Goal: Task Accomplishment & Management: Complete application form

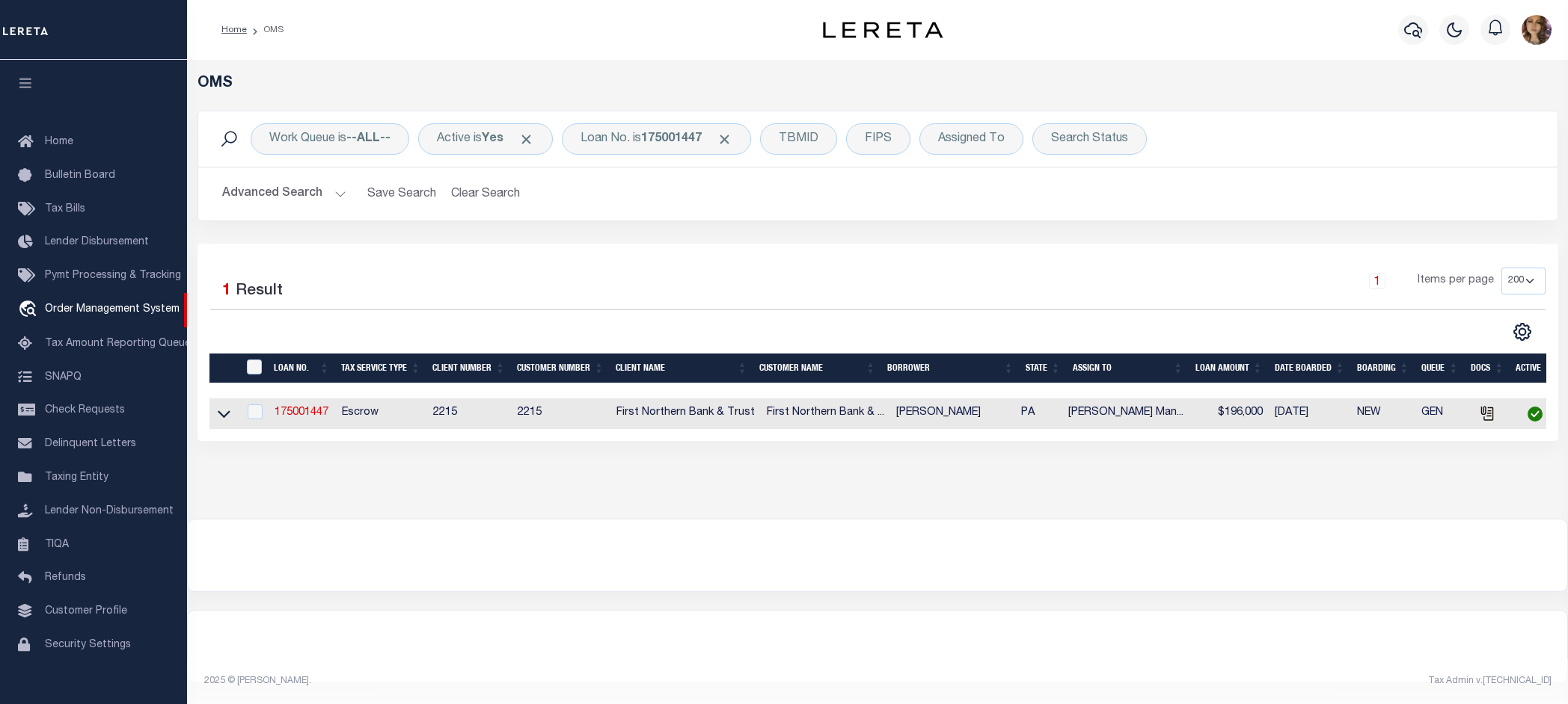
select select "200"
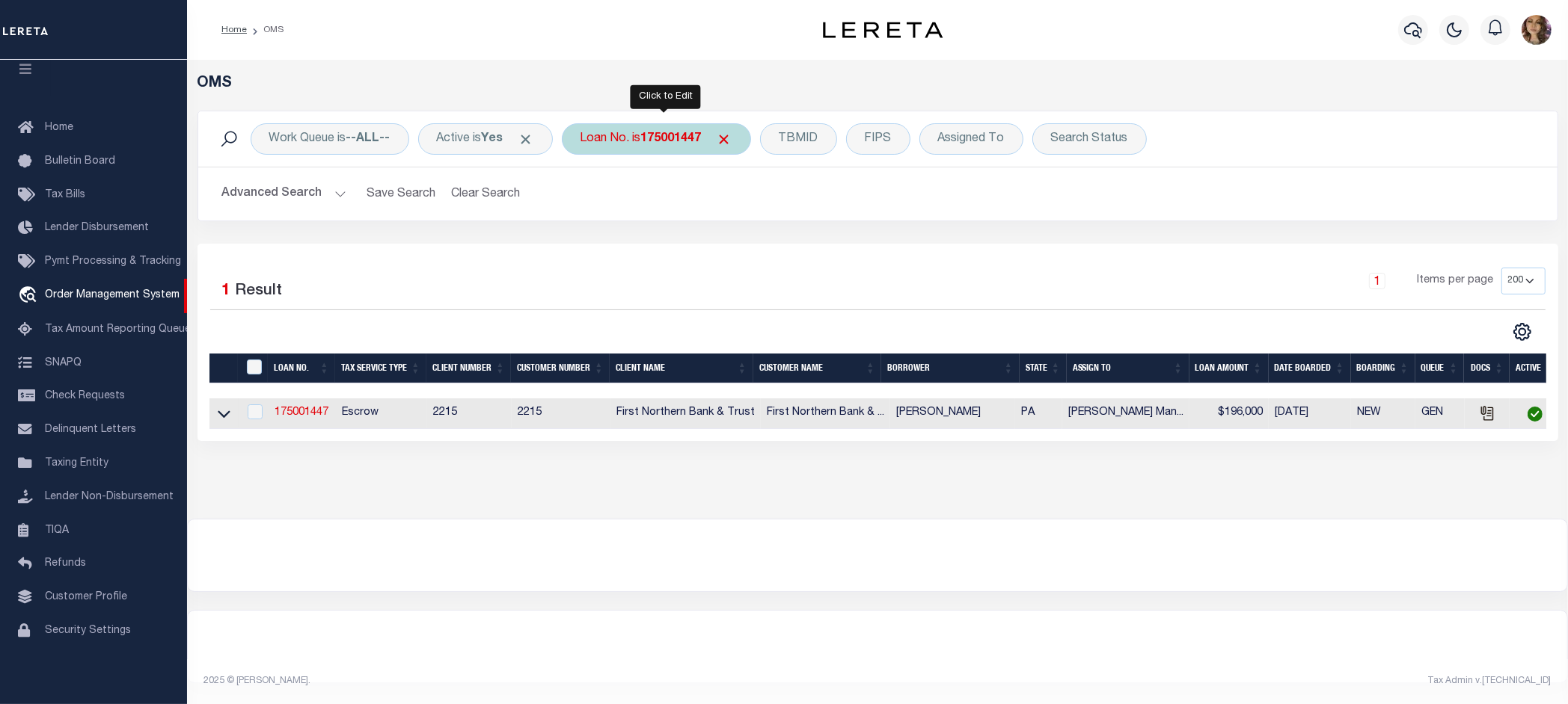
click at [659, 146] on div "Loan No. is 175001447" at bounding box center [656, 139] width 189 height 32
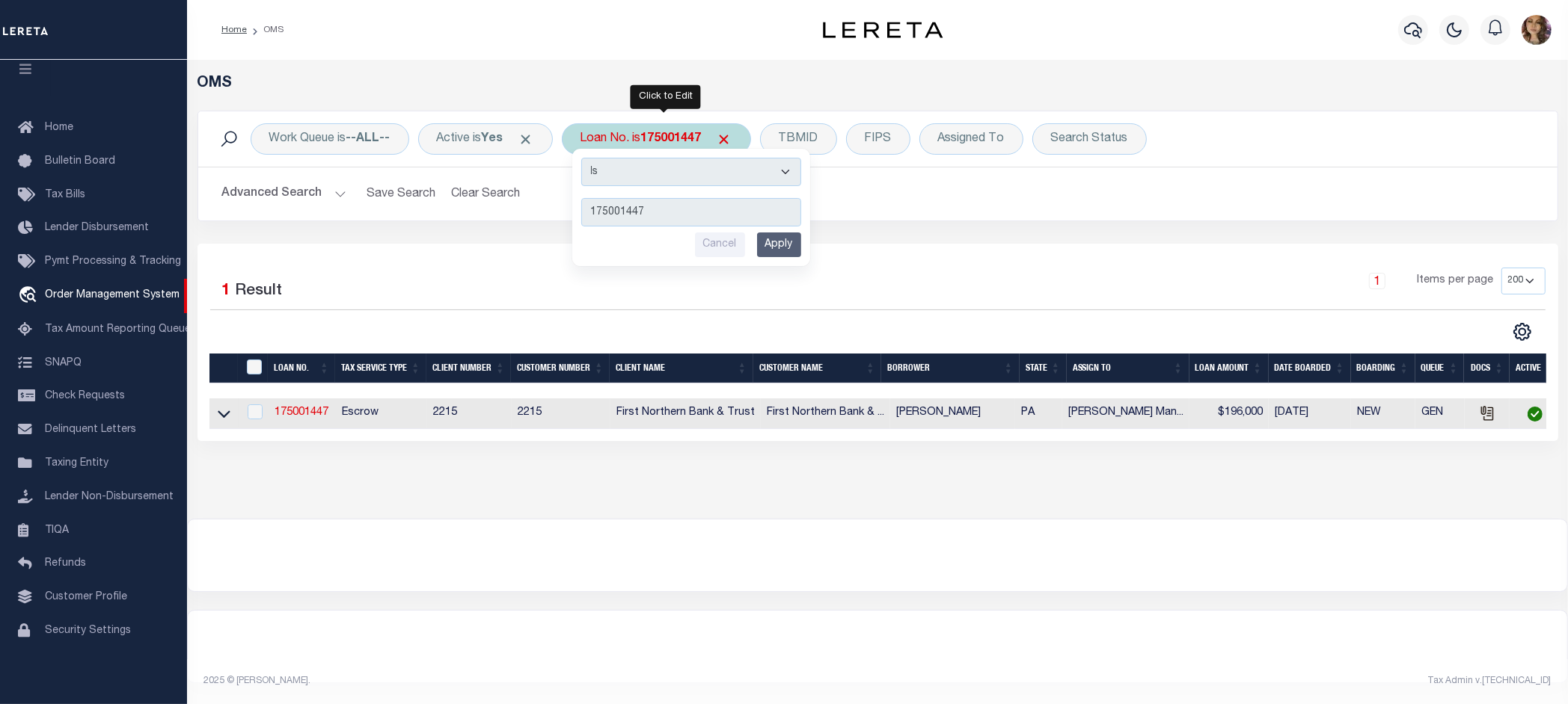
type input "12760"
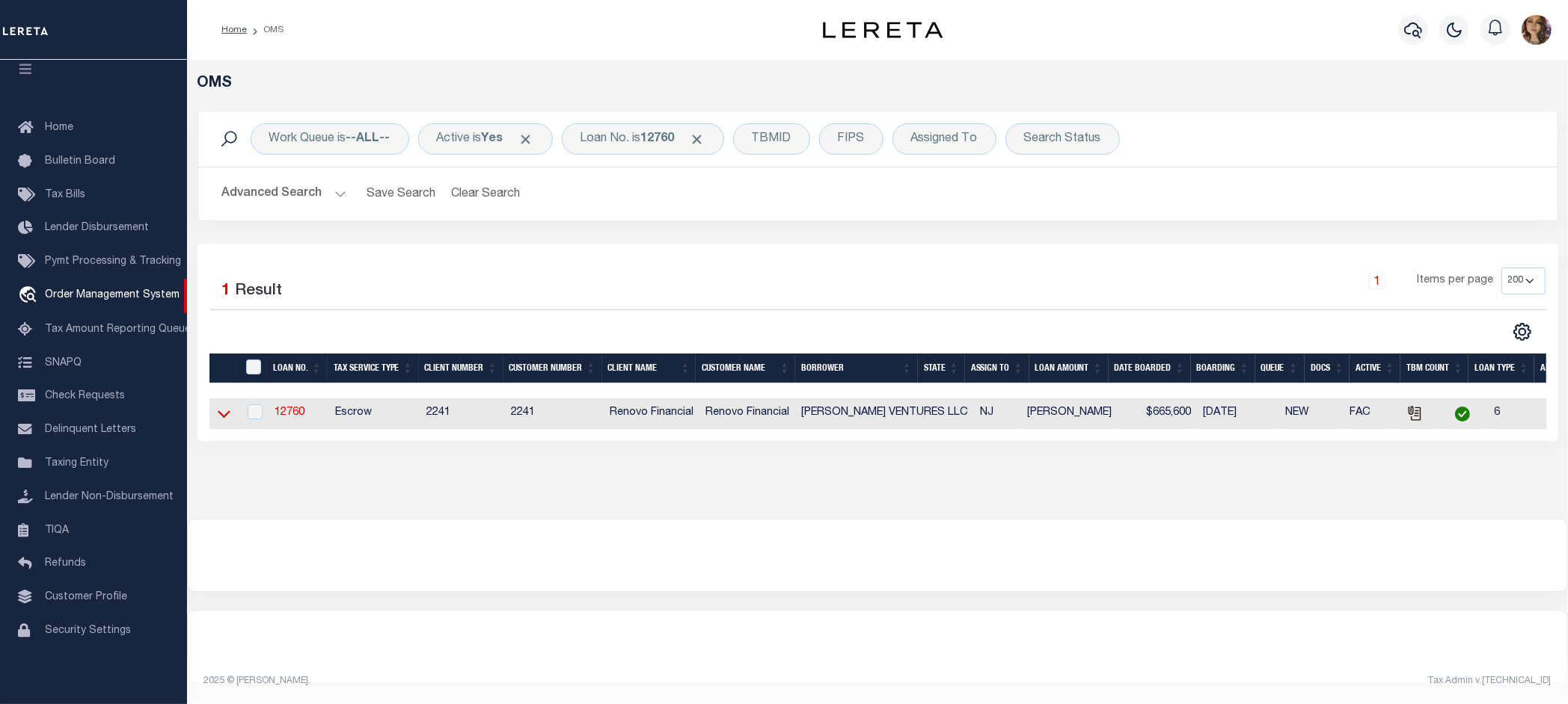
click at [221, 419] on icon at bounding box center [224, 415] width 12 height 8
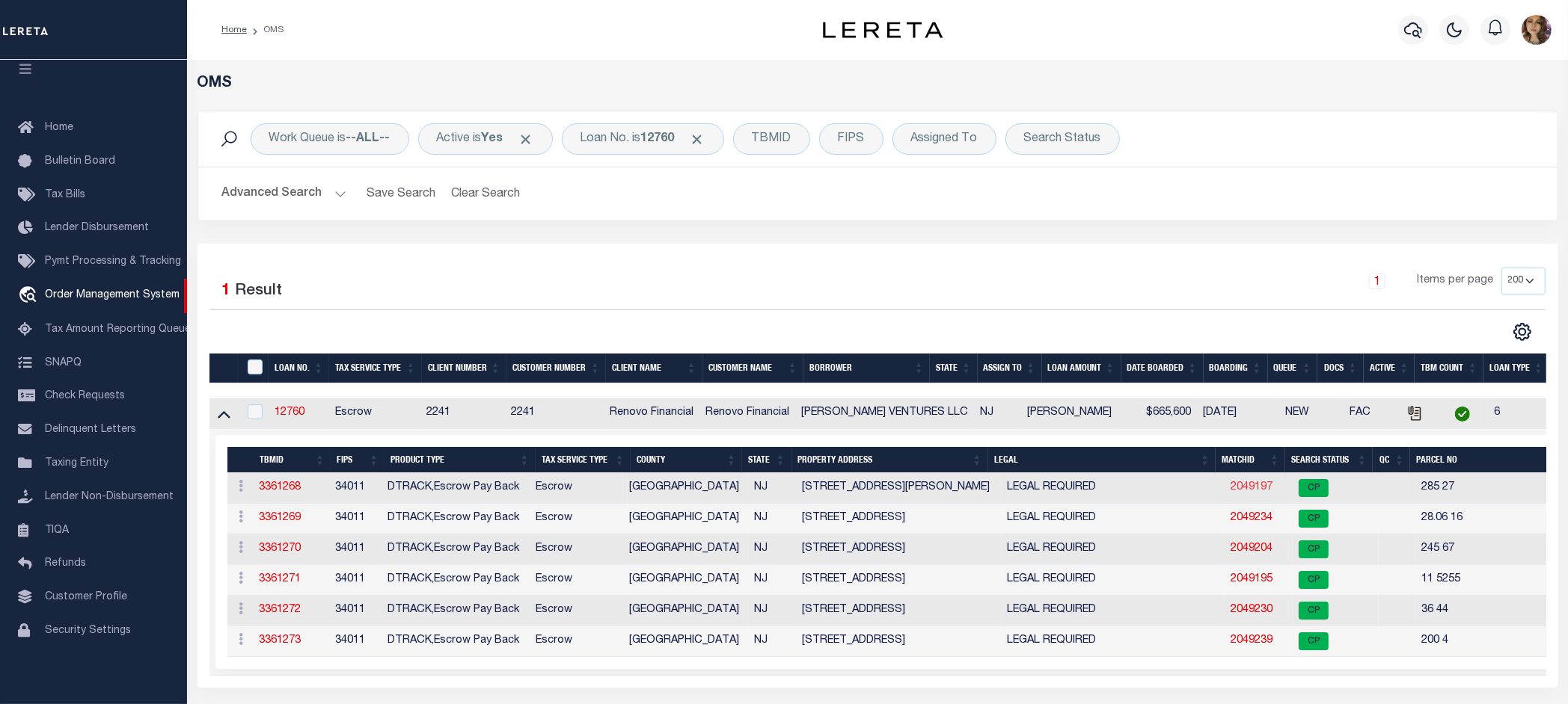
click at [1230, 488] on link "2049197" at bounding box center [1251, 487] width 42 height 11
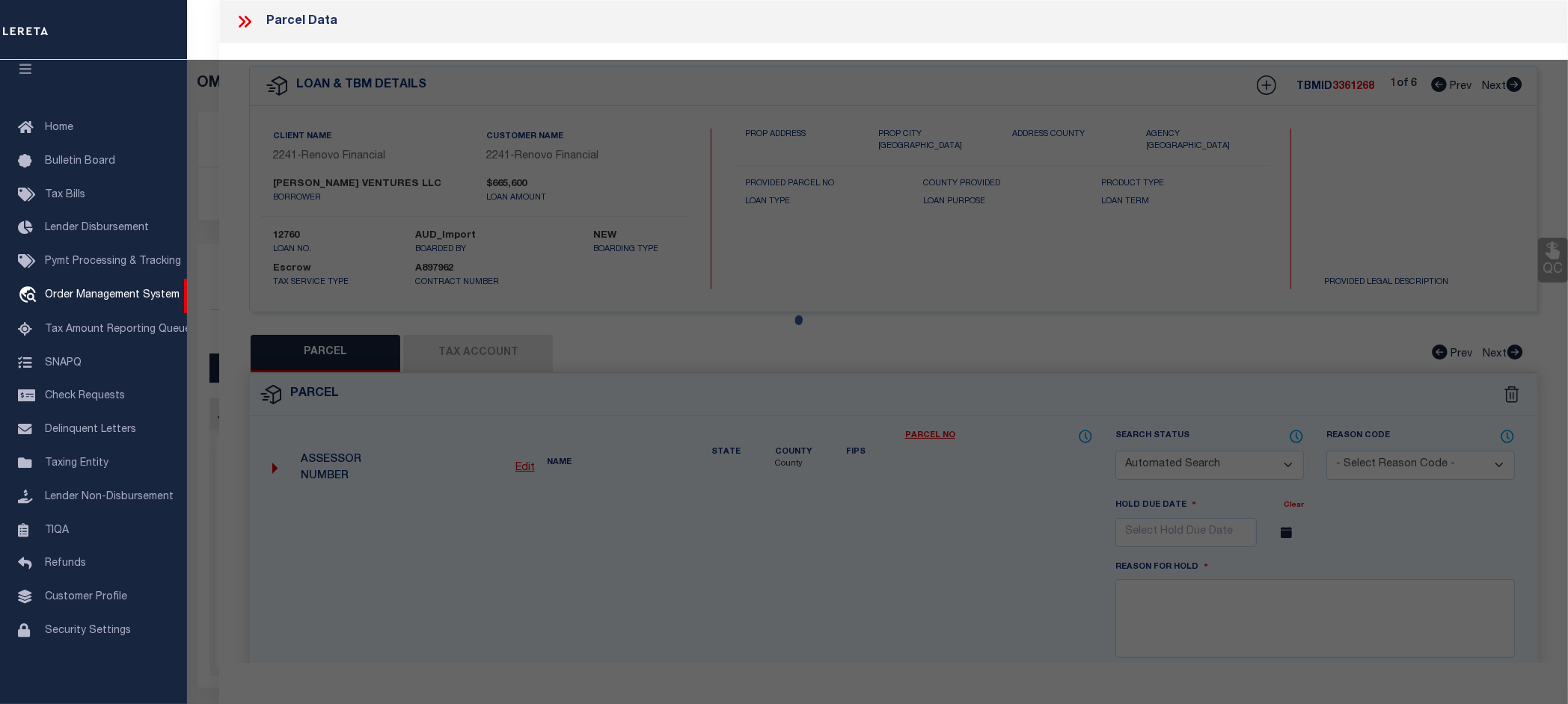
checkbox input "false"
select select "CP"
type input "[PERSON_NAME] VENTURES LLC"
select select "AGW"
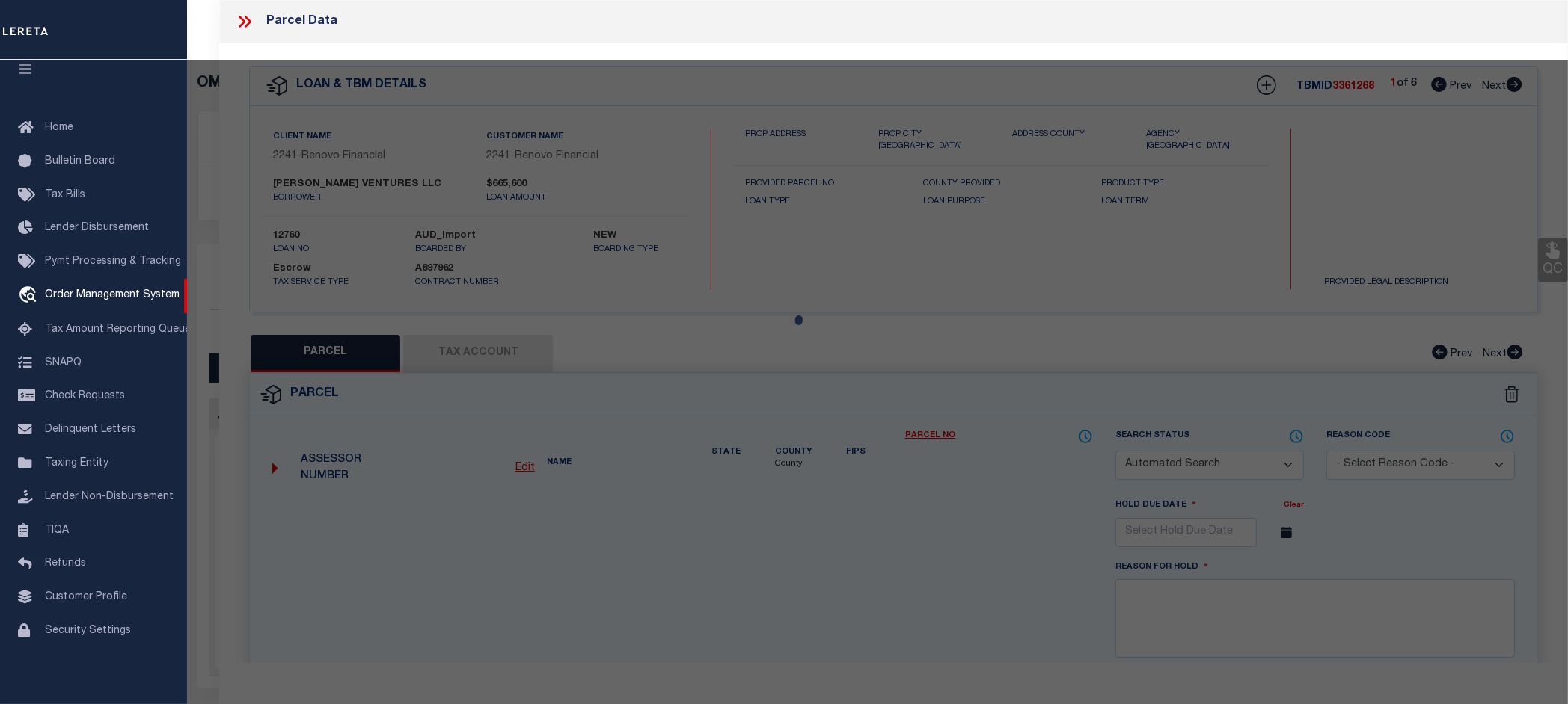
select select
type input "126 MCNEAL ST W"
checkbox input "false"
type input "[GEOGRAPHIC_DATA]"
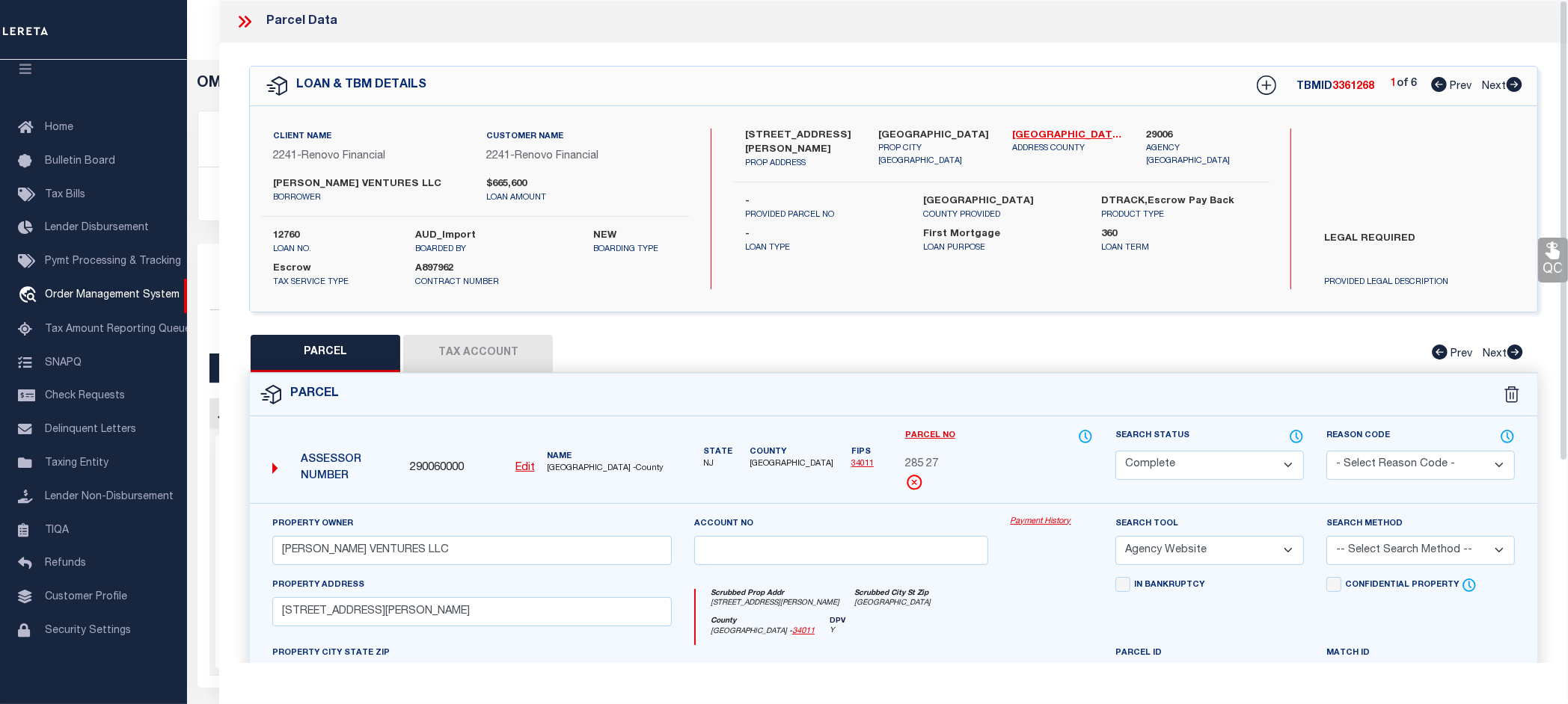
click at [1050, 518] on link "Payment History" at bounding box center [1051, 522] width 83 height 12
click at [252, 23] on icon at bounding box center [245, 22] width 19 height 19
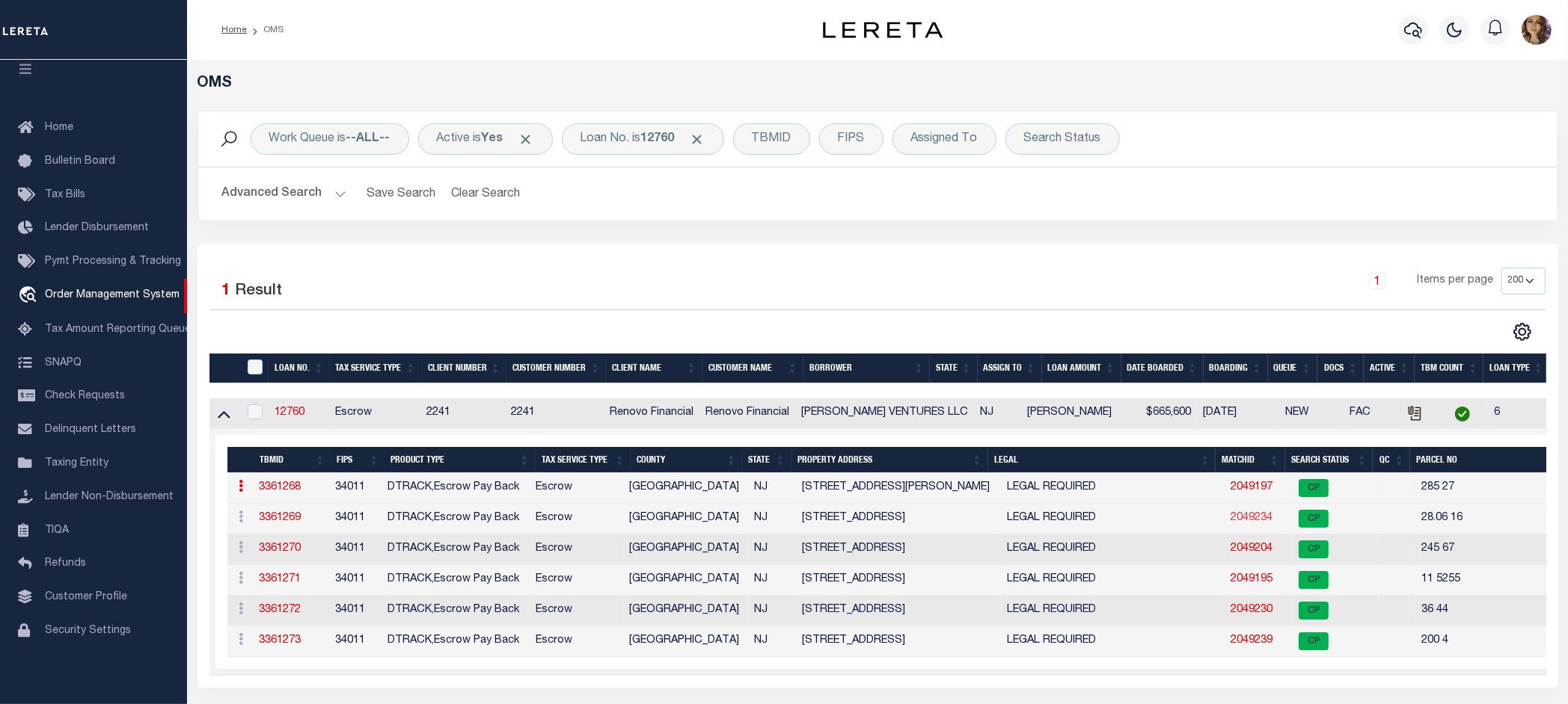
click at [1230, 521] on link "2049234" at bounding box center [1251, 518] width 42 height 11
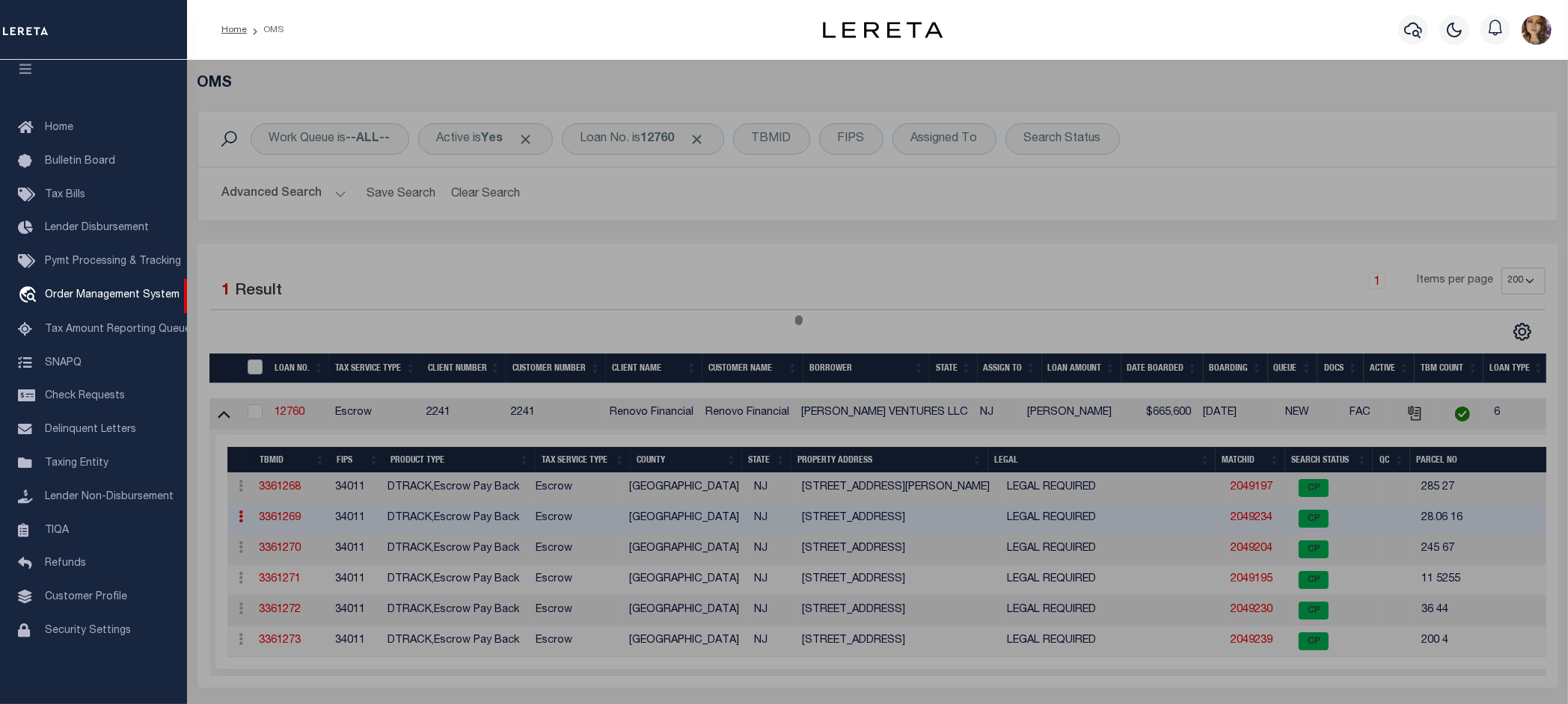
select select "AS"
select select
checkbox input "false"
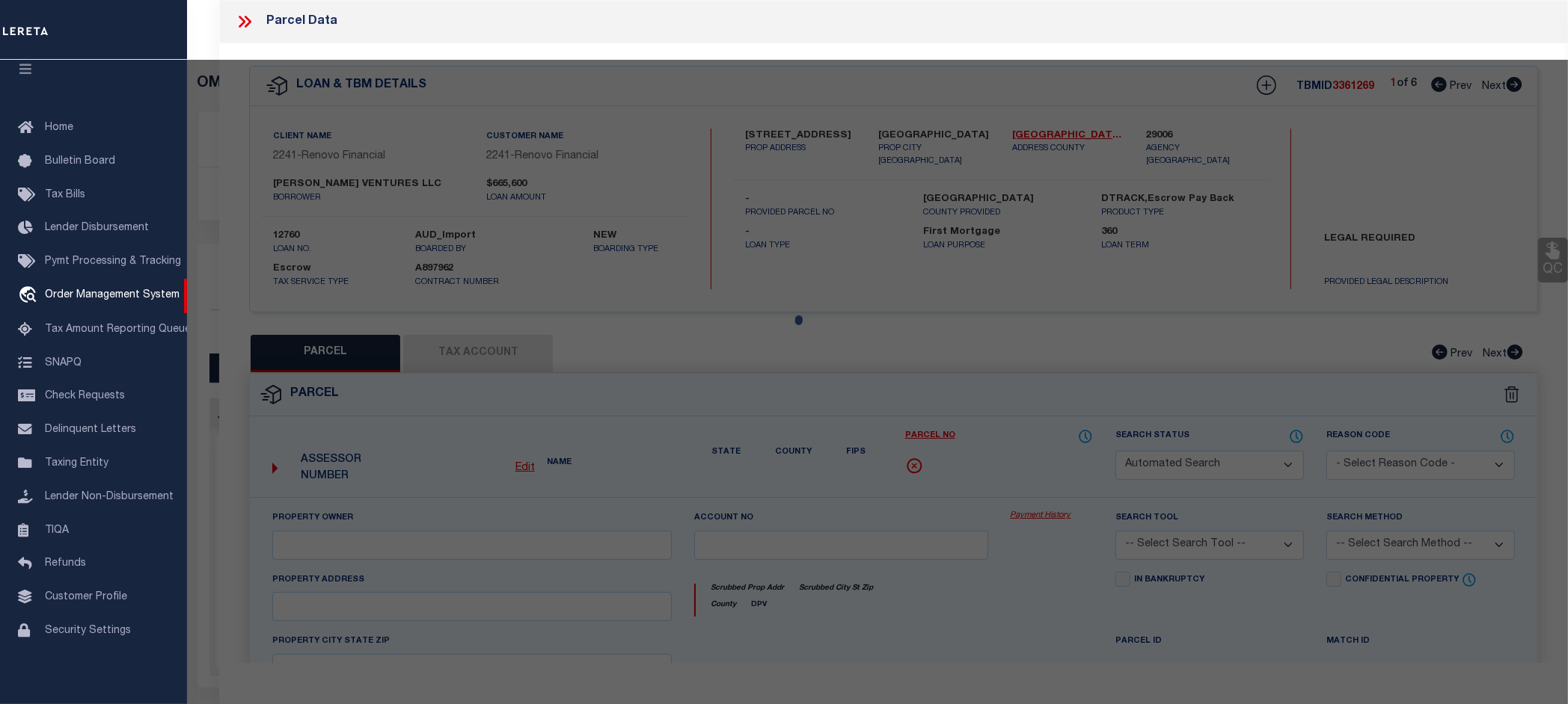
select select "CP"
type input "[PERSON_NAME] VENTURES LLC"
select select "AGW"
select select
type input "185 BRIDGETON FAIRTON RD"
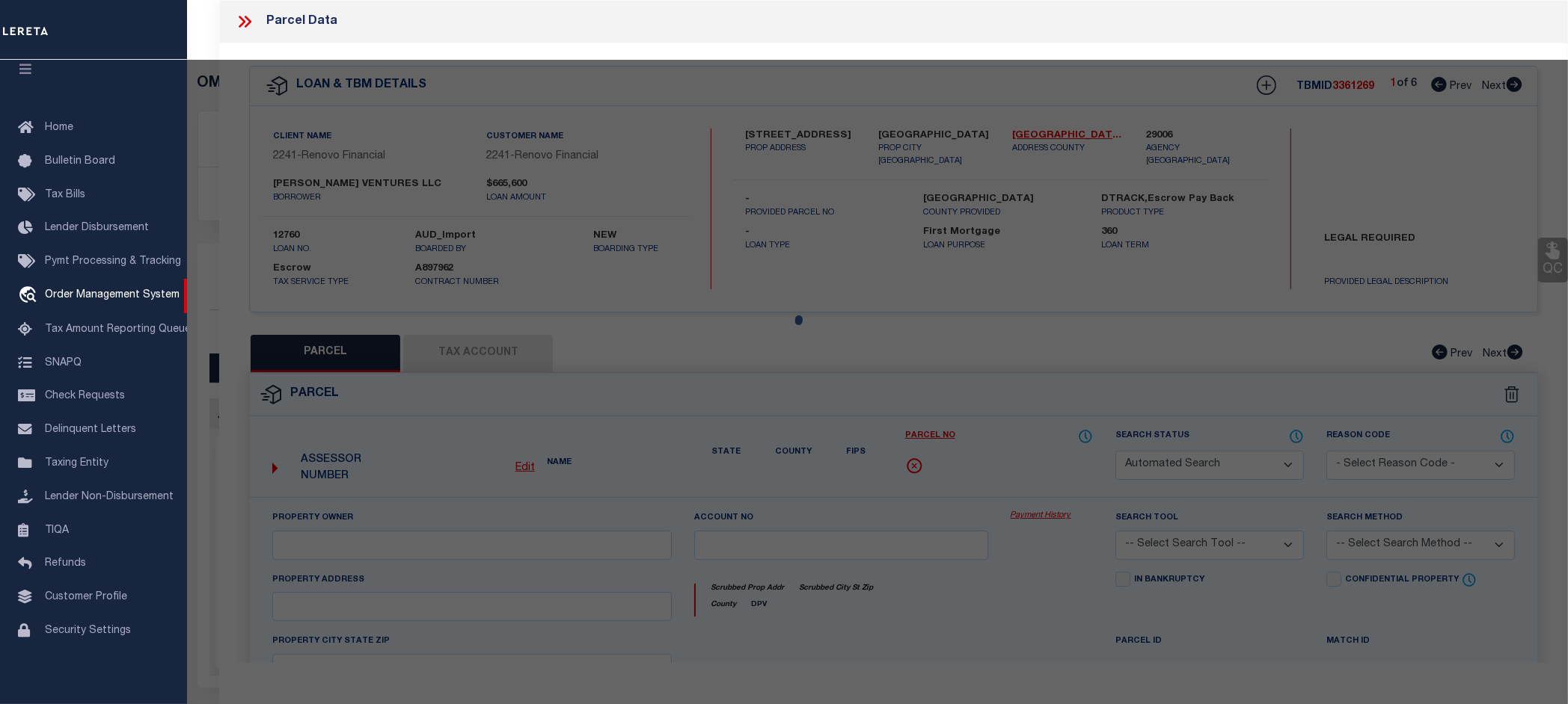
checkbox input "false"
type input "Bridgeton, NJ 08302"
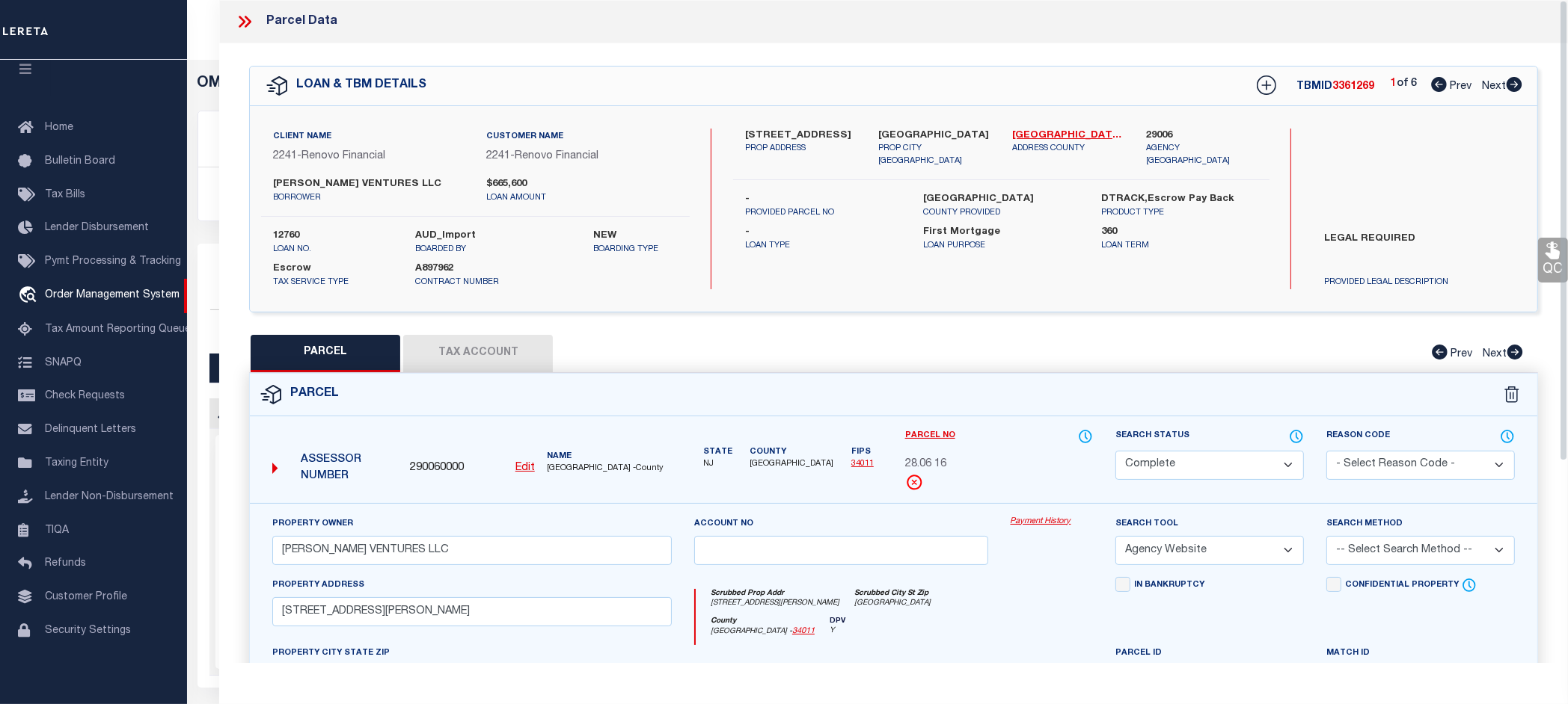
click at [1050, 522] on link "Payment History" at bounding box center [1051, 522] width 83 height 12
click at [246, 23] on icon at bounding box center [245, 22] width 19 height 19
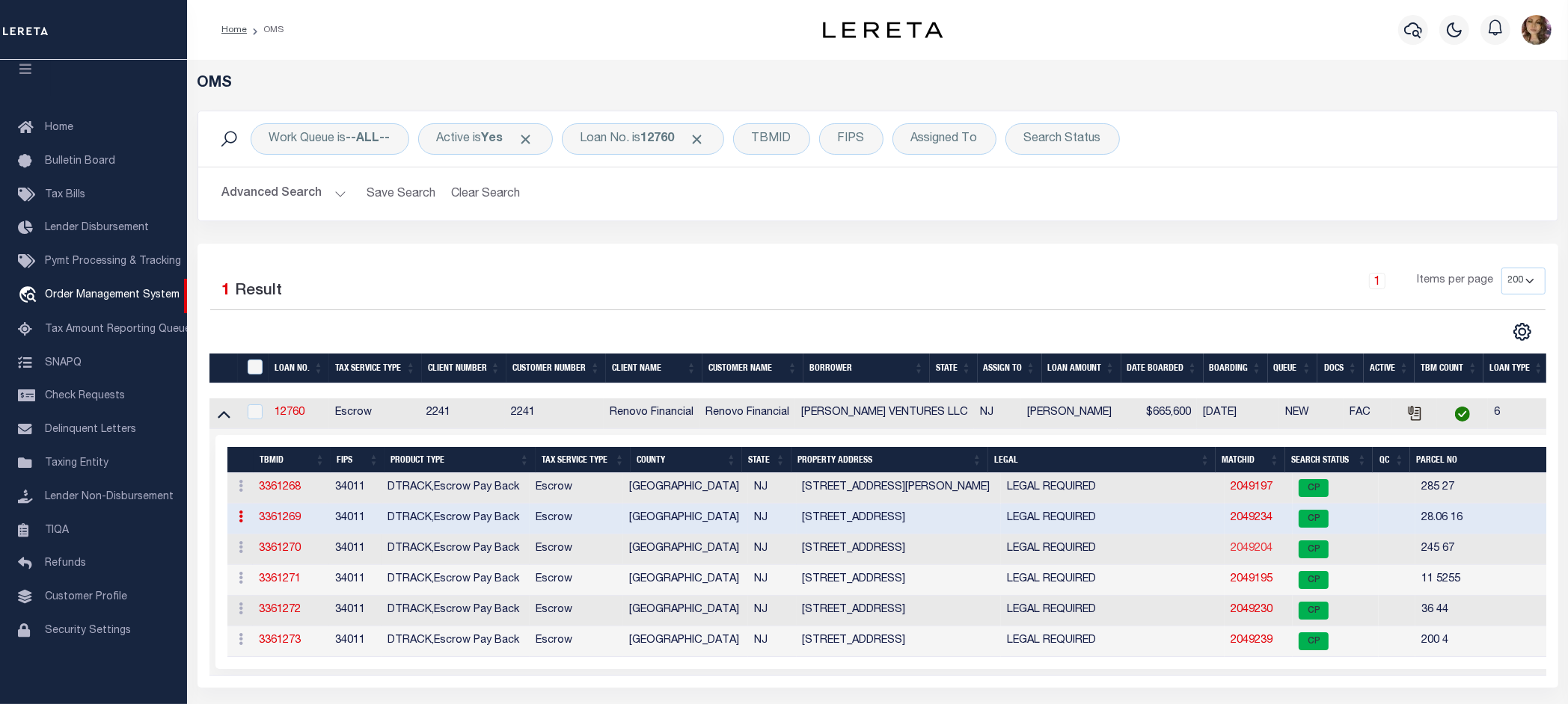
click at [1230, 553] on link "2049204" at bounding box center [1251, 549] width 42 height 11
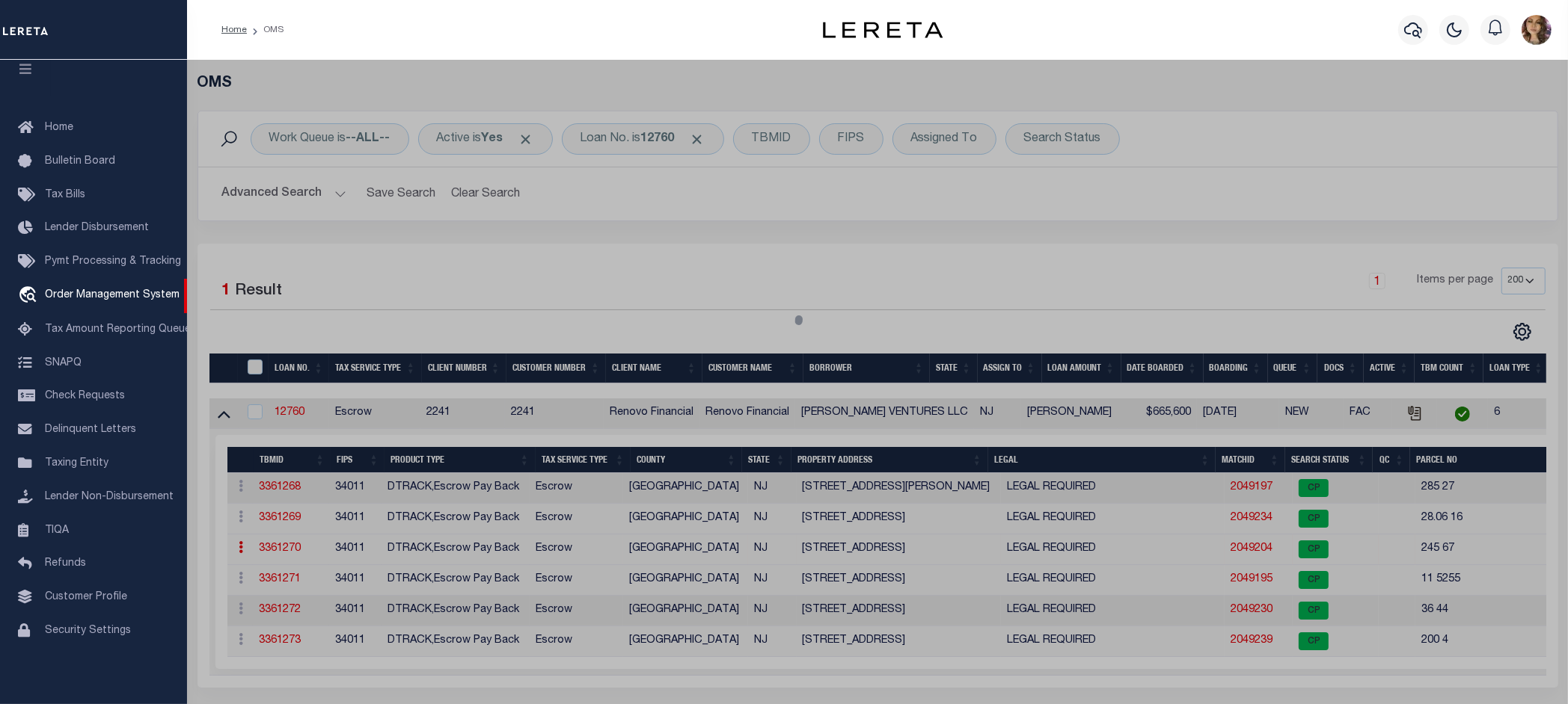
select select "AS"
select select
checkbox input "false"
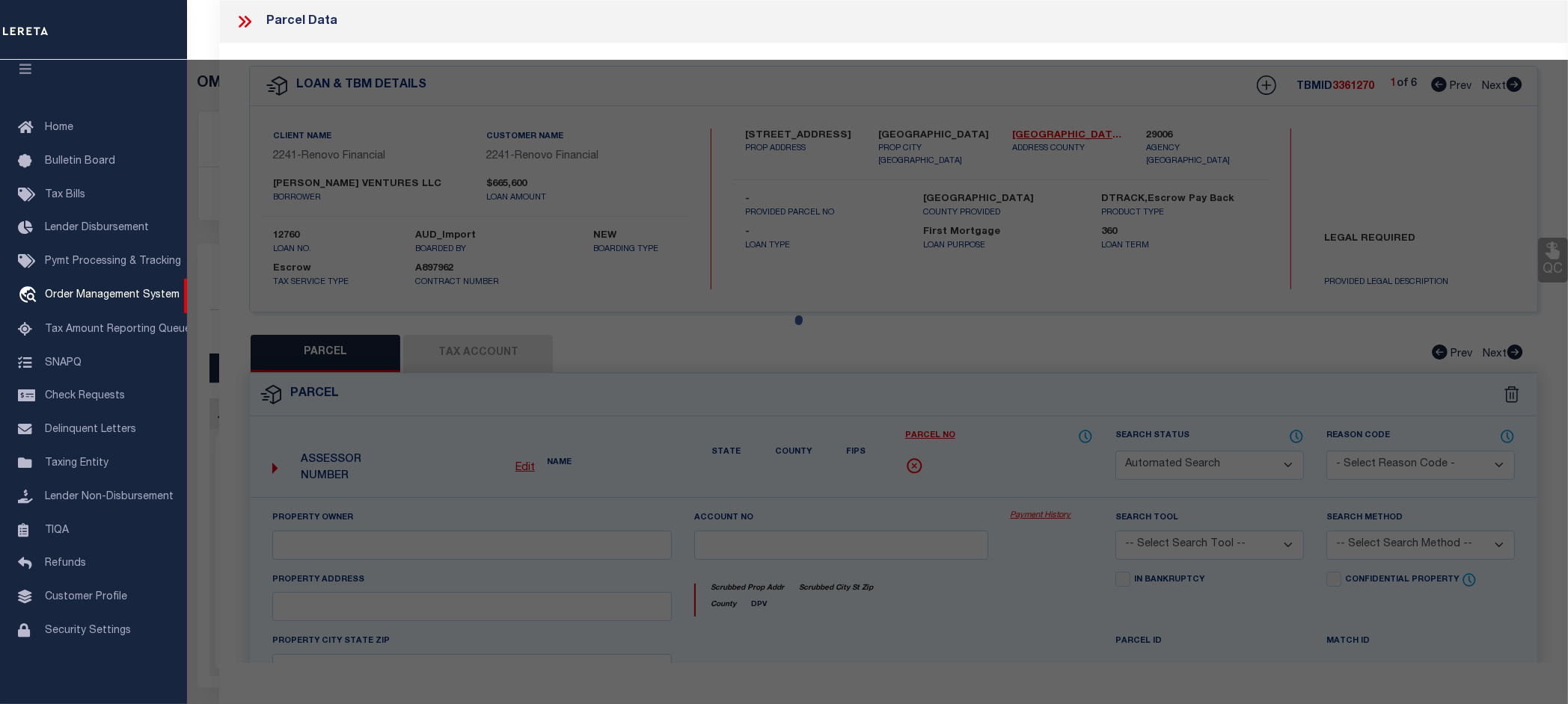
select select "CP"
type input "[PERSON_NAME] VENTURES LLC"
select select "AGW"
select select
type input "228 MAIN ST"
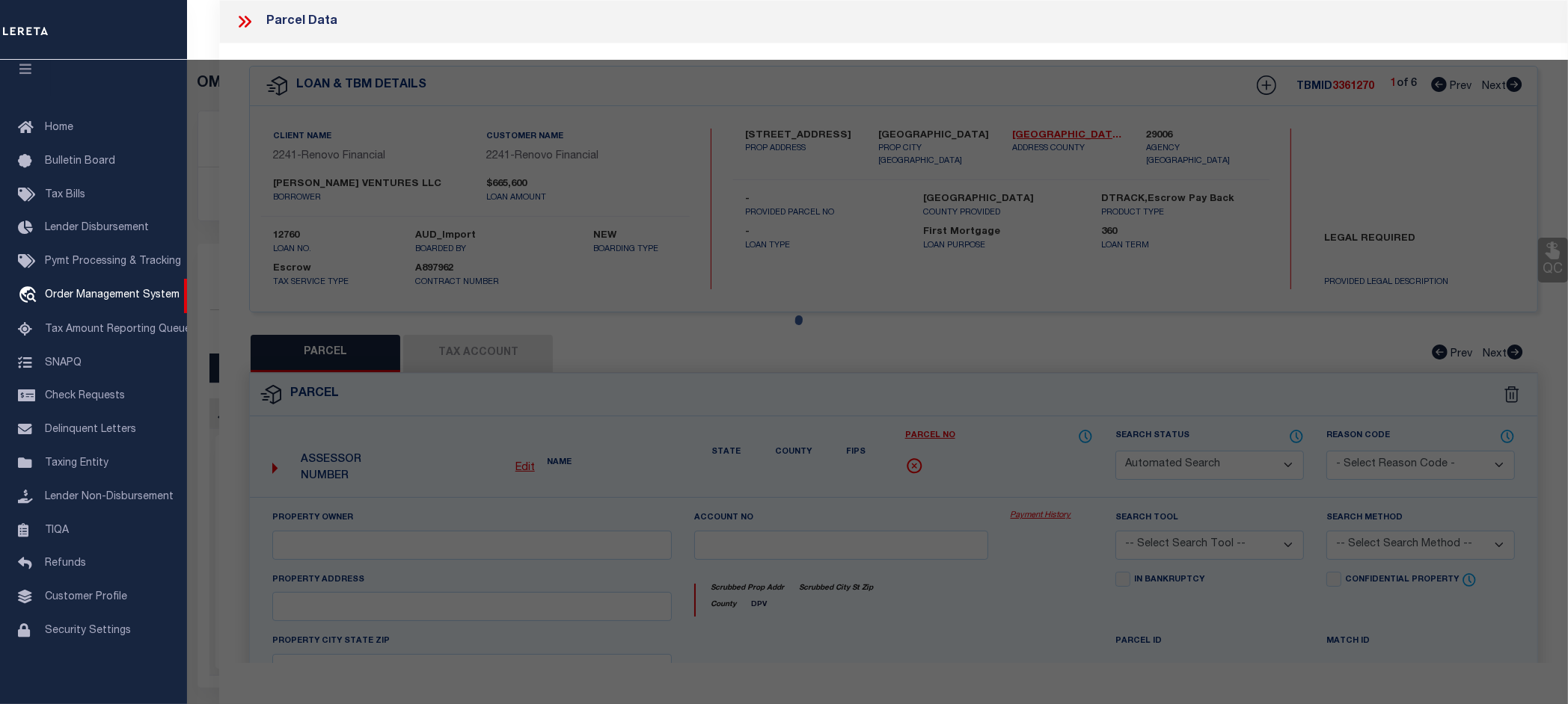
checkbox input "false"
type input "Millville, NJ 08332"
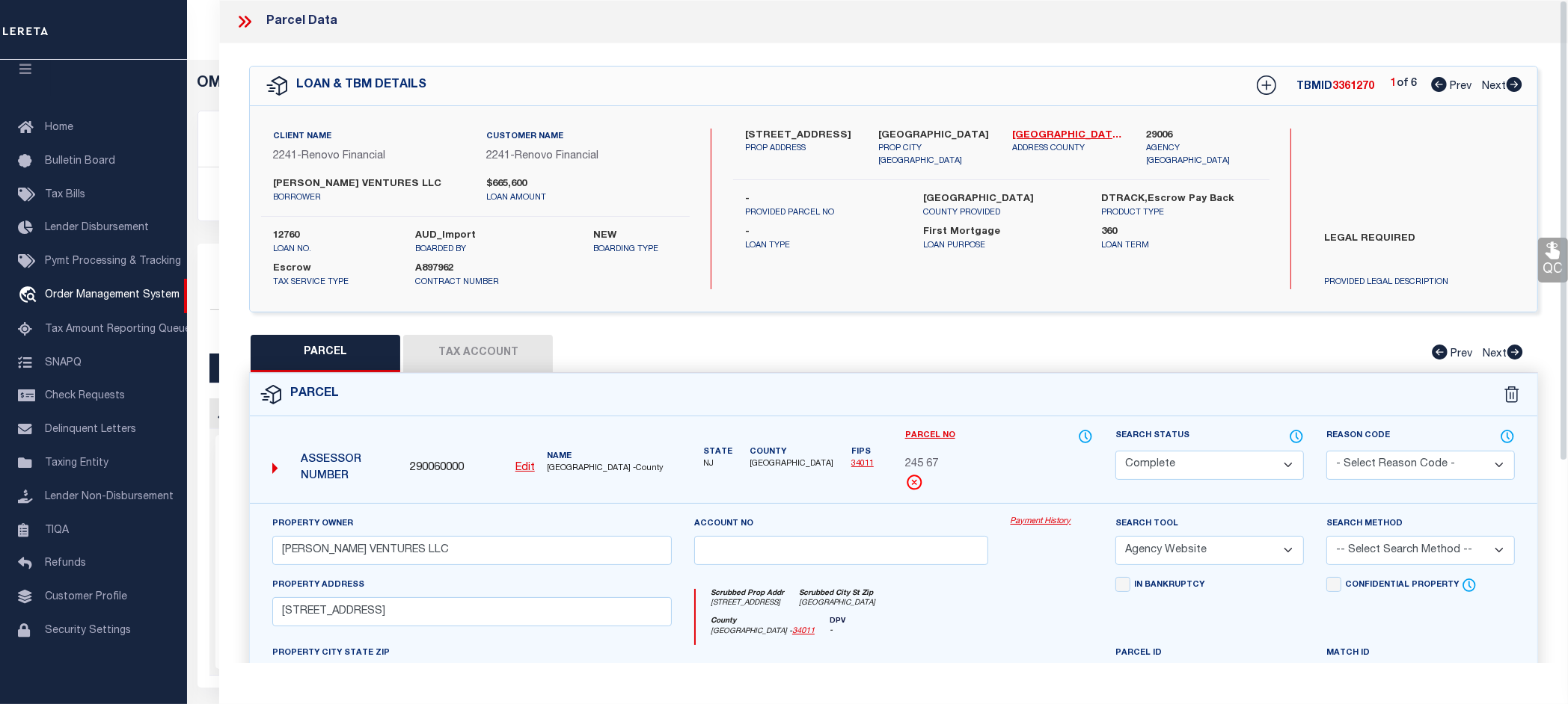
click at [1055, 520] on link "Payment History" at bounding box center [1051, 522] width 83 height 12
click at [247, 26] on icon at bounding box center [248, 22] width 7 height 12
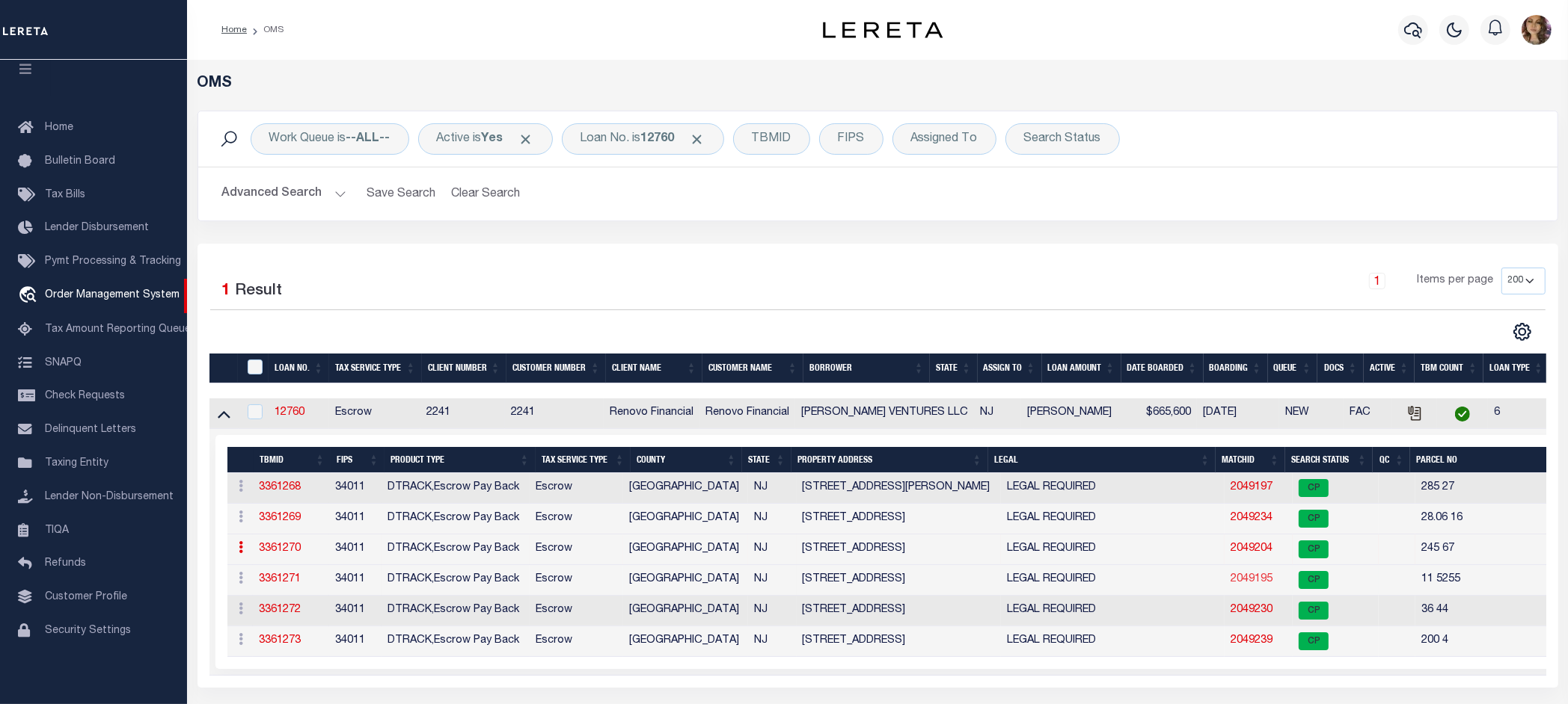
click at [1230, 584] on link "2049195" at bounding box center [1251, 580] width 42 height 11
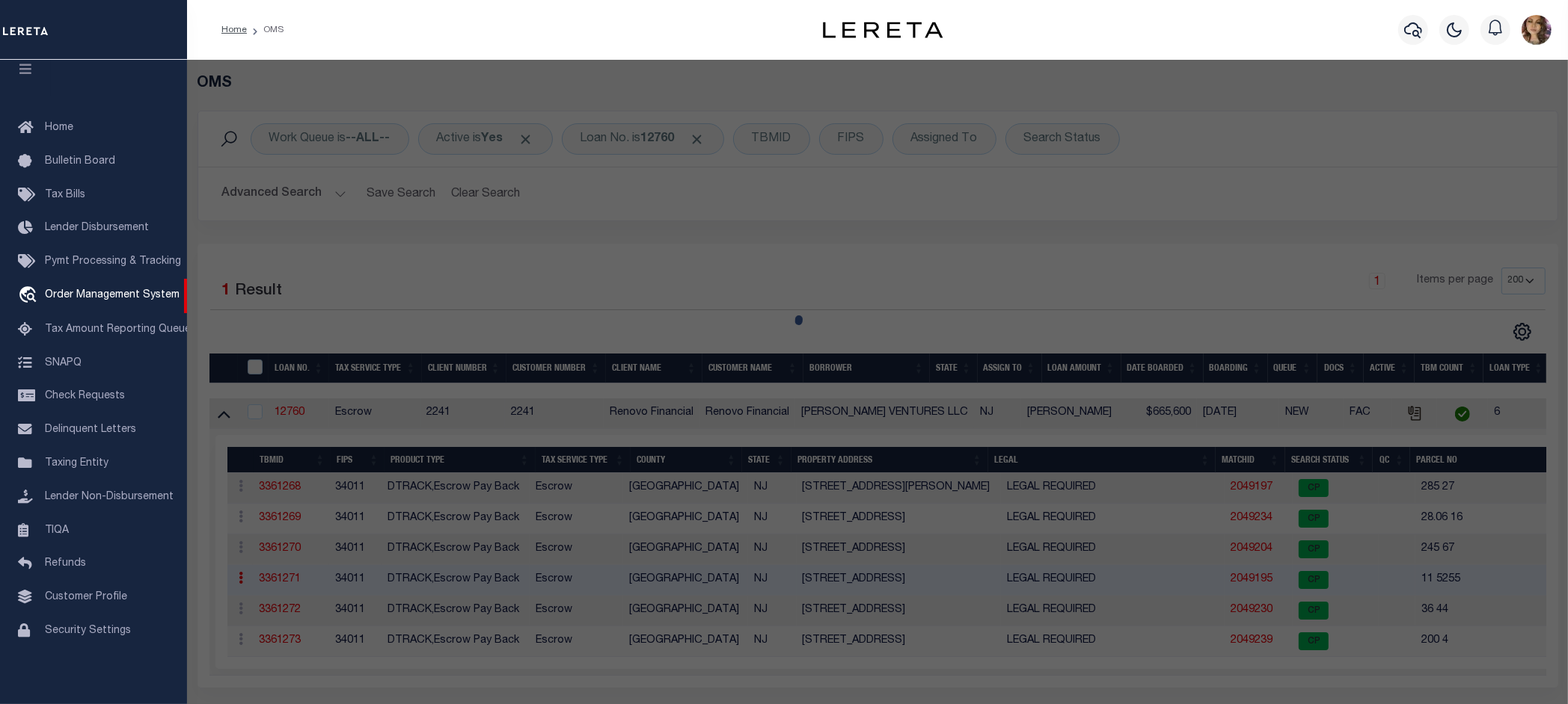
select select "AS"
select select
checkbox input "false"
select select "CP"
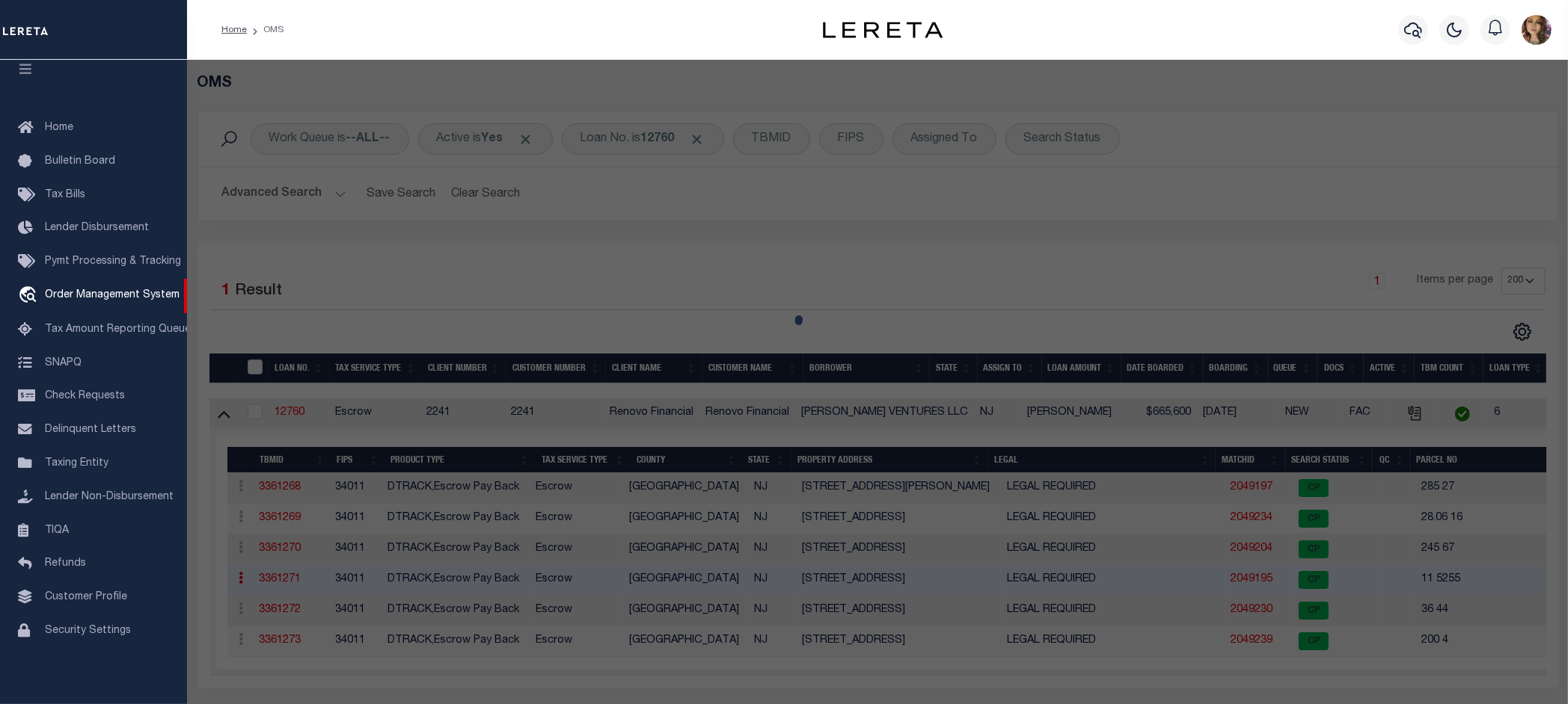
type input "[PERSON_NAME] VENTURES LLC"
select select "AGW"
select select
type input "3131 LAKESHORE DR"
checkbox input "false"
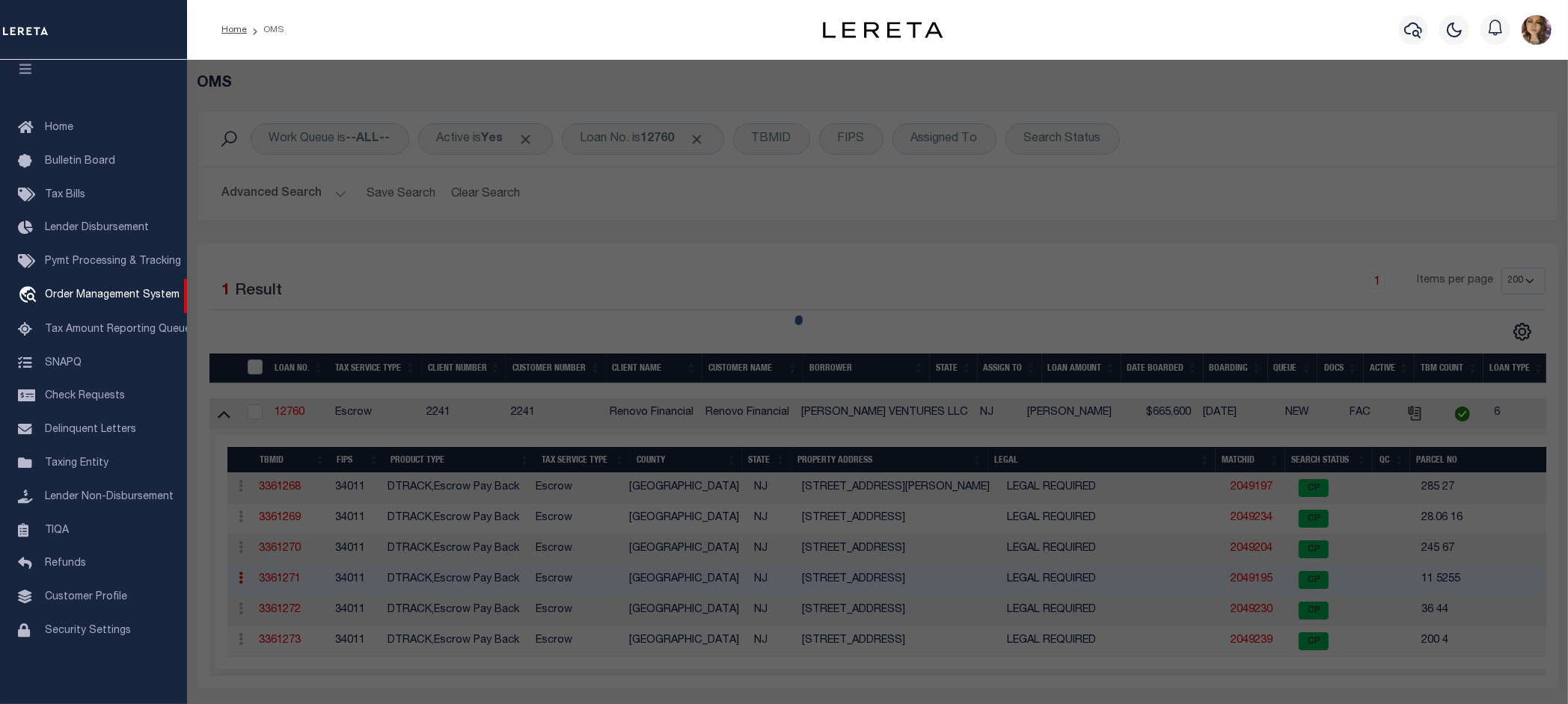
type input "Millville, NJ 08332"
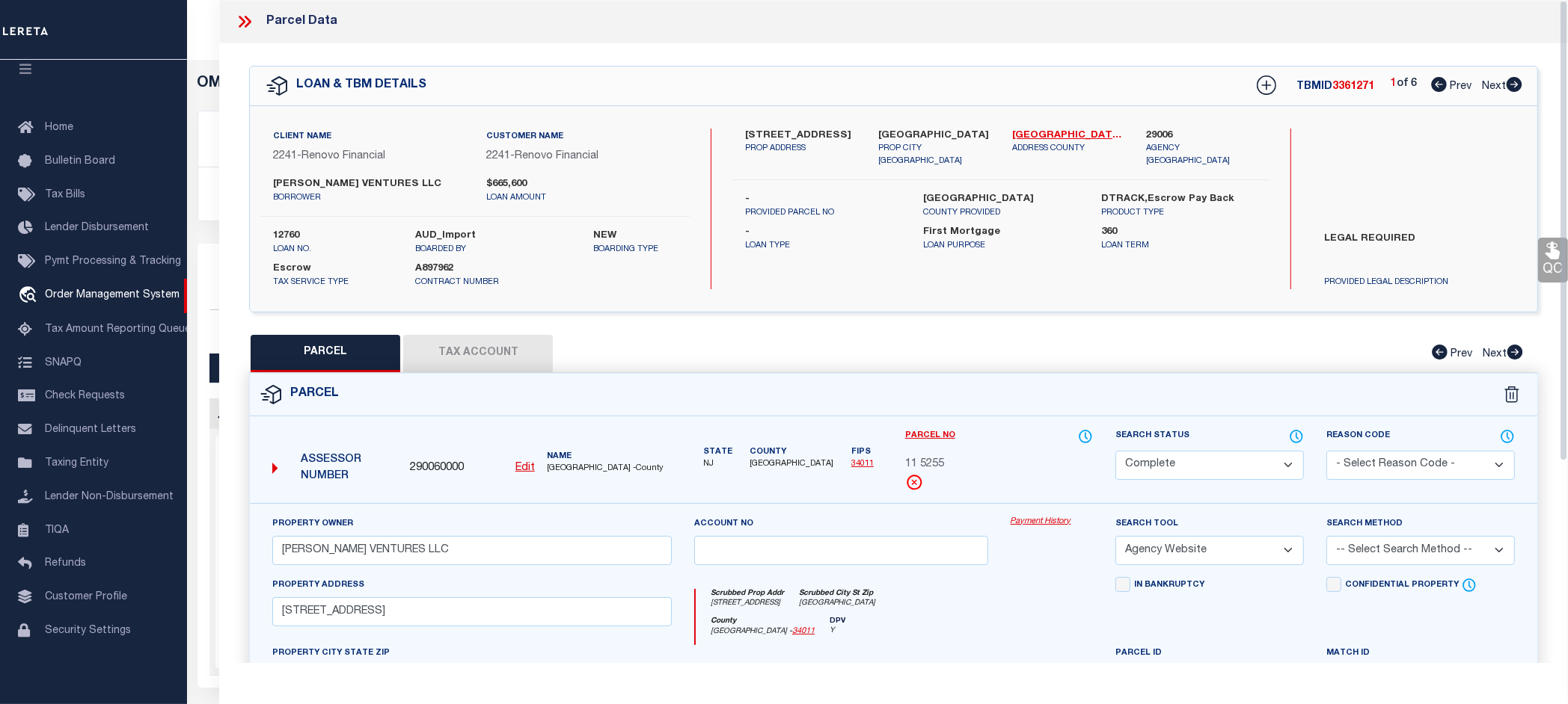
click at [1030, 521] on link "Payment History" at bounding box center [1051, 522] width 83 height 12
click at [249, 25] on icon at bounding box center [245, 22] width 19 height 19
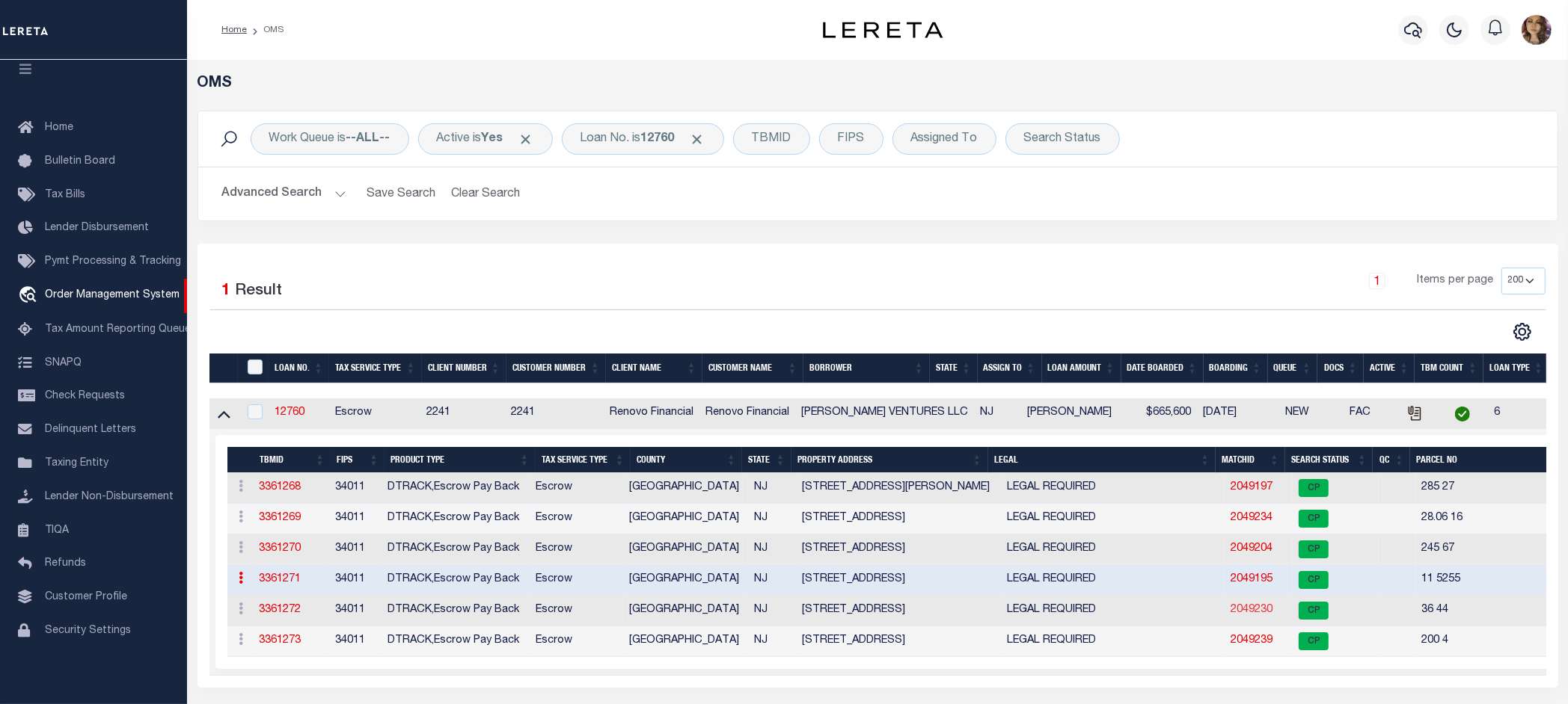
click at [1230, 614] on link "2049230" at bounding box center [1251, 610] width 42 height 11
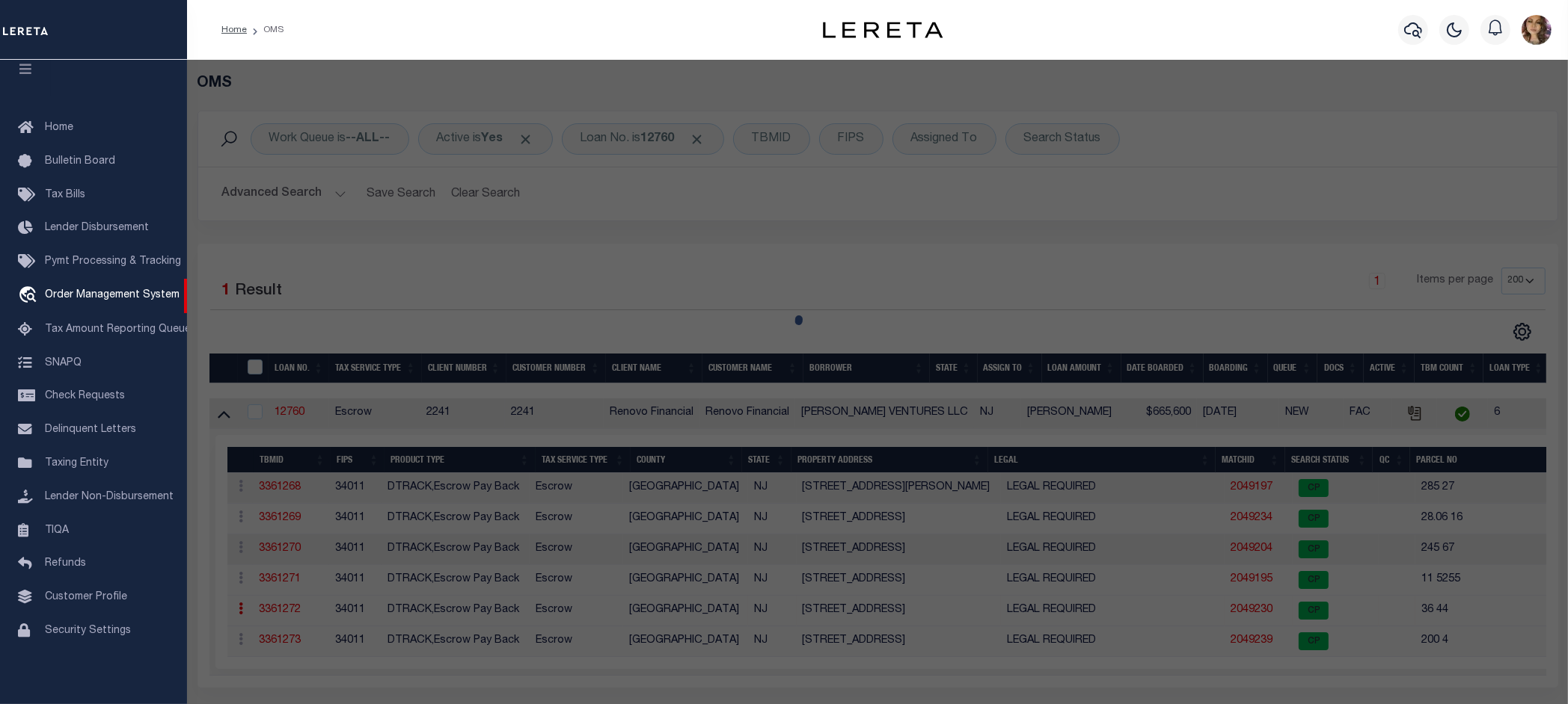
select select "AS"
select select
checkbox input "false"
select select "CP"
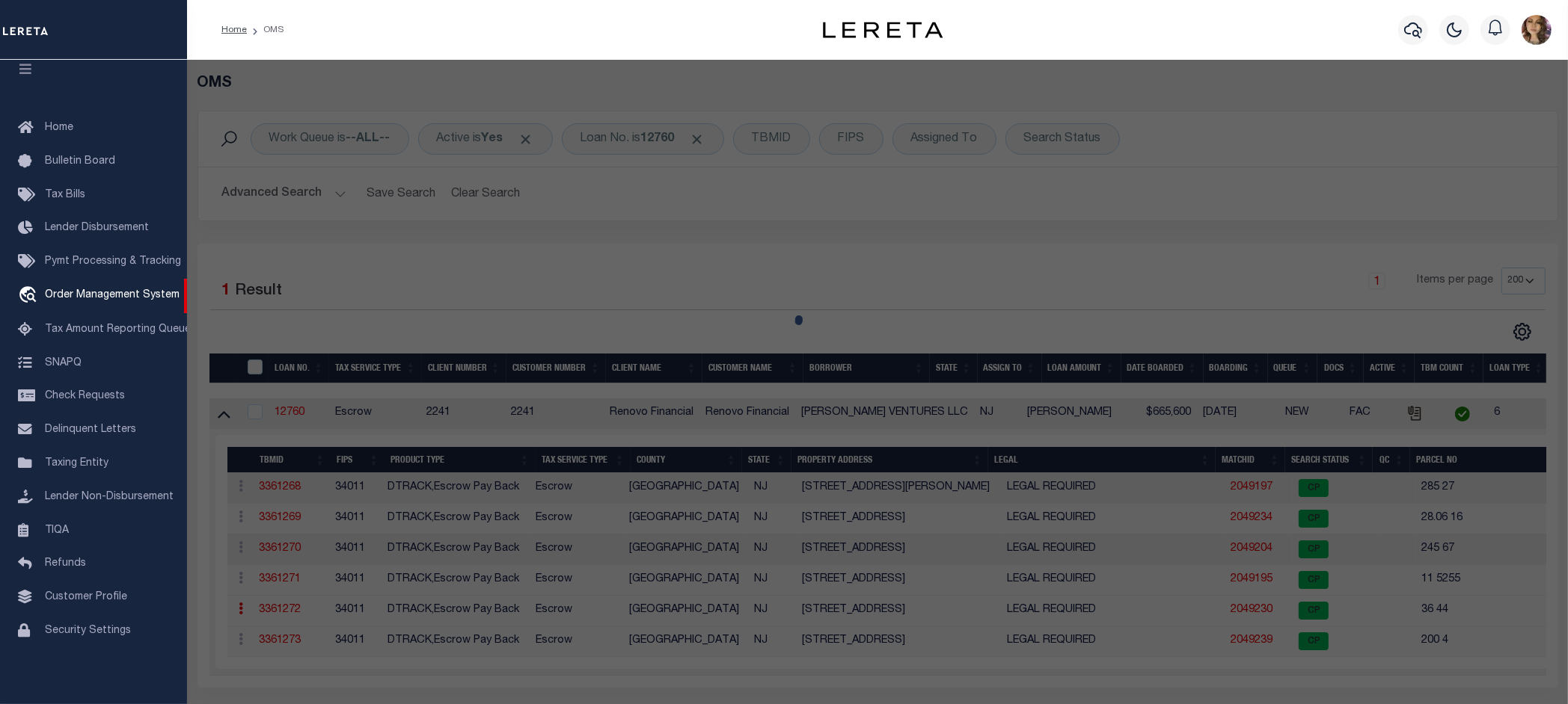
type input "[PERSON_NAME] VENTURES LLC"
select select "AGW"
select select
type input "32 RAMAH RD"
checkbox input "false"
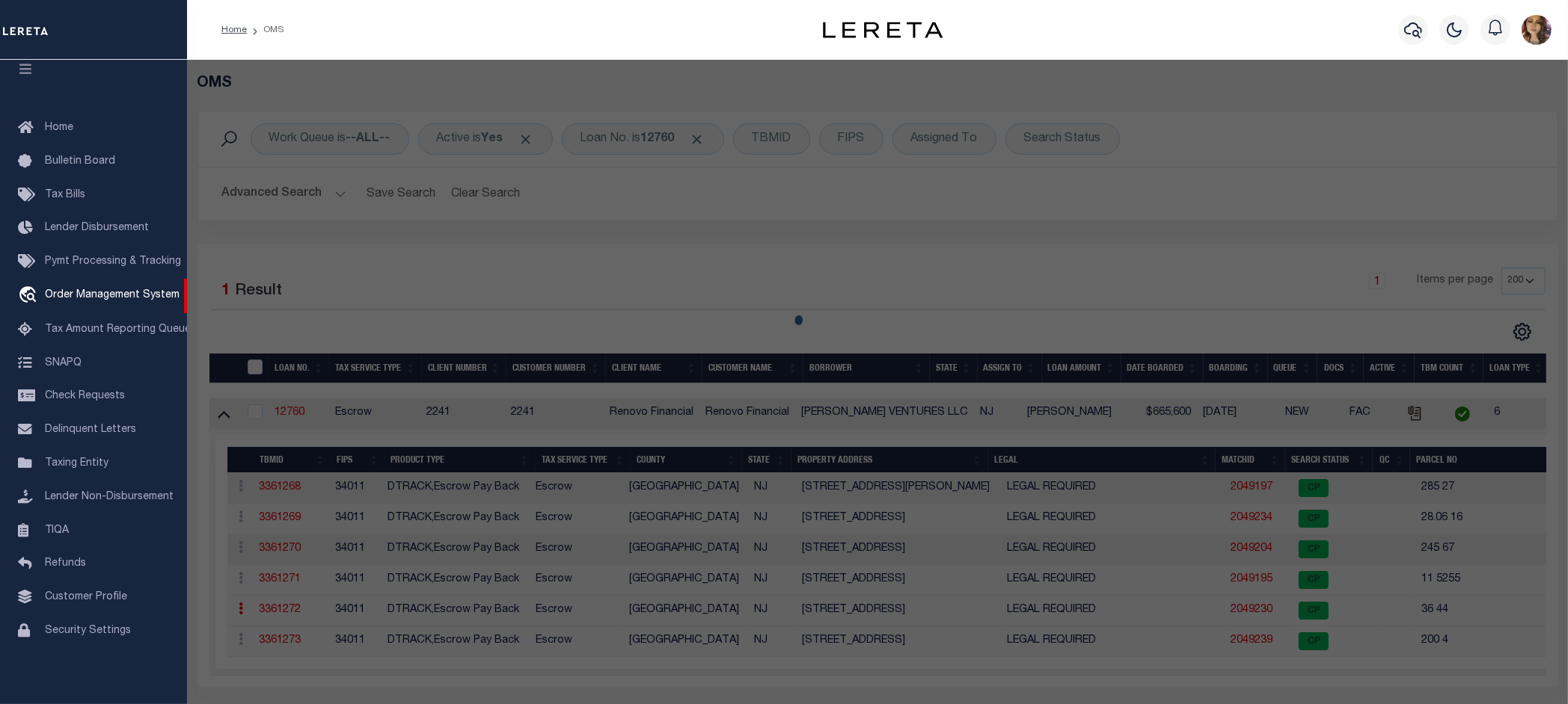
type input "Bridgeton, NJ 08302"
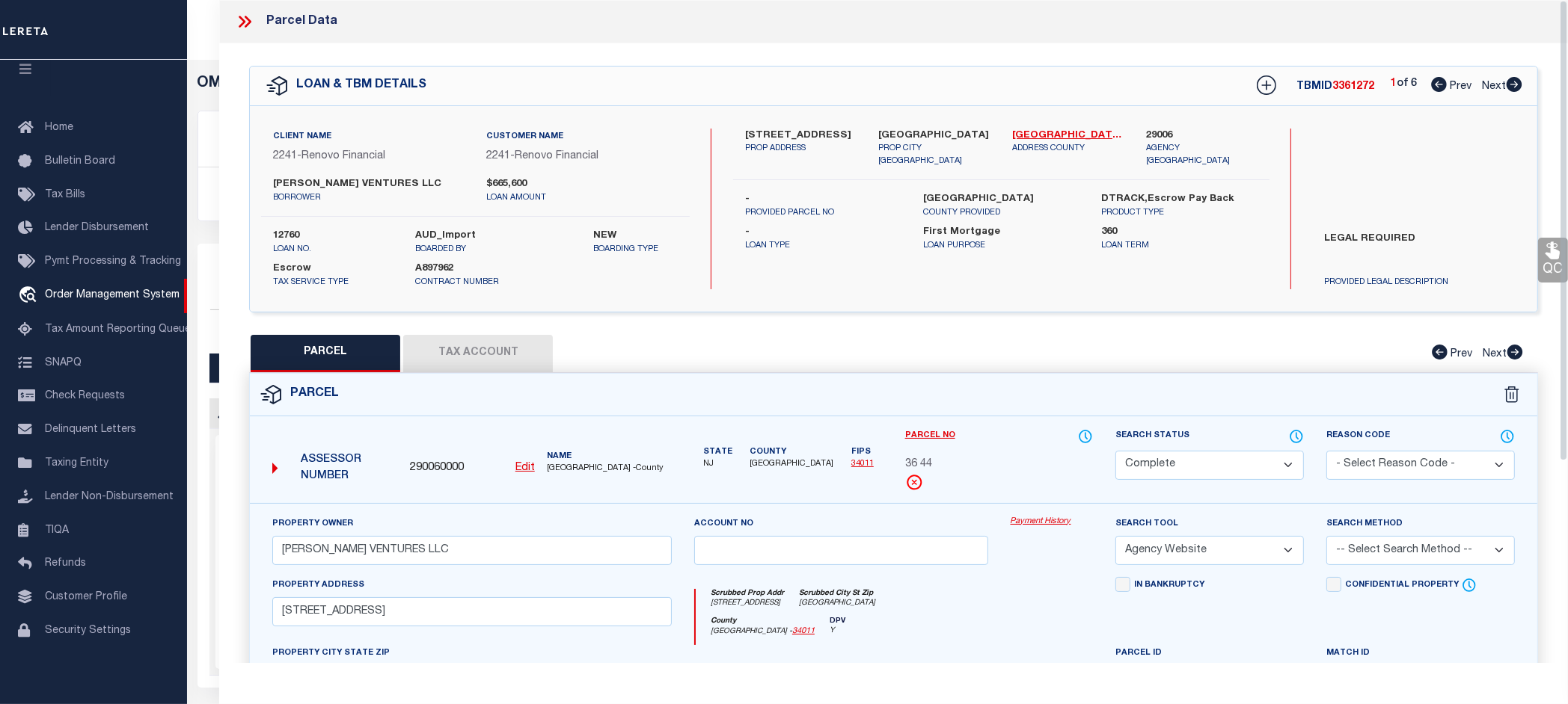
click at [1037, 517] on link "Payment History" at bounding box center [1051, 522] width 83 height 12
click at [245, 24] on icon at bounding box center [245, 22] width 19 height 19
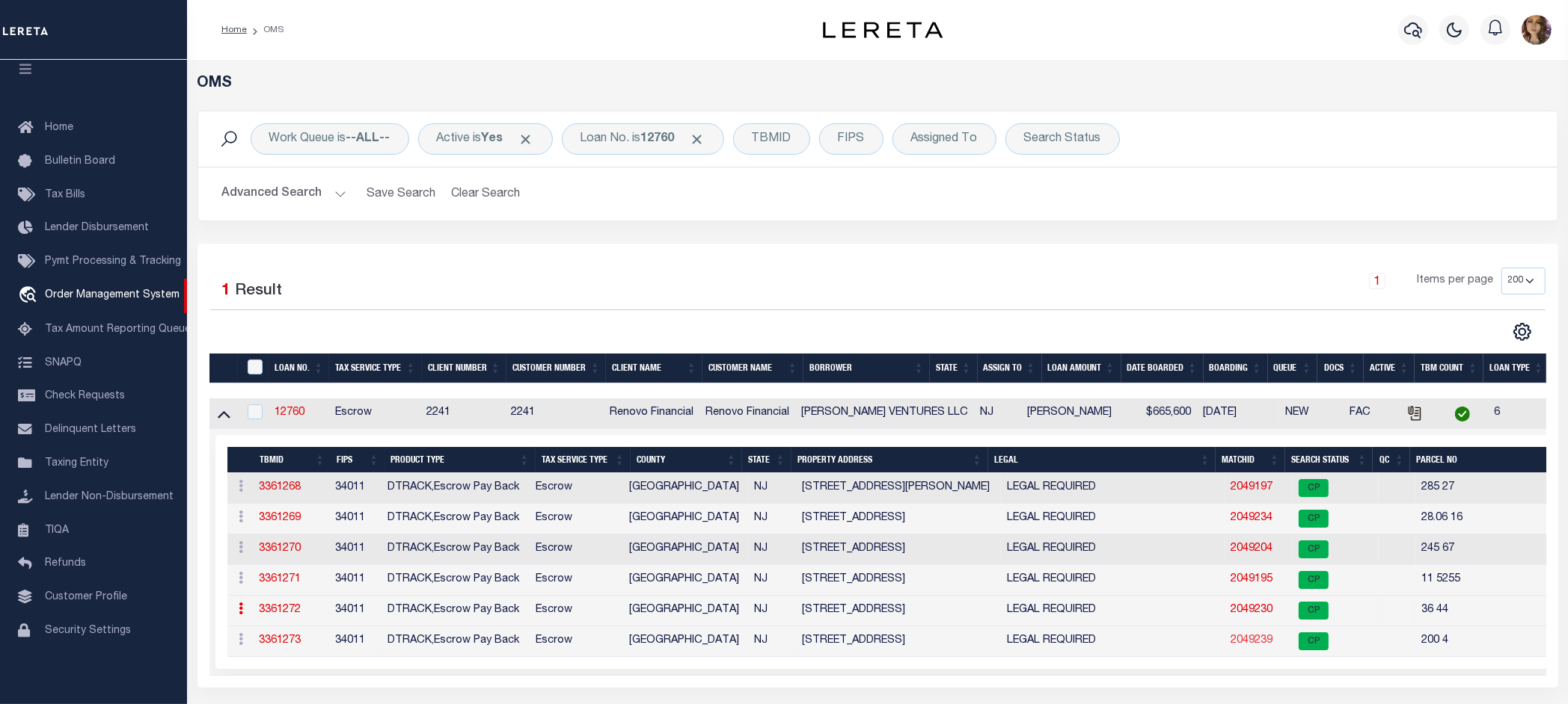
click at [1230, 644] on link "2049239" at bounding box center [1251, 641] width 42 height 11
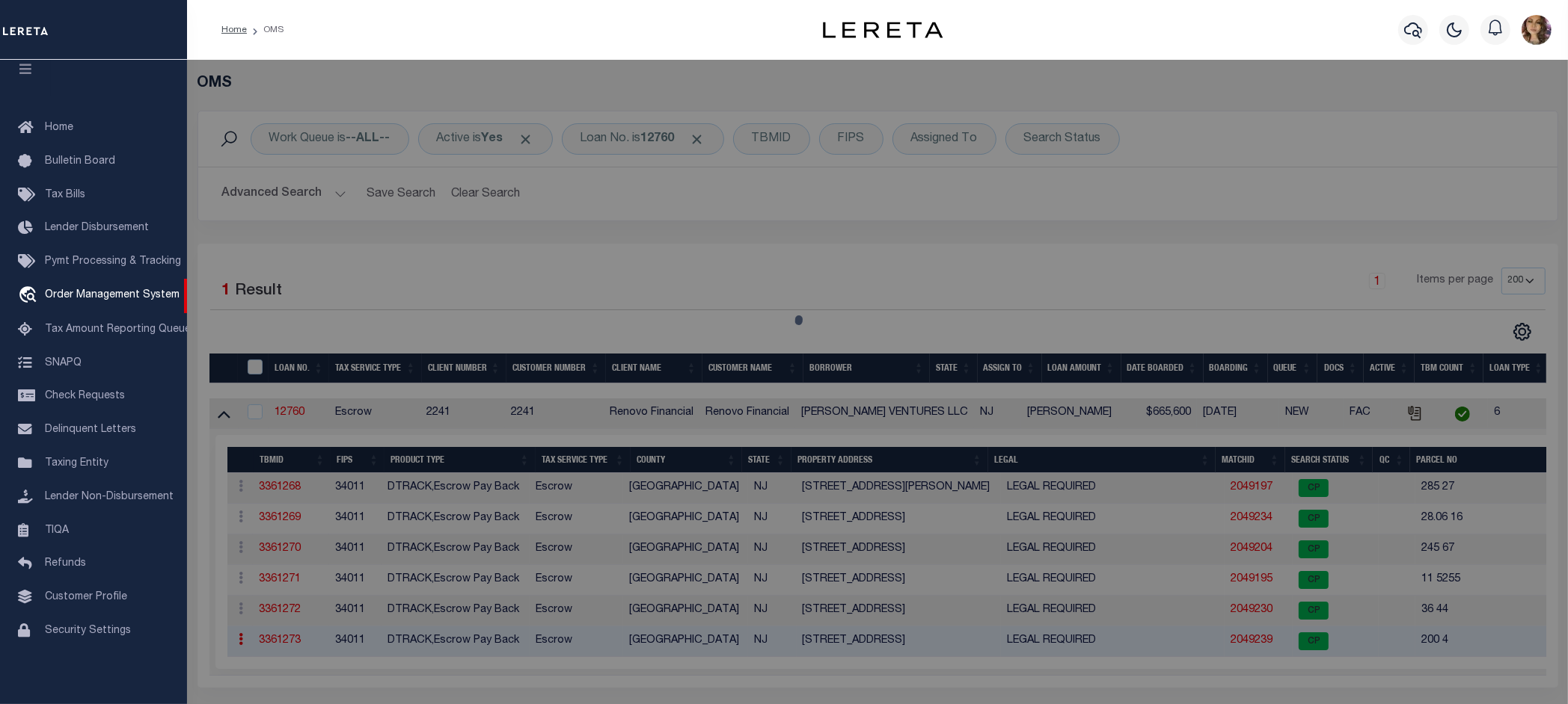
select select "AS"
select select
checkbox input "false"
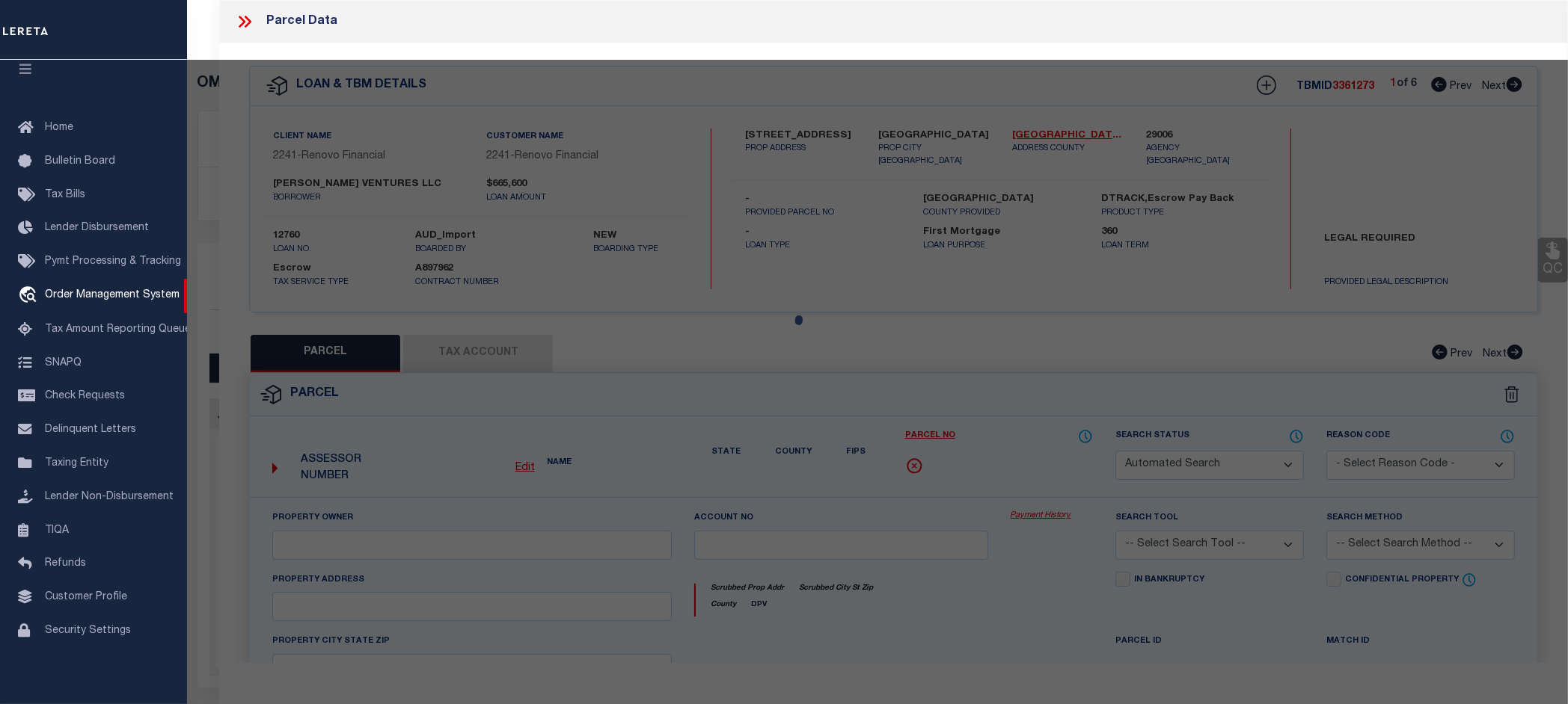
select select "CP"
type input "ORTIZ VENTURES LLC"
select select "AGW"
select select
type input "98 UNIVERSITY AVE"
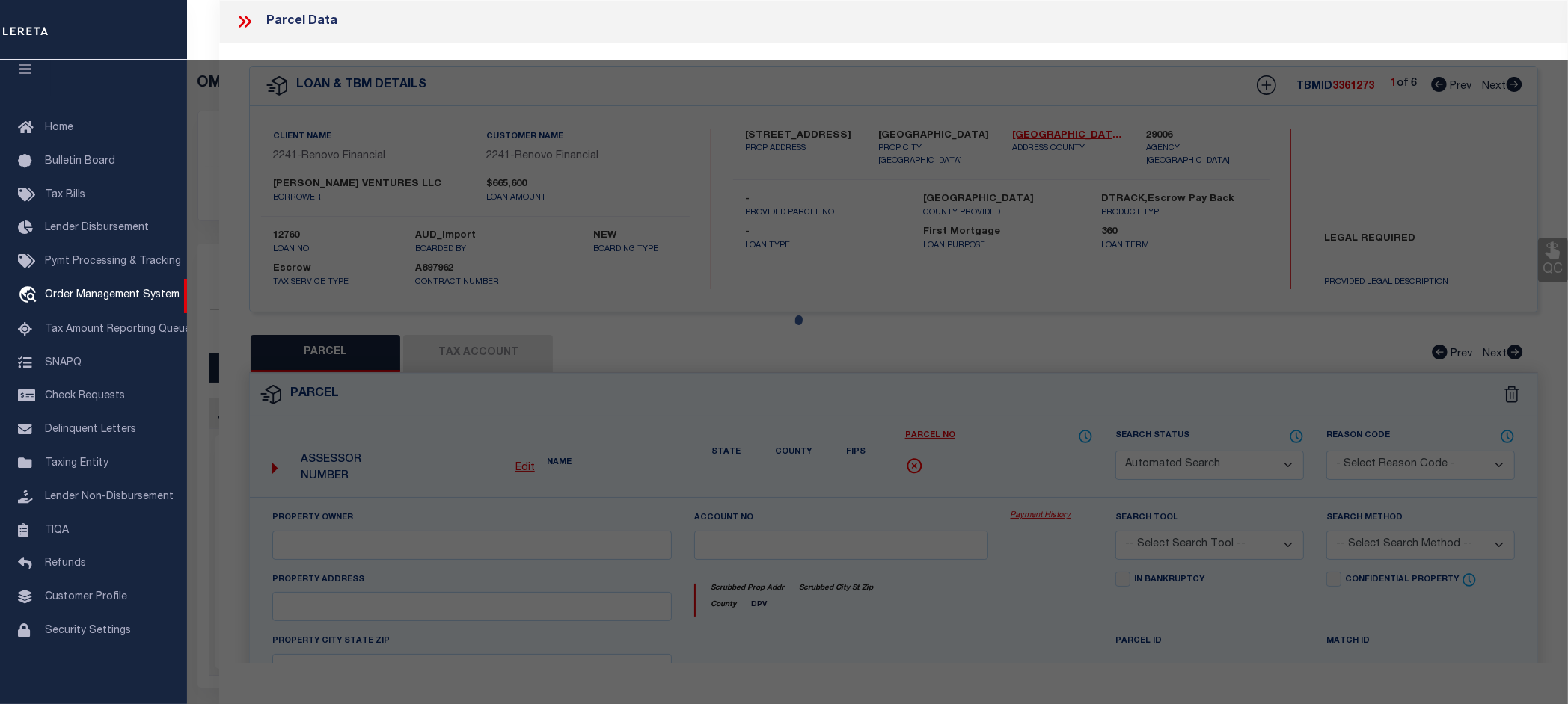
checkbox input "false"
type input "Bridgeton, NJ 08302"
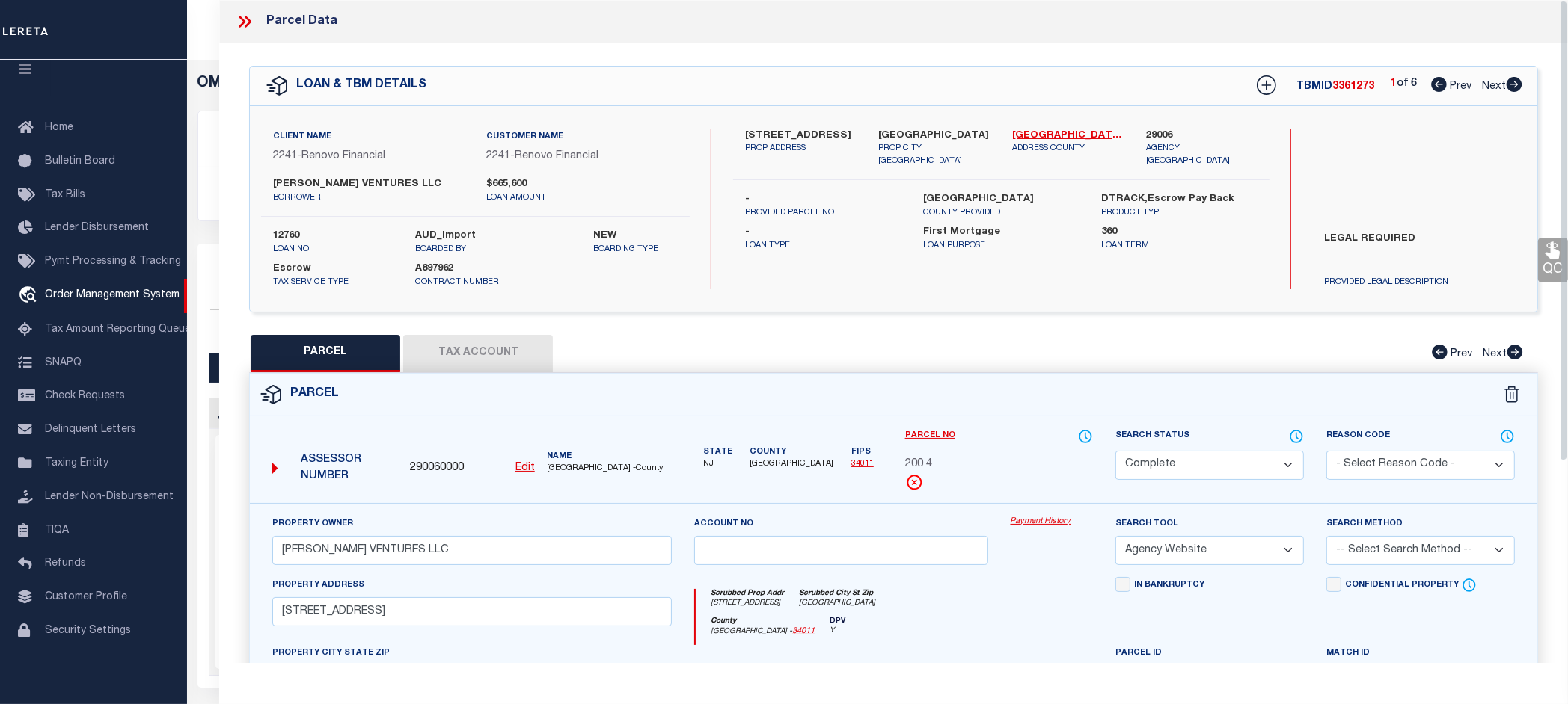
click at [1050, 517] on link "Payment History" at bounding box center [1051, 522] width 83 height 12
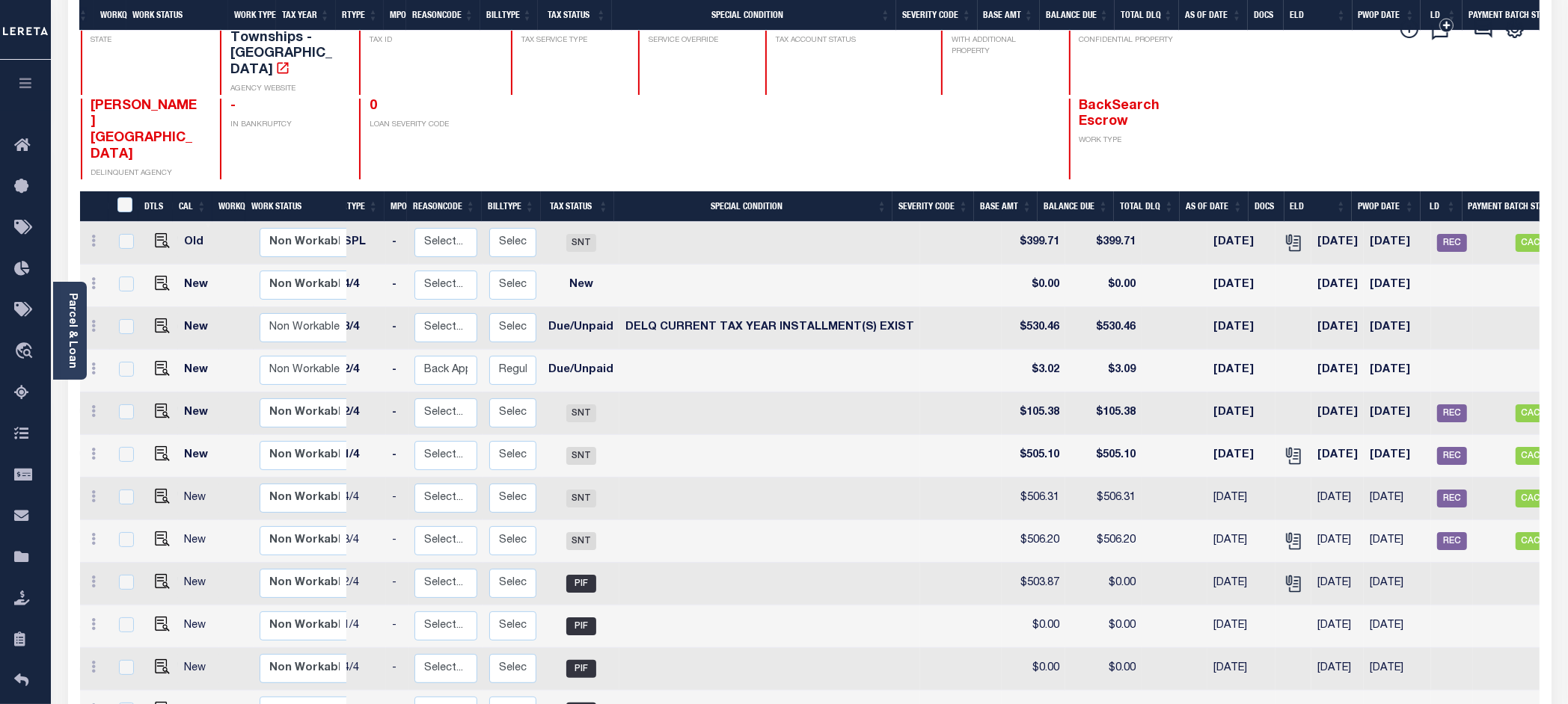
scroll to position [49, 0]
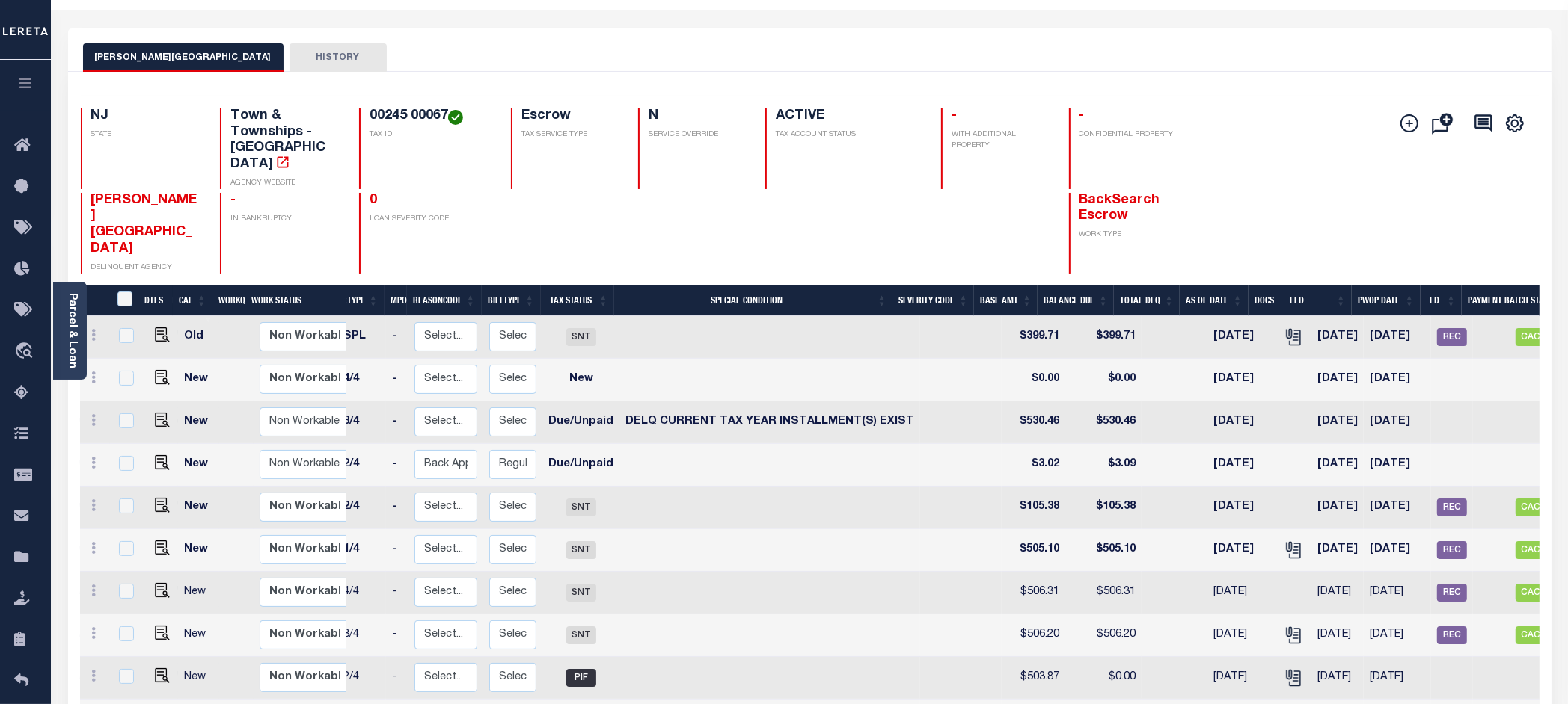
click at [1177, 46] on div "LAWRENCE TOWNSHIP HISTORY" at bounding box center [809, 57] width 1453 height 28
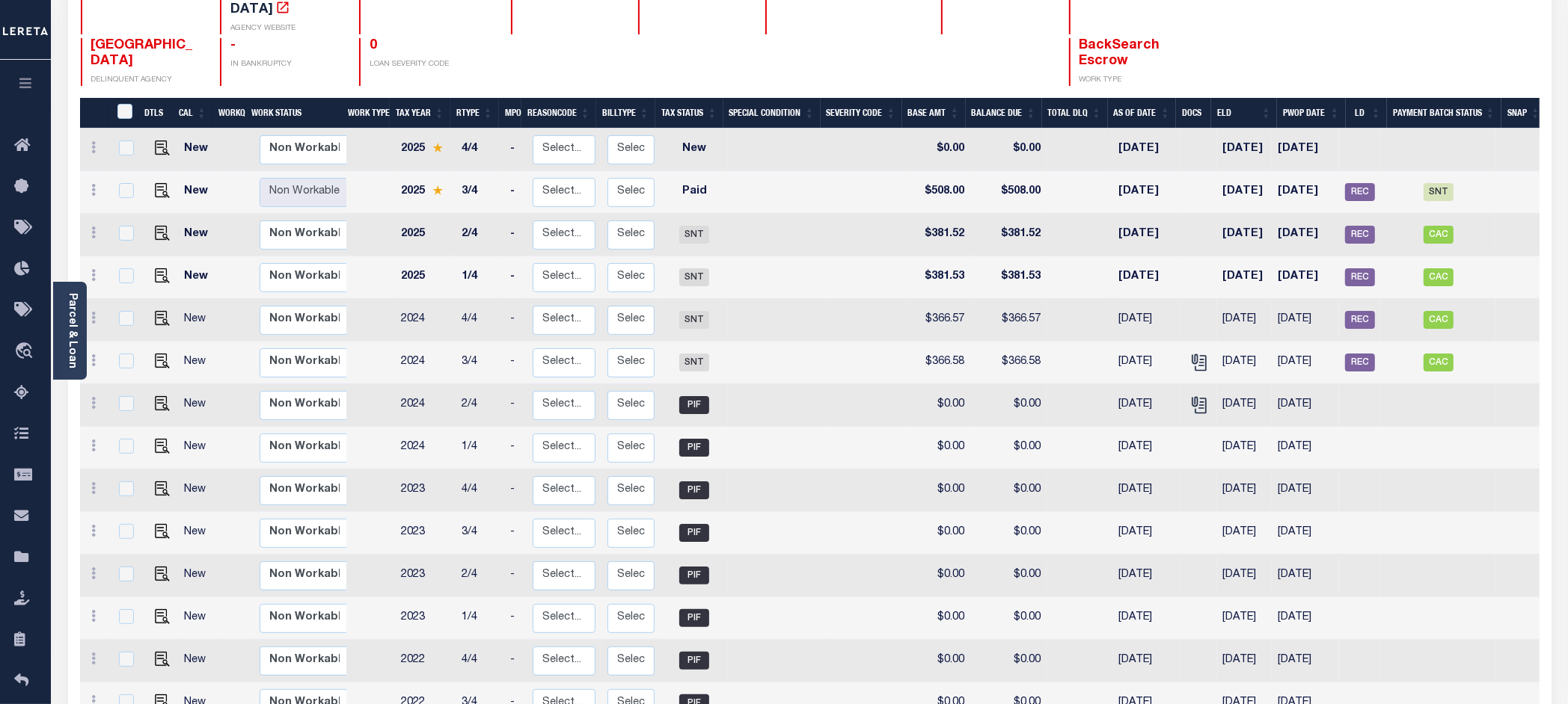
scroll to position [152, 0]
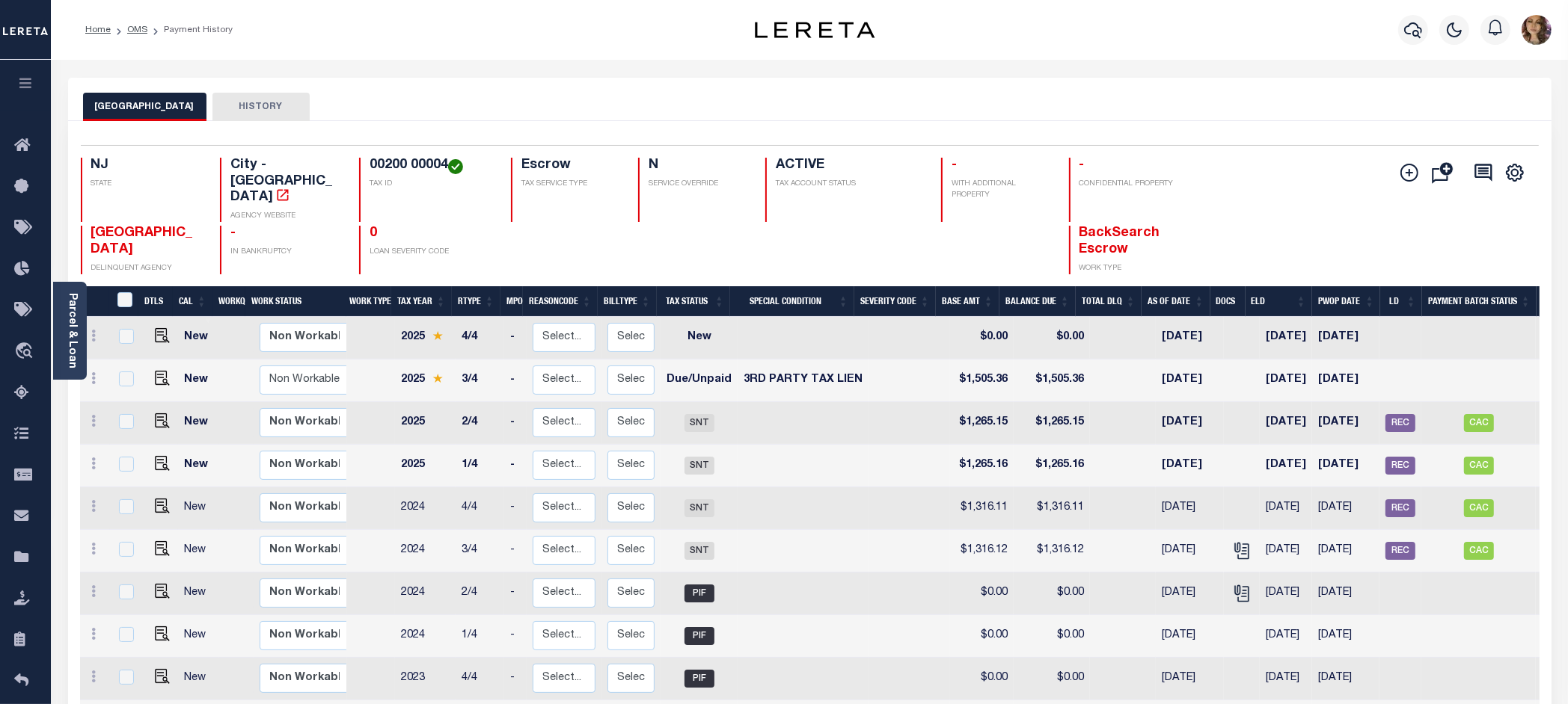
click at [802, 114] on div "BRIDGETON CITY HISTORY" at bounding box center [809, 107] width 1453 height 28
click at [155, 371] on img "" at bounding box center [162, 378] width 15 height 15
checkbox input "true"
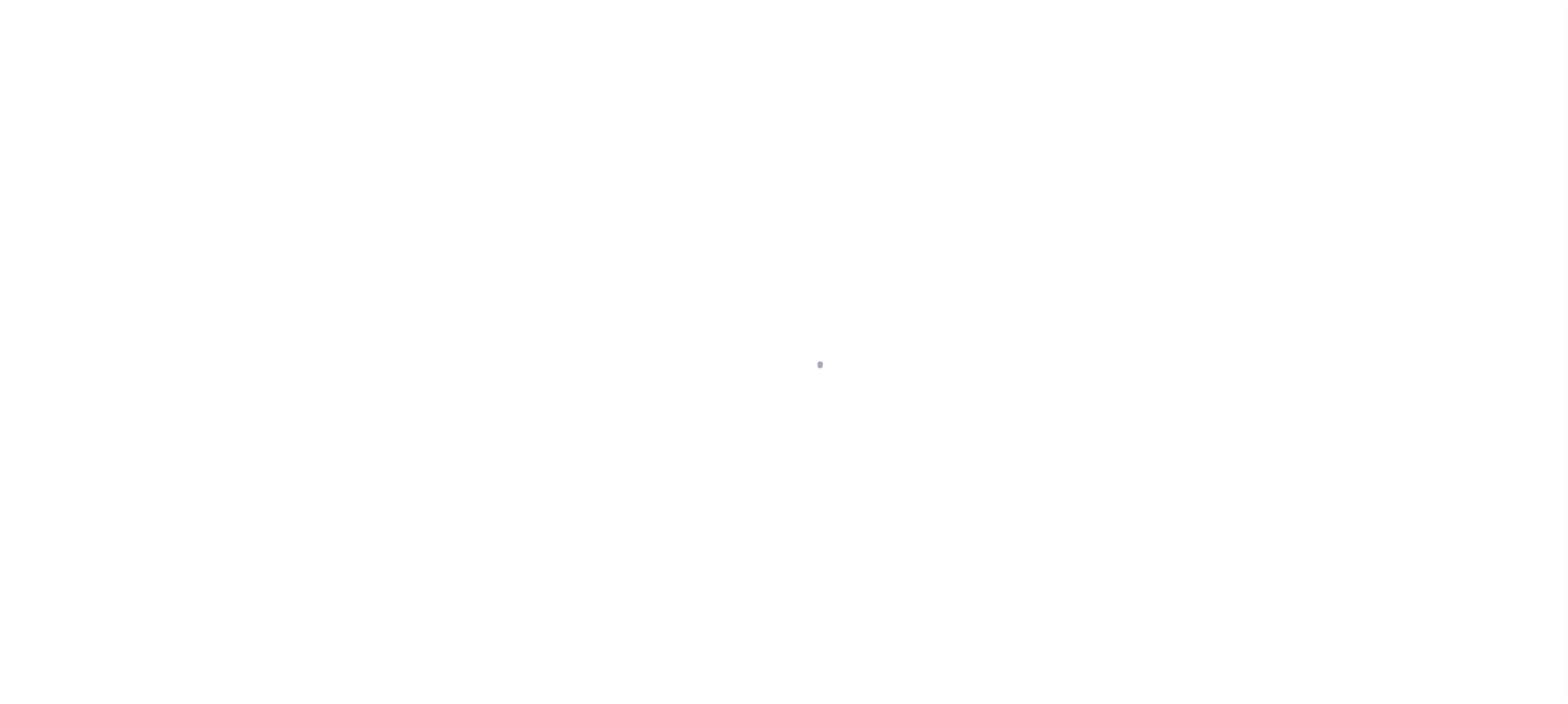
select select "DUE"
select select "20"
select select "CP"
select select "AGW"
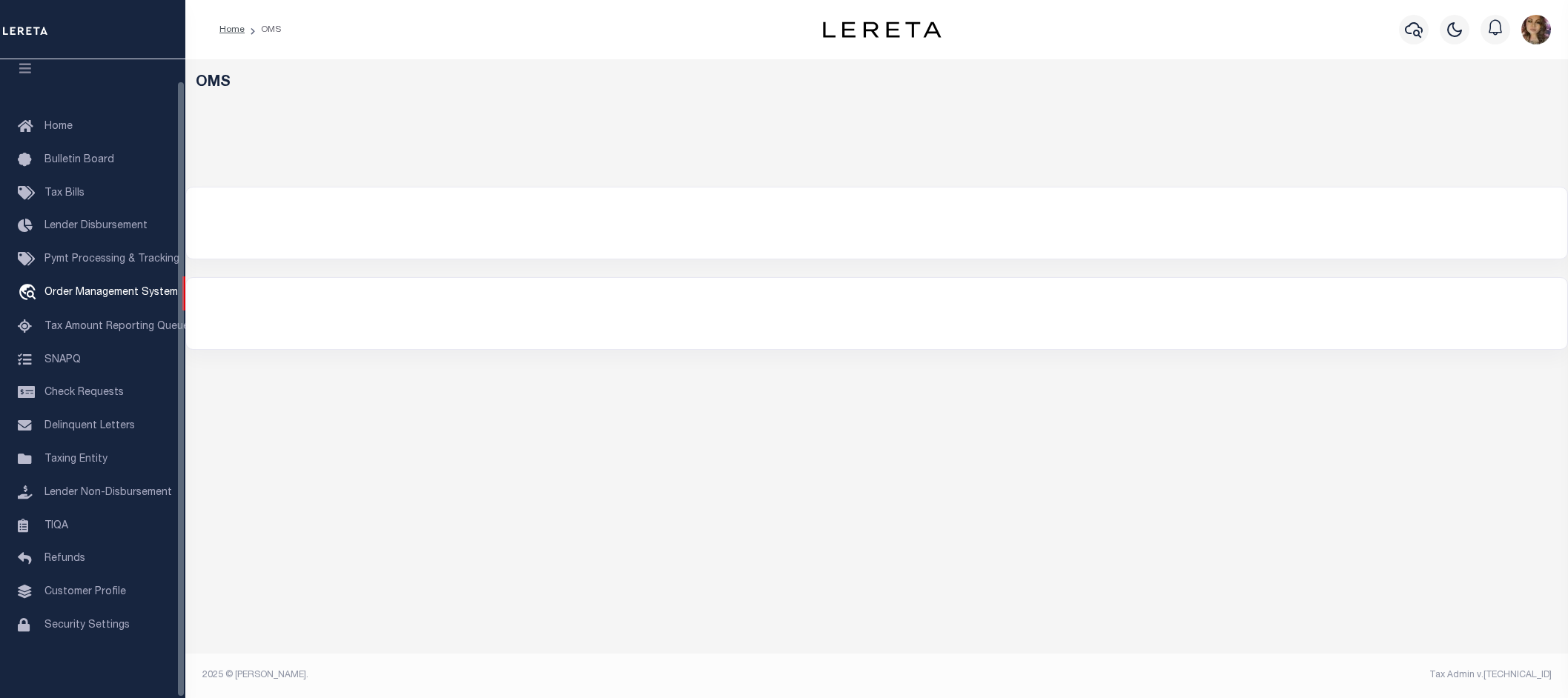
select select "200"
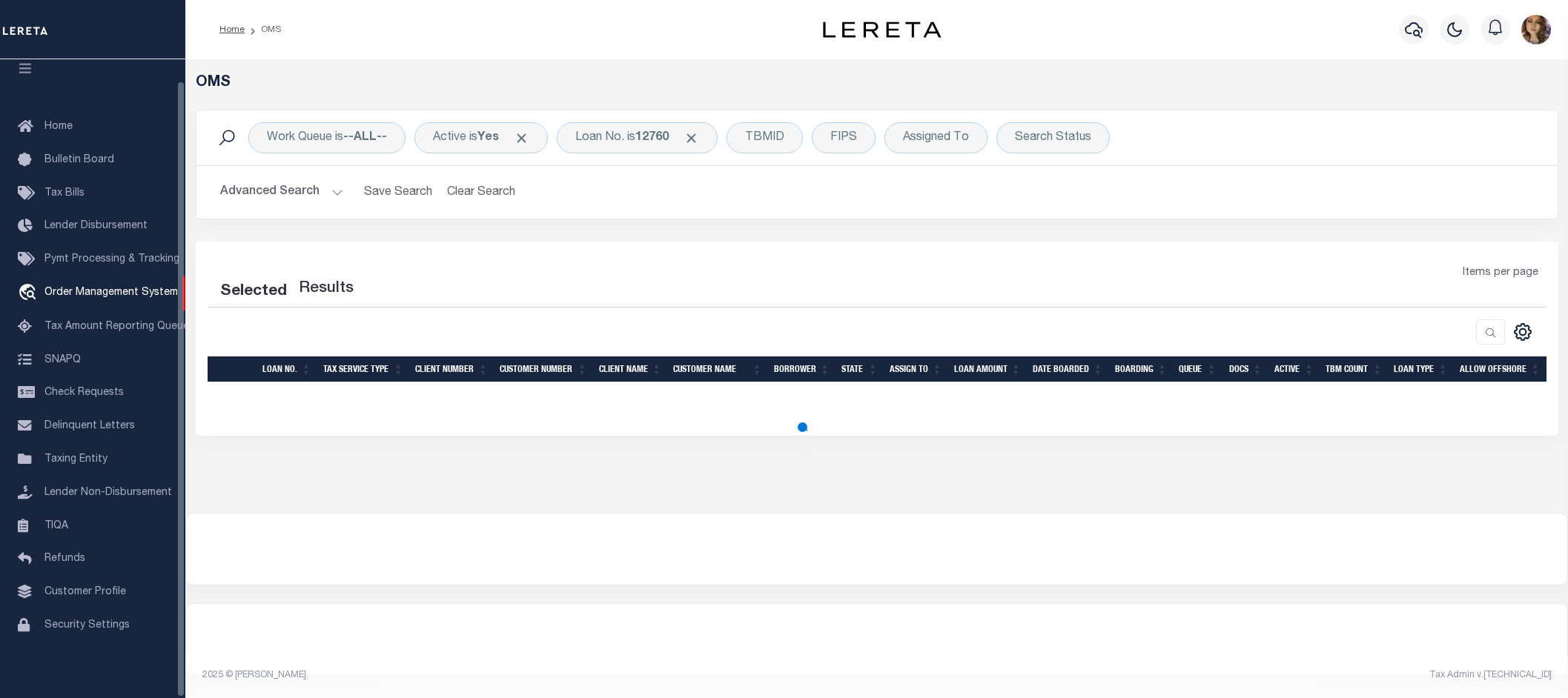
select select "200"
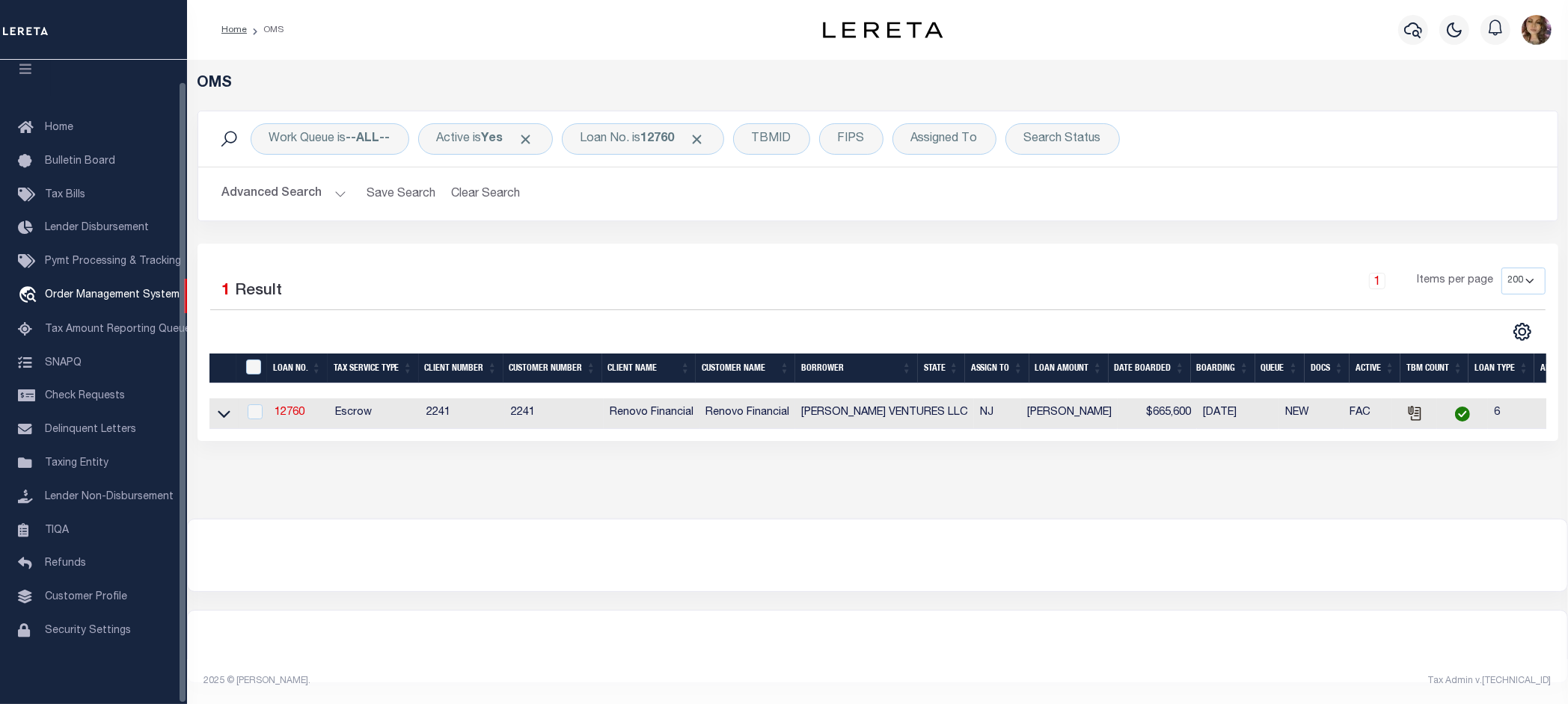
drag, startPoint x: 223, startPoint y: 419, endPoint x: 234, endPoint y: 421, distance: 11.2
click at [222, 419] on icon at bounding box center [224, 414] width 12 height 16
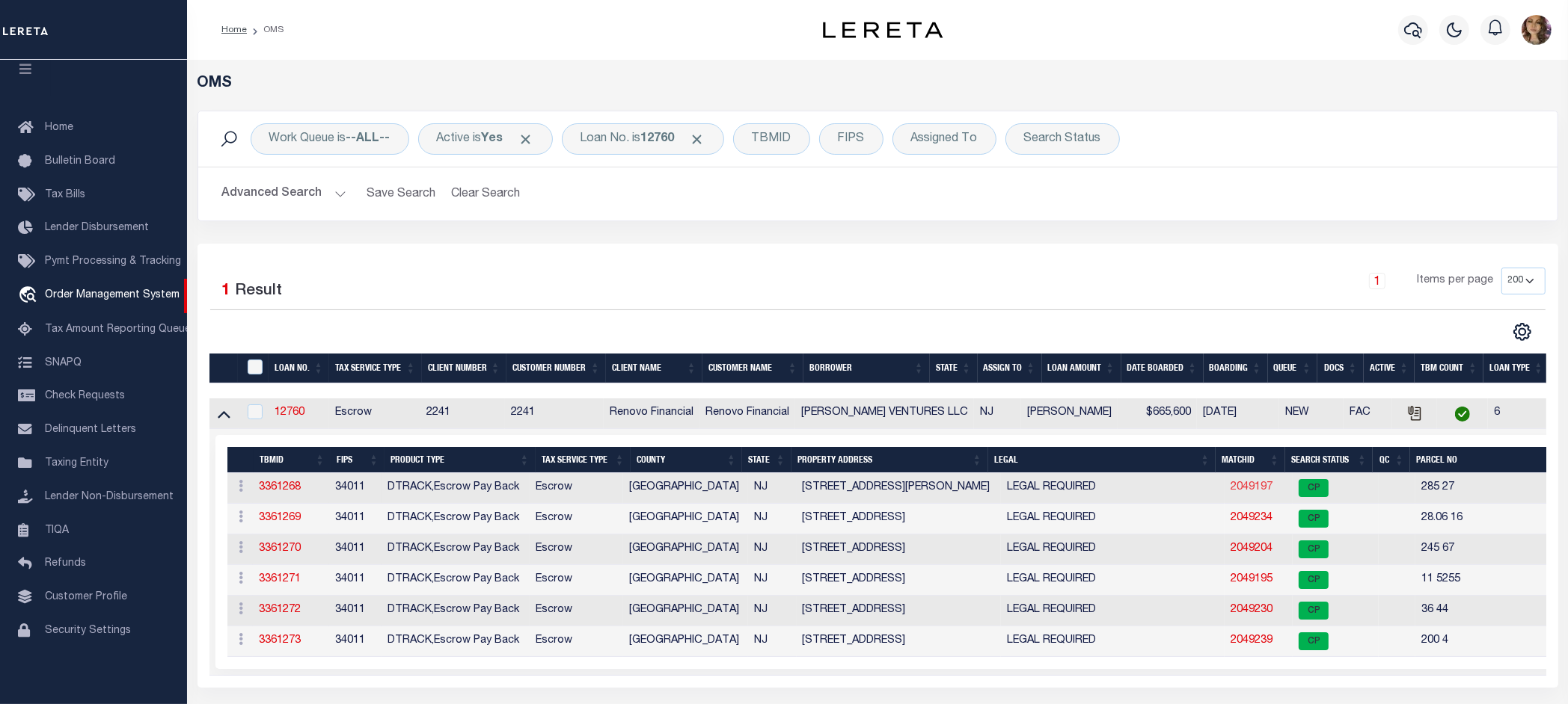
click at [1230, 493] on link "2049197" at bounding box center [1251, 487] width 42 height 11
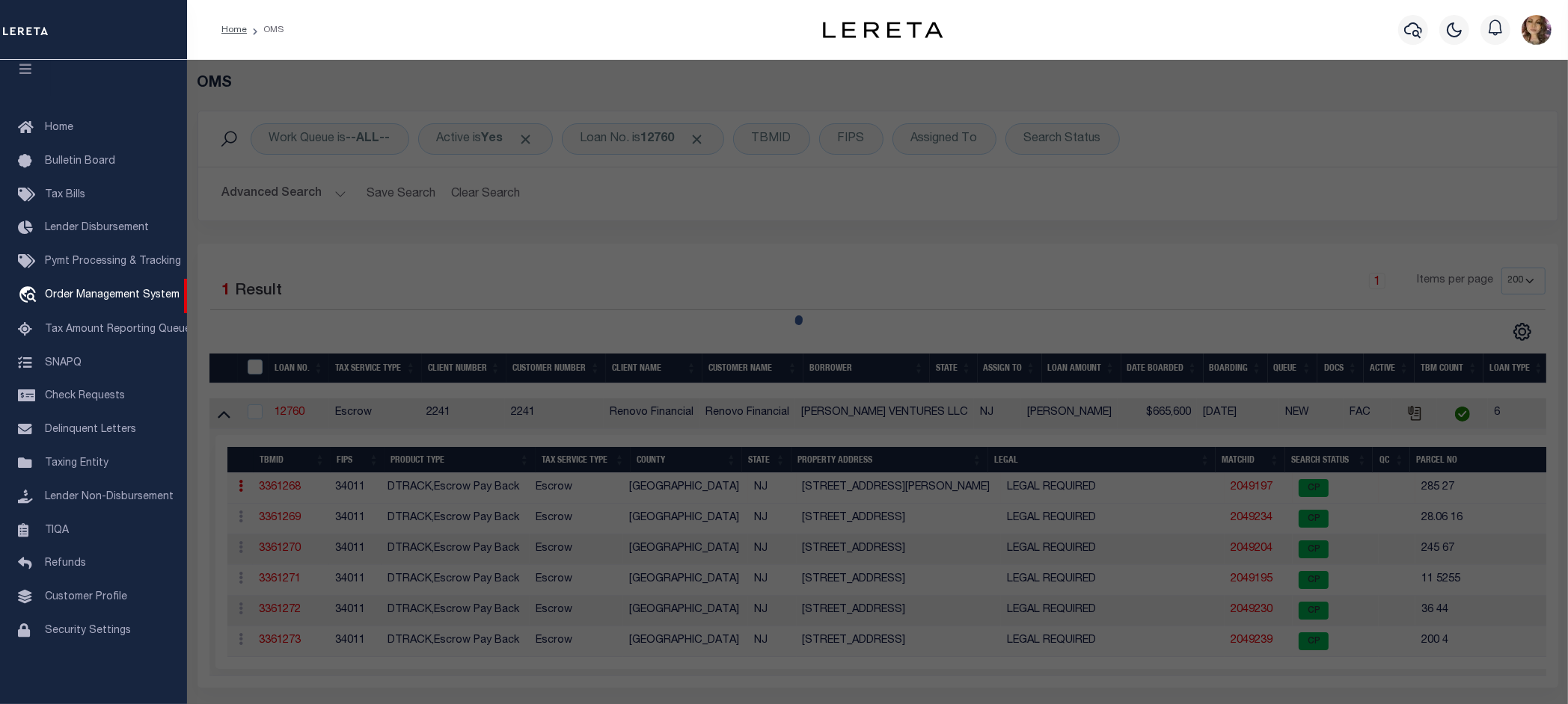
select select "AS"
select select
checkbox input "false"
select select "CP"
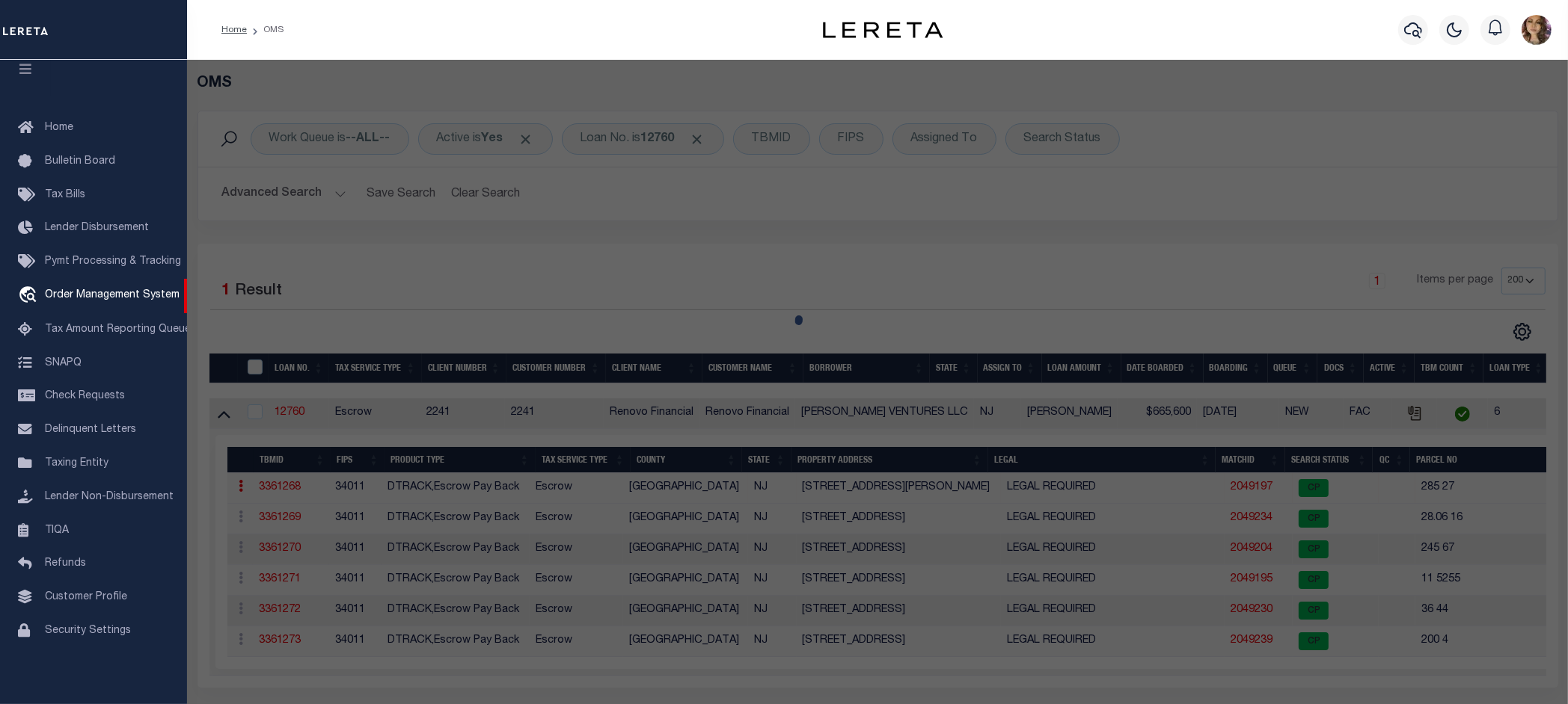
type input "ORTIZ VENTURES LLC"
select select "AGW"
select select
type input "126 MCNEAL ST W"
checkbox input "false"
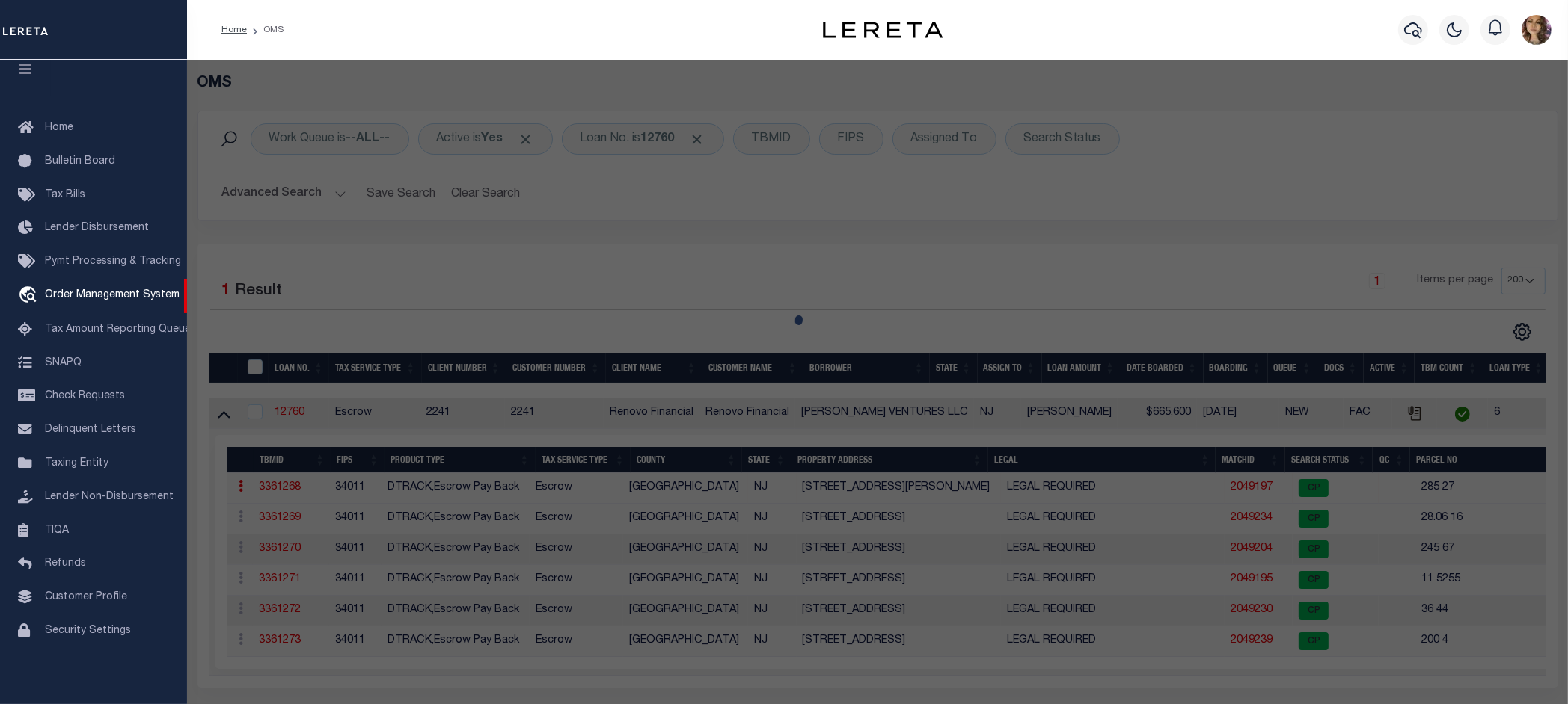
type input "Millville, NJ 08332"
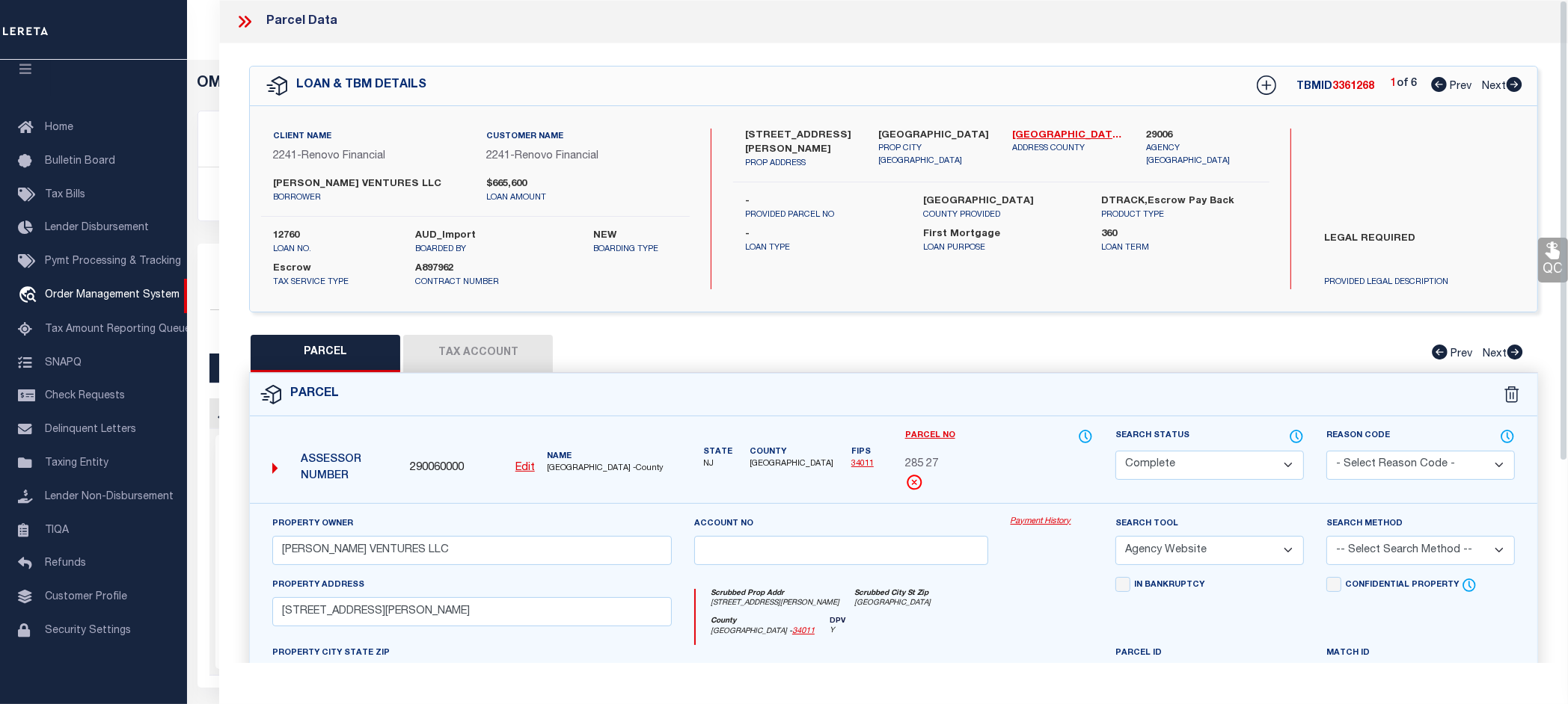
click at [1040, 516] on link "Payment History" at bounding box center [1051, 522] width 83 height 12
click at [247, 26] on icon at bounding box center [248, 22] width 7 height 12
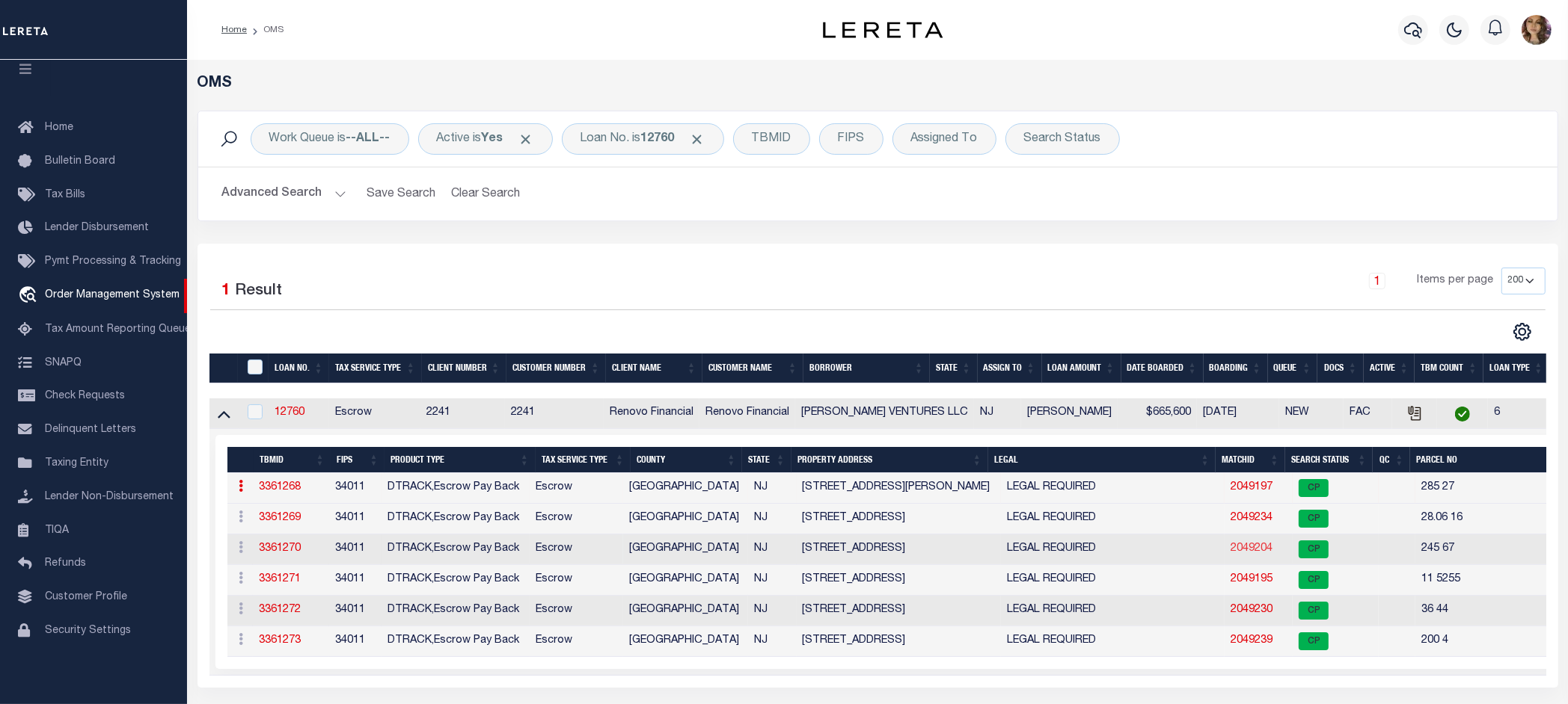
click at [1230, 554] on link "2049204" at bounding box center [1251, 549] width 42 height 11
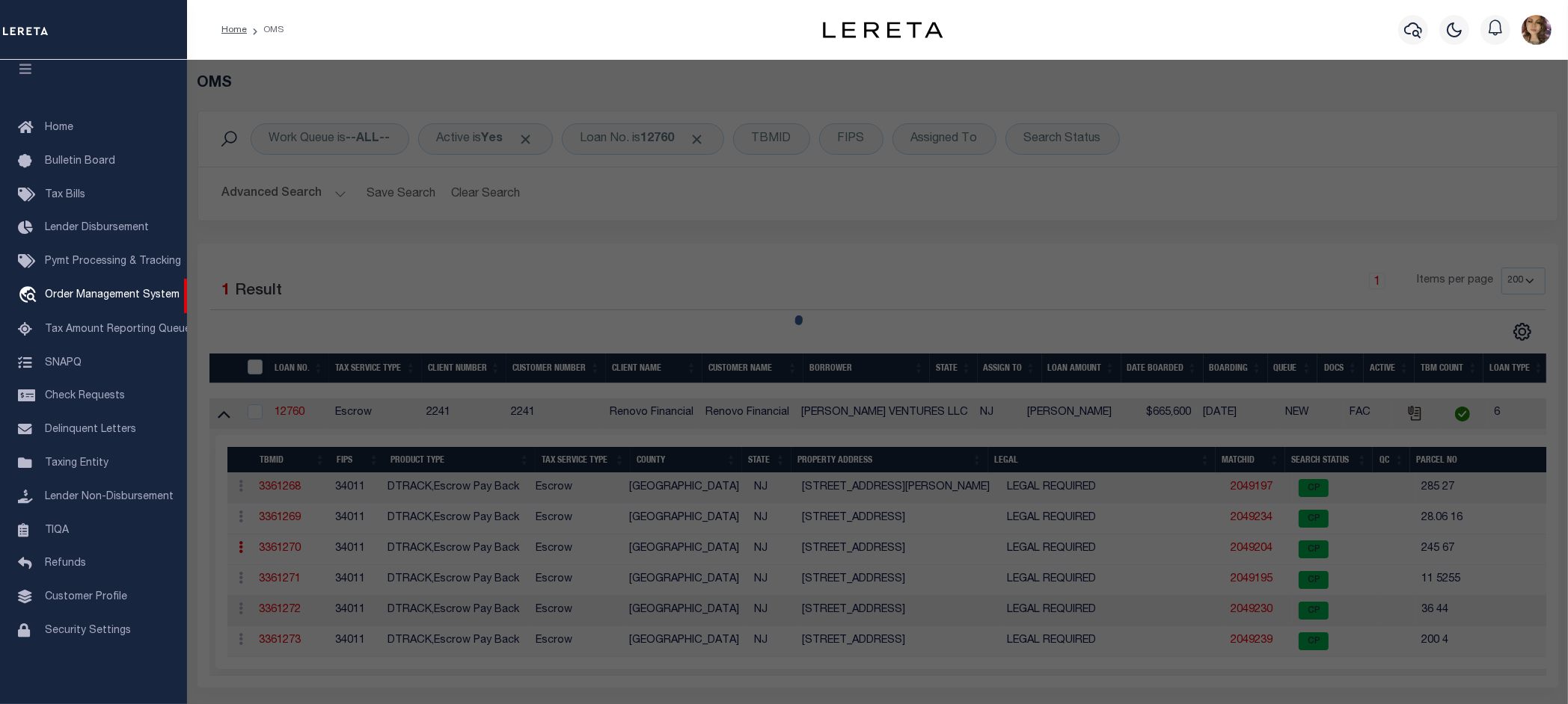
select select "AS"
select select
checkbox input "false"
select select "CP"
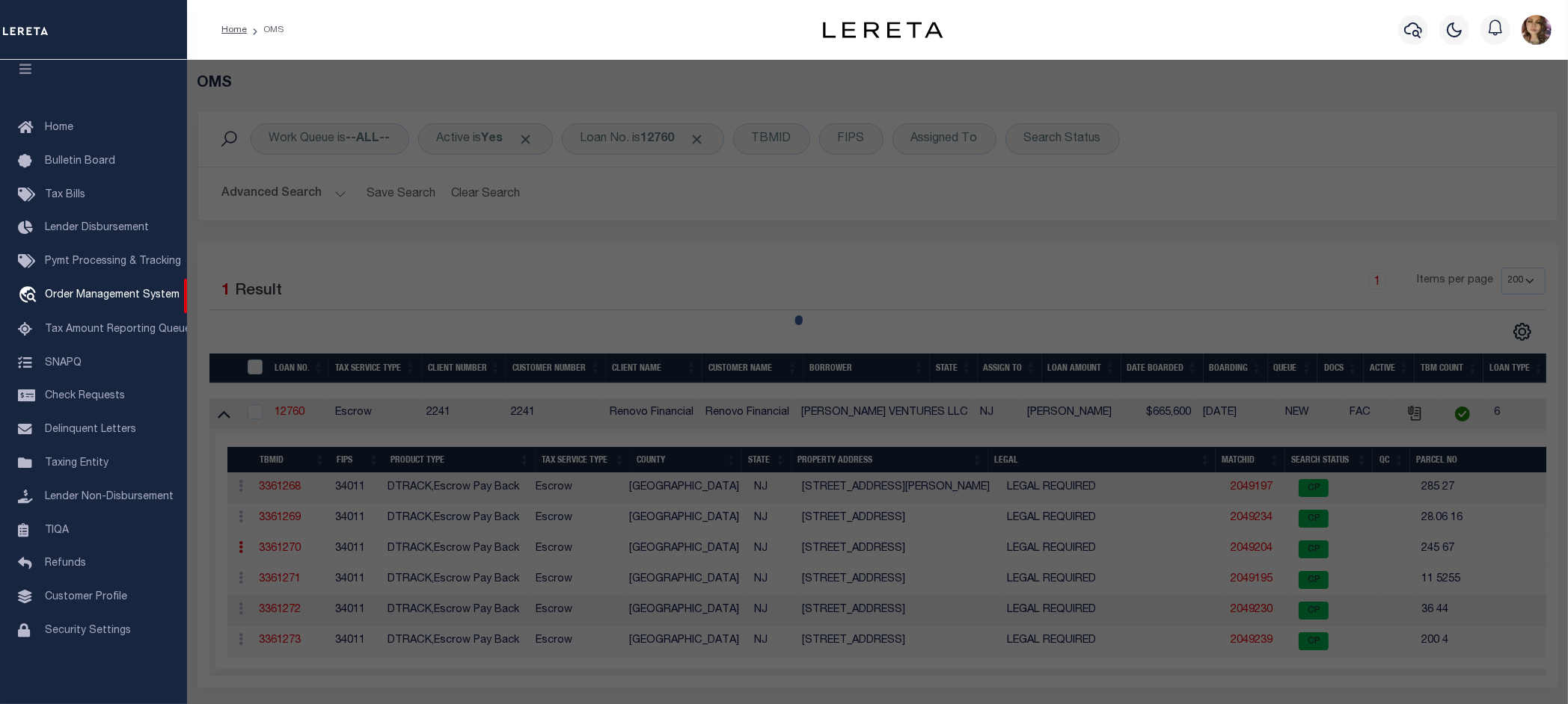
type input "ORTIZ VENTURES LLC"
select select "AGW"
select select
type input "228 MAIN ST"
checkbox input "false"
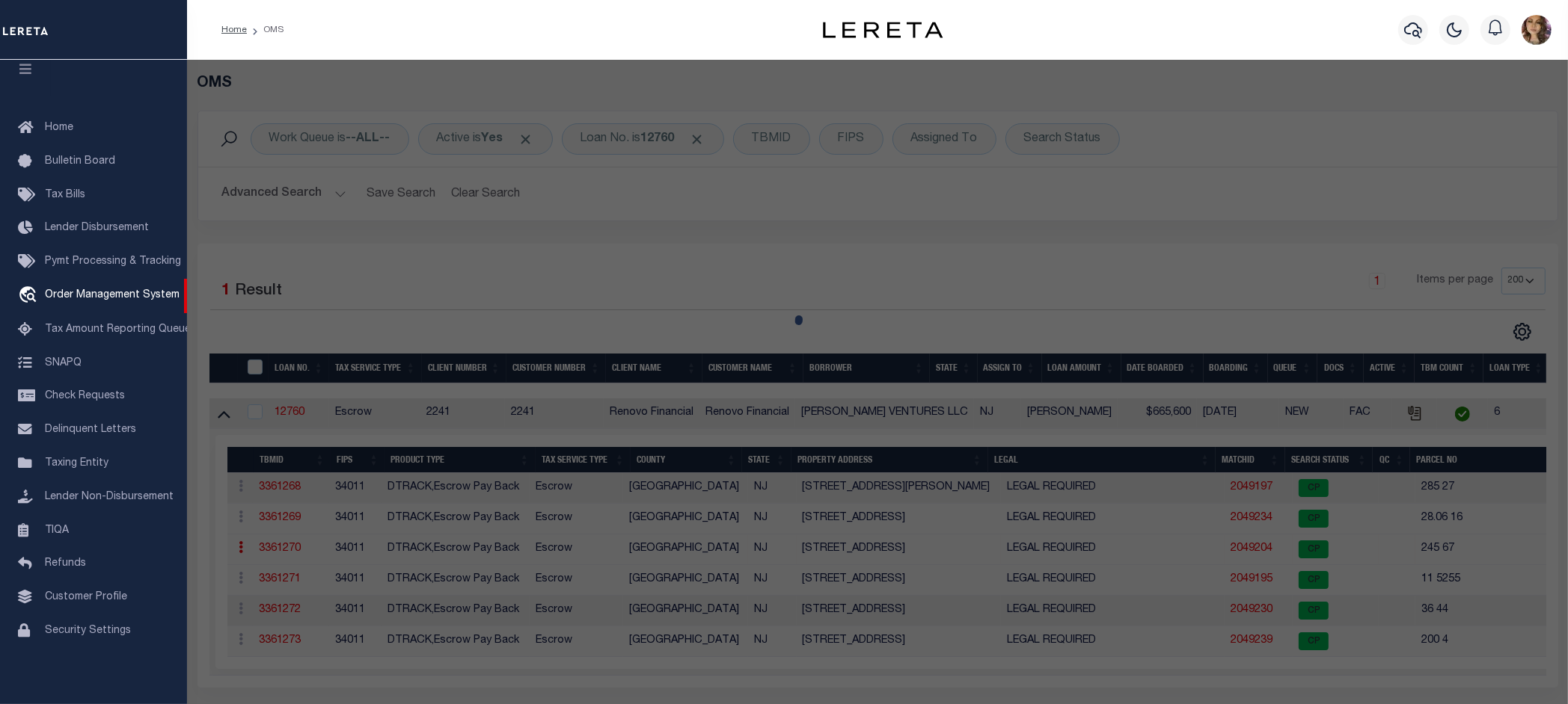
type input "Millville, NJ 08332"
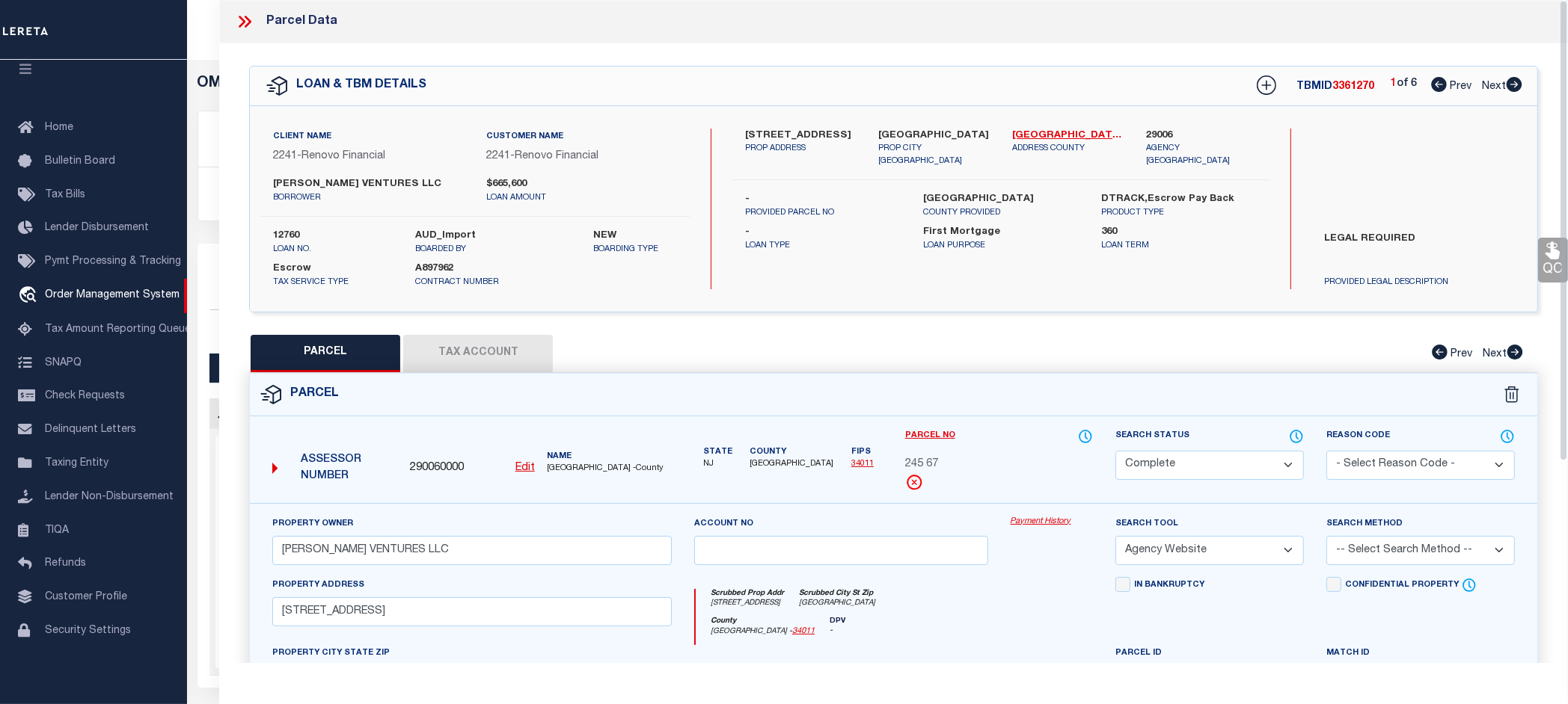
click at [1030, 525] on link "Payment History" at bounding box center [1051, 522] width 83 height 12
click at [247, 20] on icon at bounding box center [245, 22] width 19 height 19
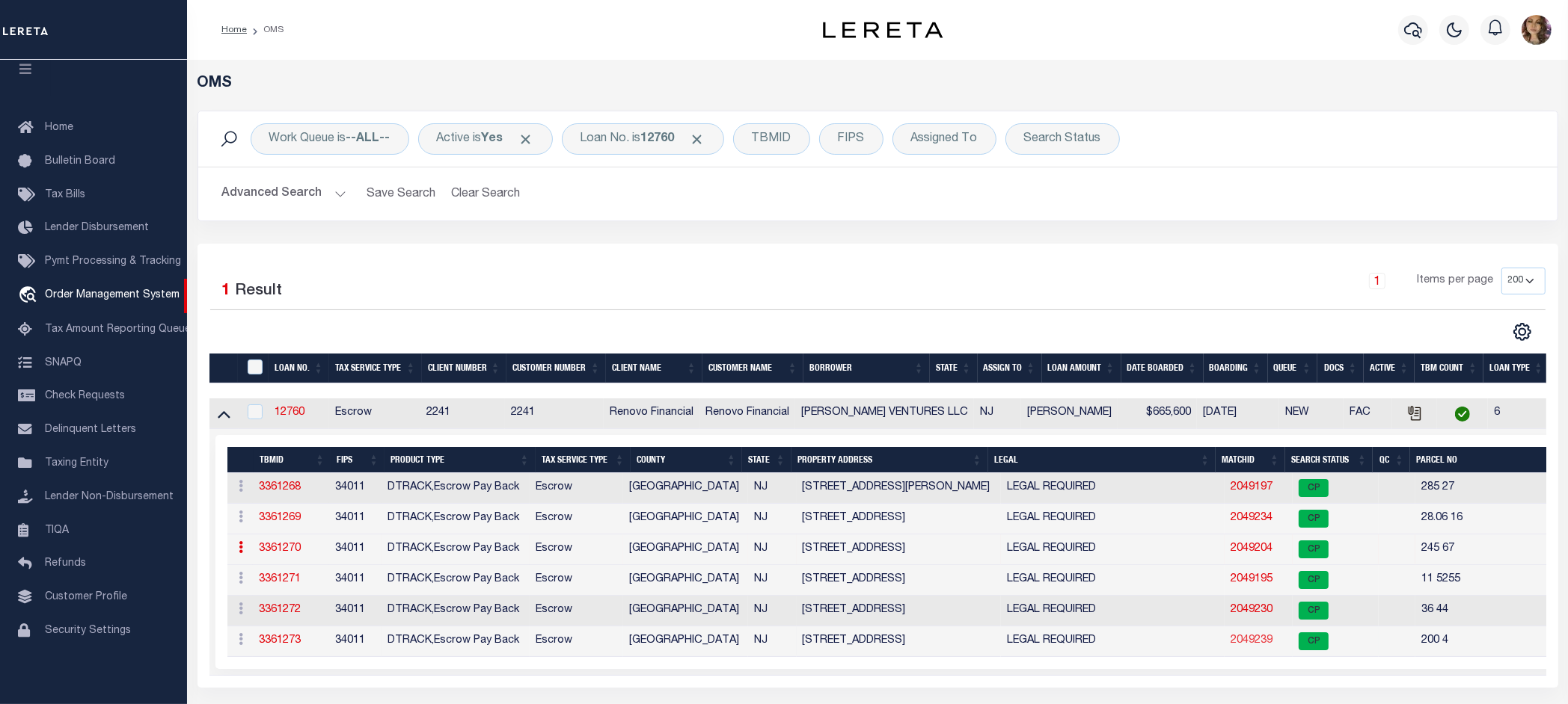
click at [1230, 644] on link "2049239" at bounding box center [1251, 641] width 42 height 11
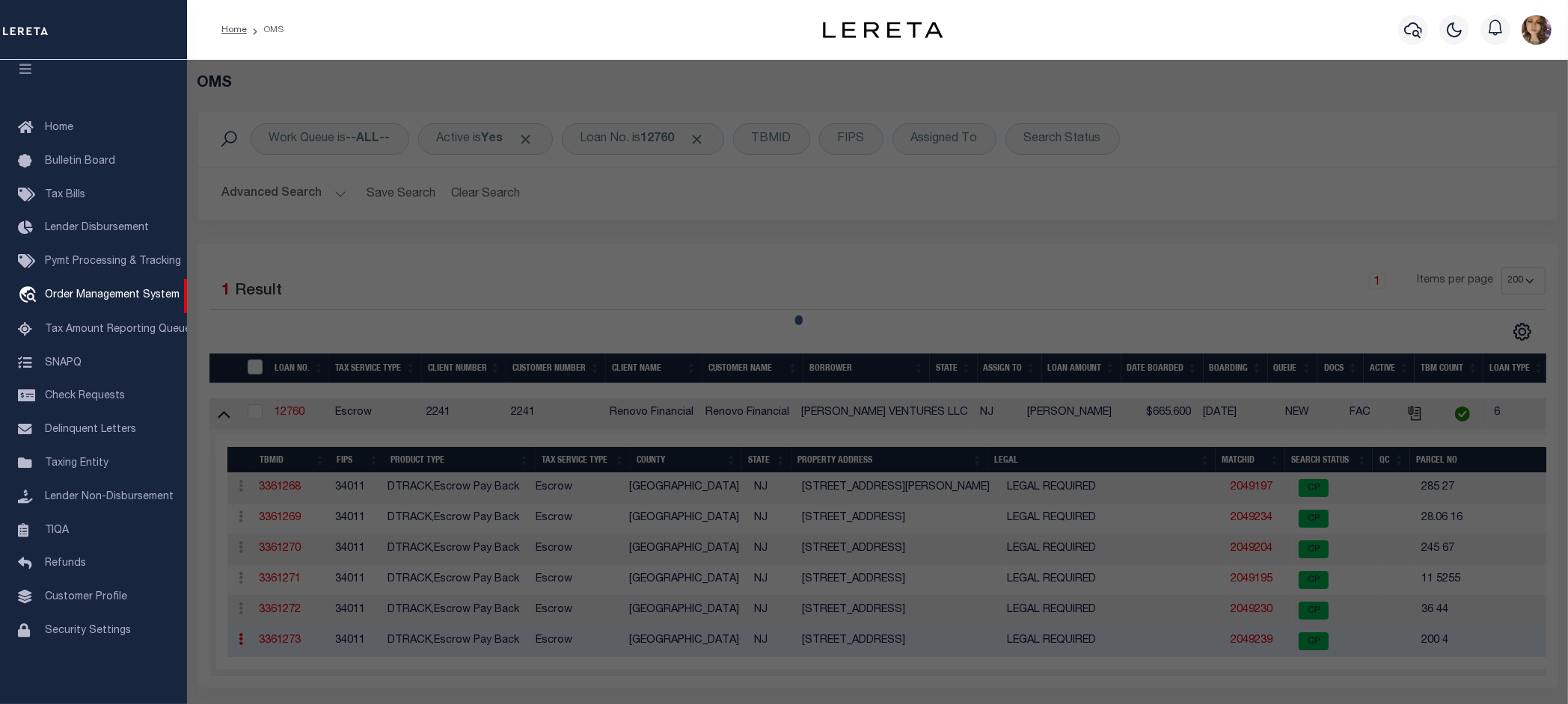
select select "AS"
select select
checkbox input "false"
select select "CP"
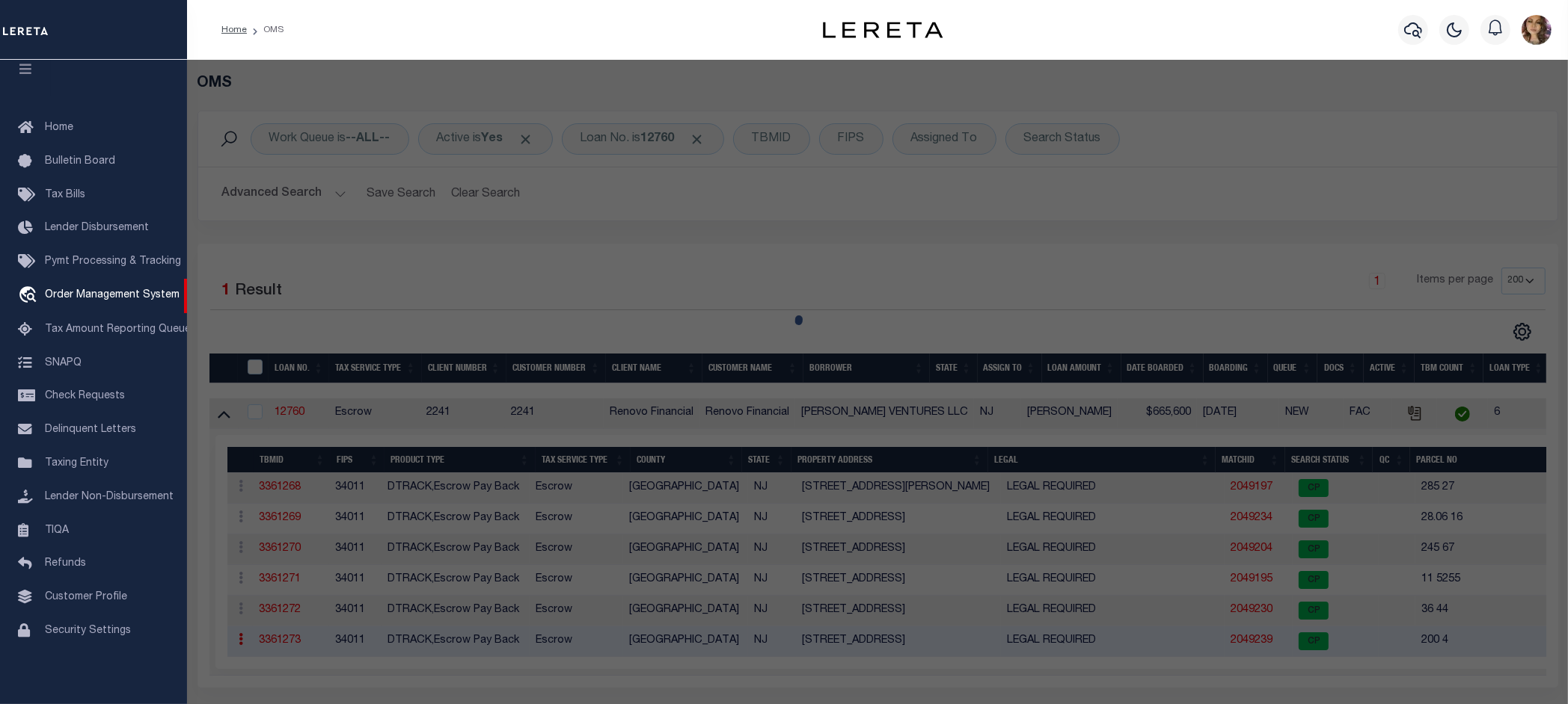
type input "ORTIZ VENTURES LLC"
select select "AGW"
select select
type input "98 UNIVERSITY AVE"
checkbox input "false"
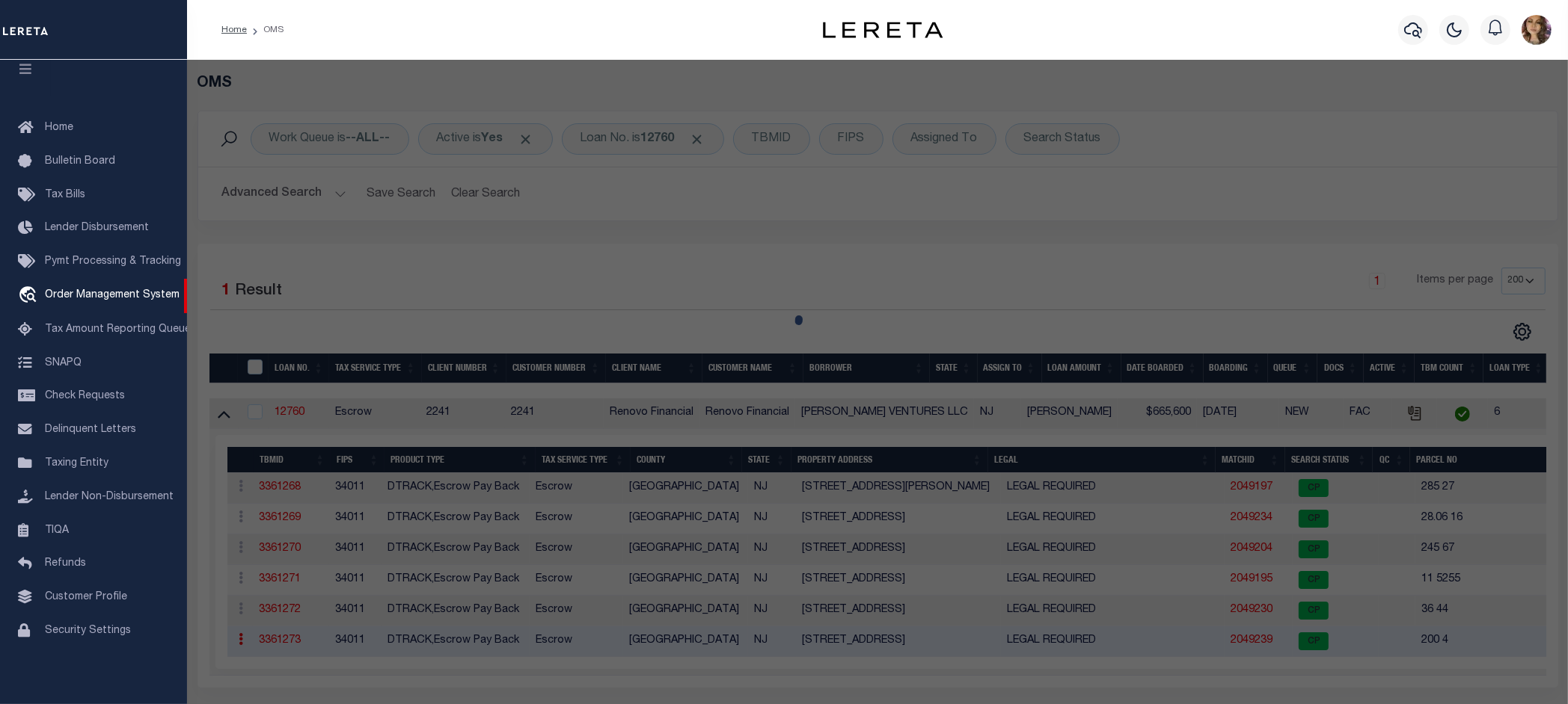
type input "Bridgeton, NJ 08302"
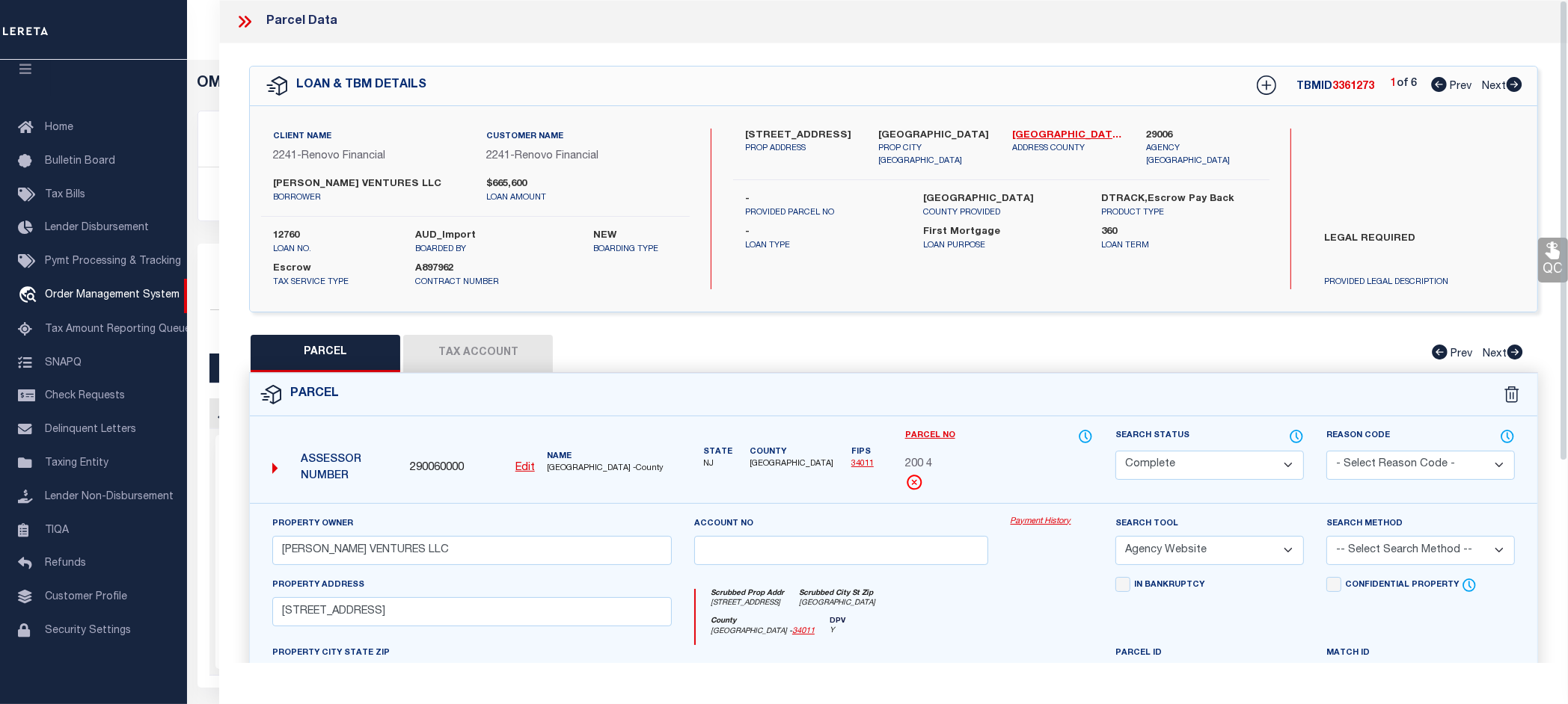
click at [1055, 523] on link "Payment History" at bounding box center [1051, 522] width 83 height 12
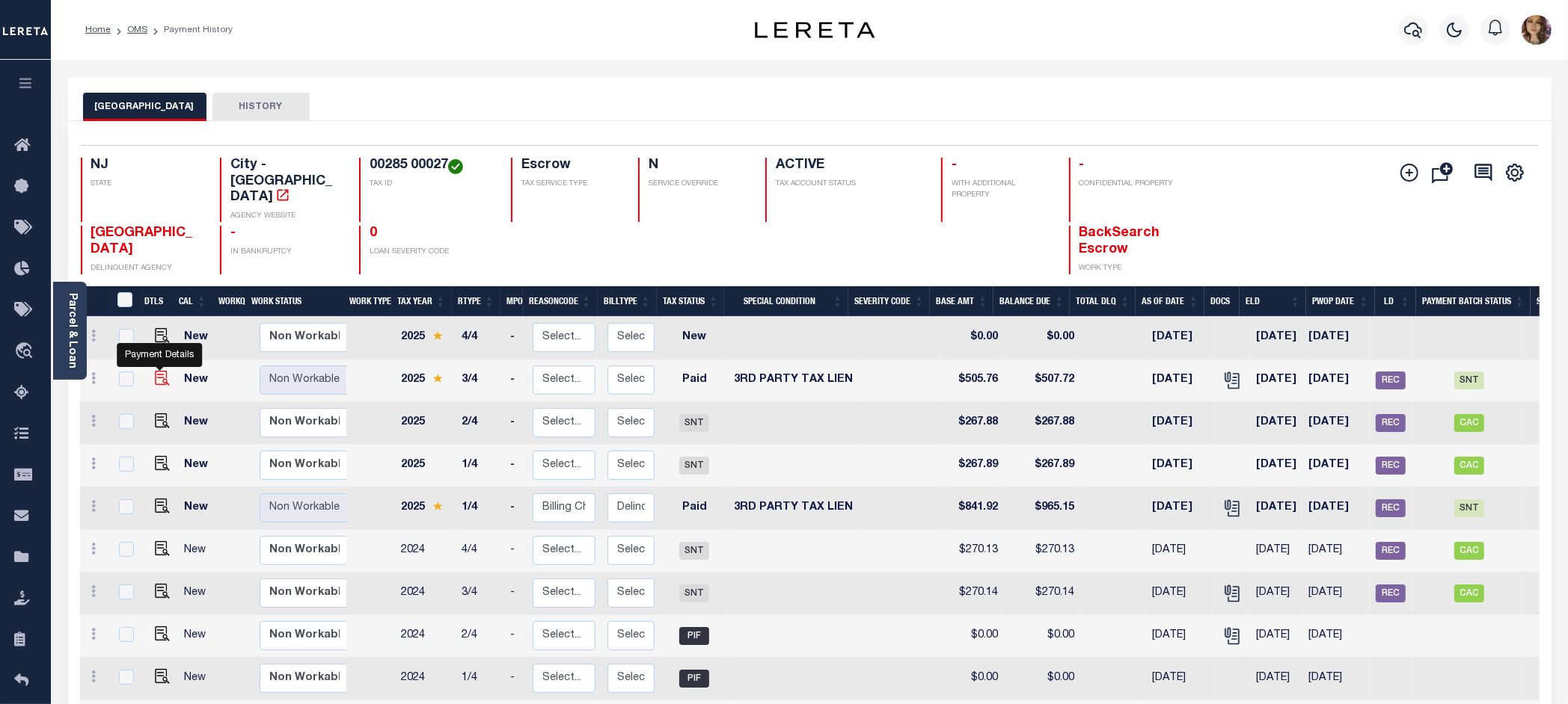
click at [159, 371] on img "" at bounding box center [162, 378] width 15 height 15
checkbox input "true"
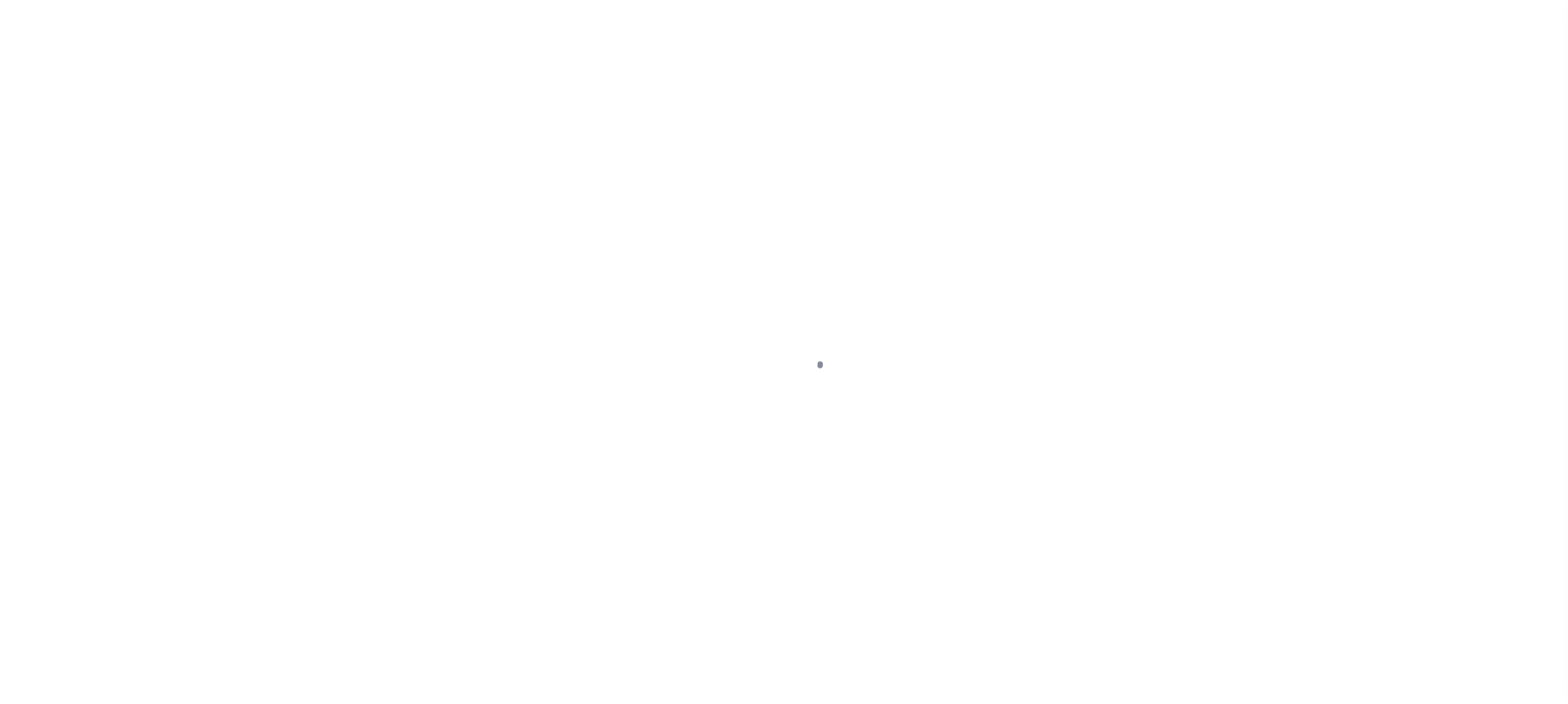
select select "PYD"
select select "20"
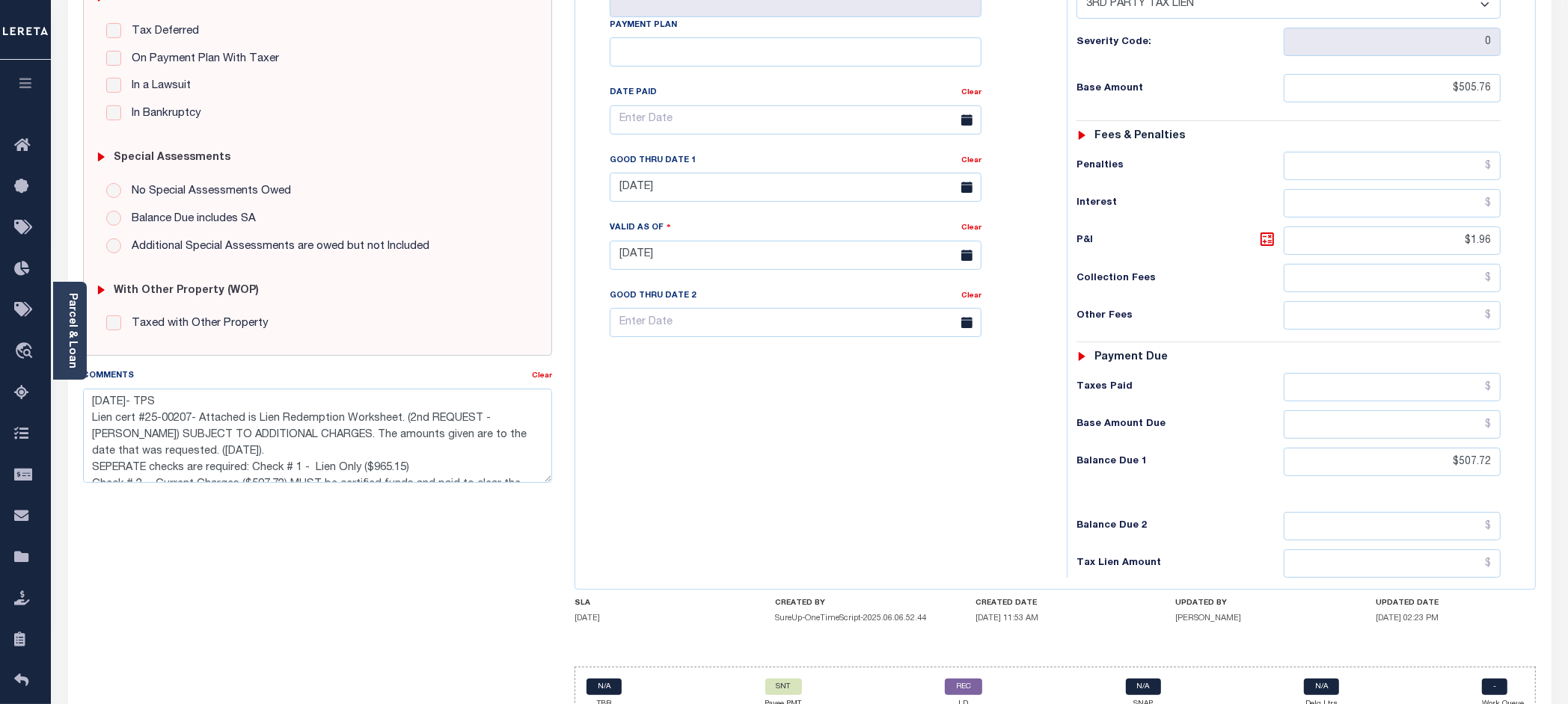
scroll to position [404, 0]
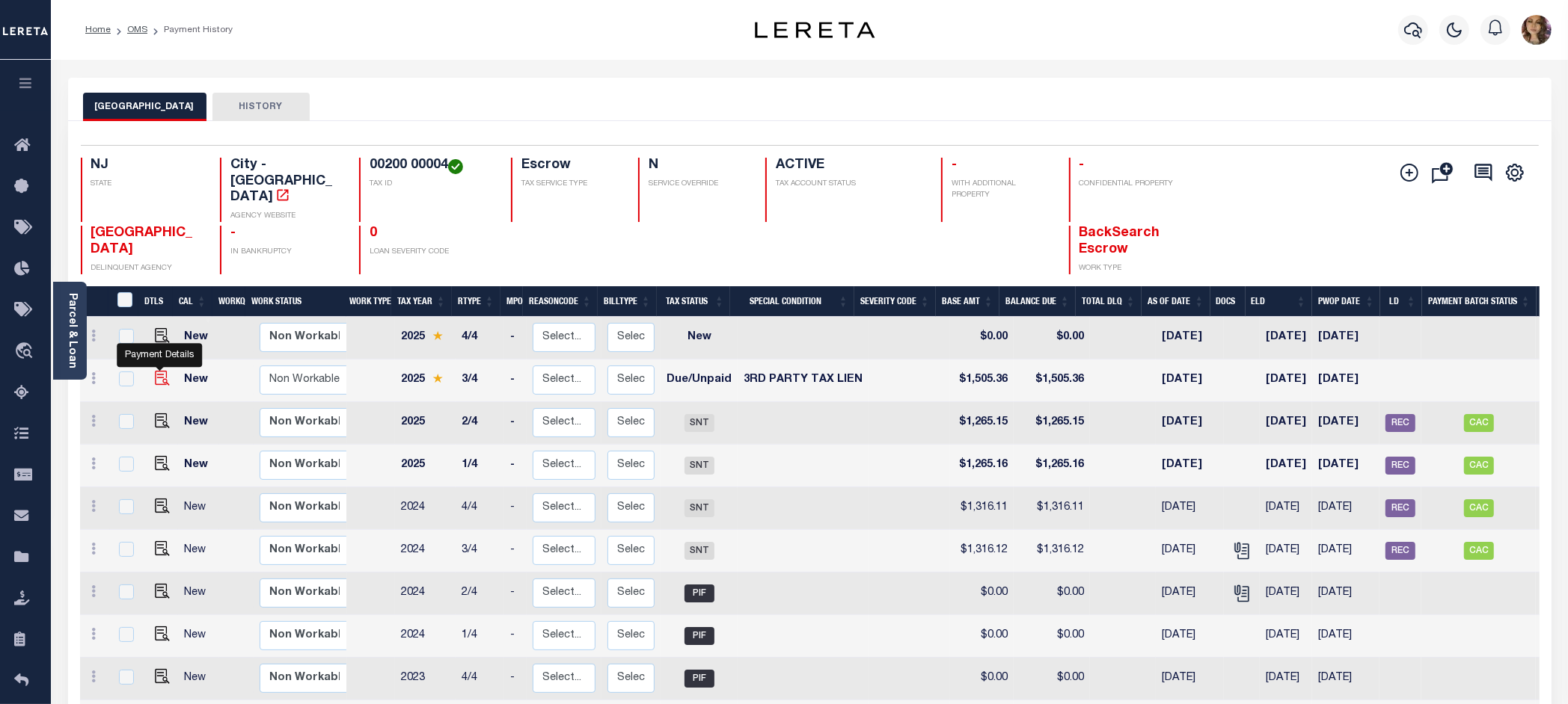
click at [163, 371] on img "" at bounding box center [162, 378] width 15 height 15
checkbox input "true"
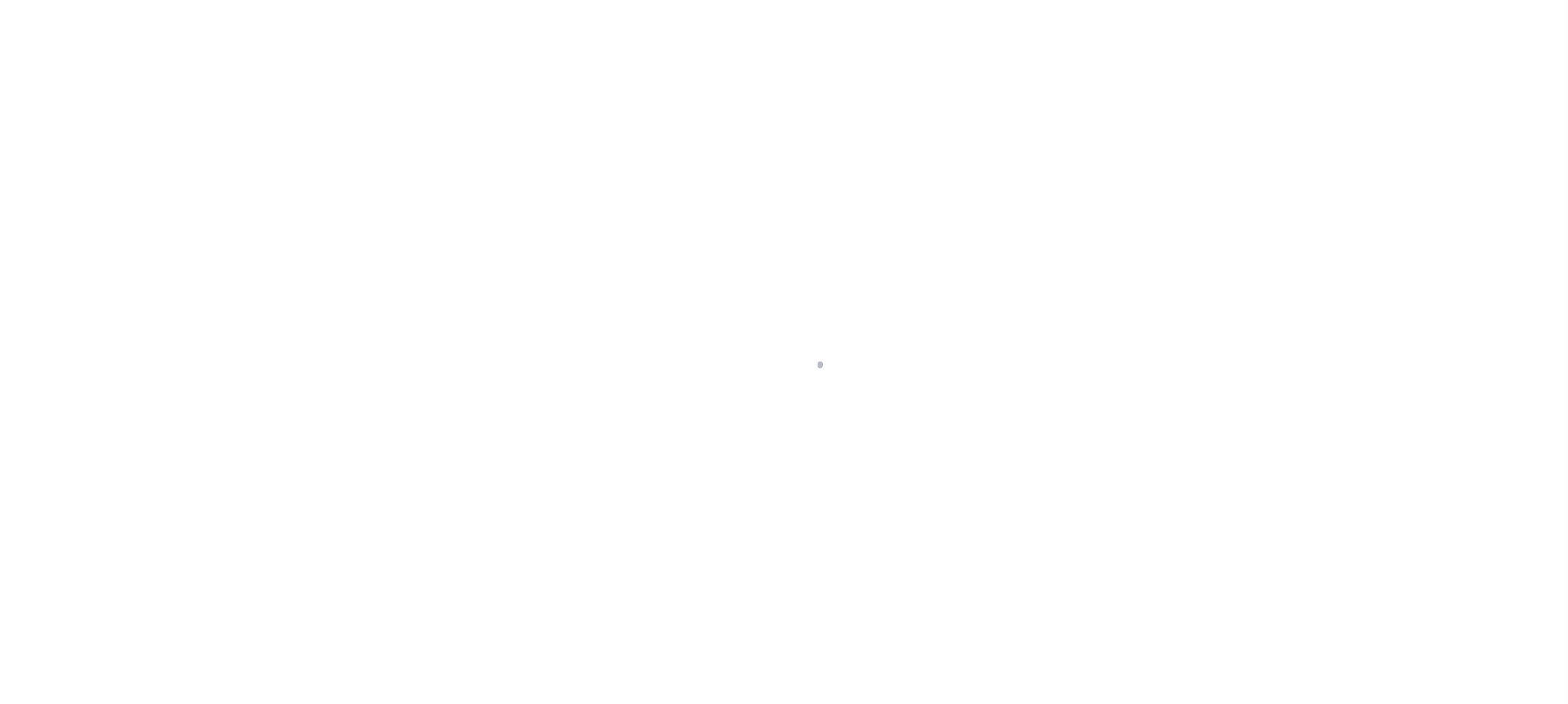
select select "DUE"
select select "20"
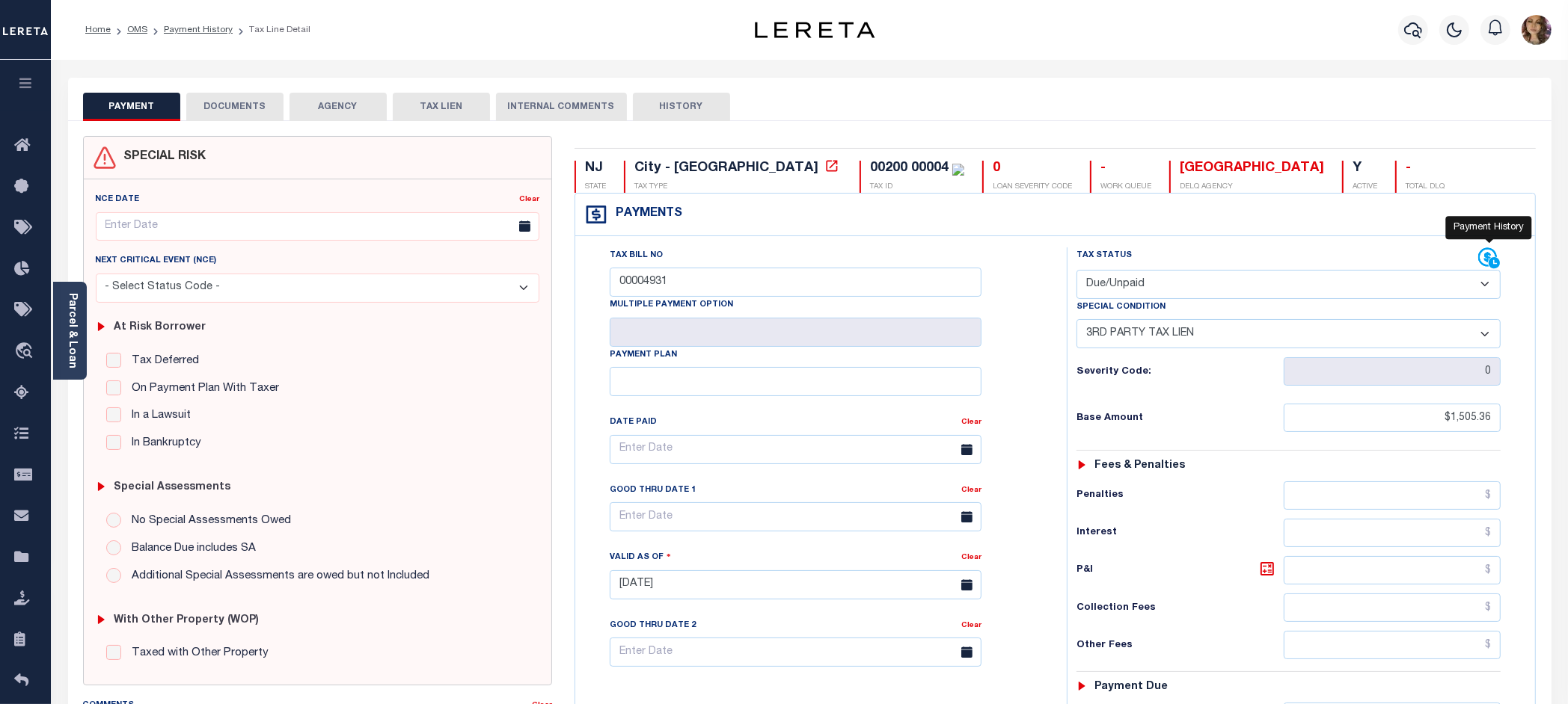
click at [1483, 256] on icon at bounding box center [1489, 259] width 23 height 23
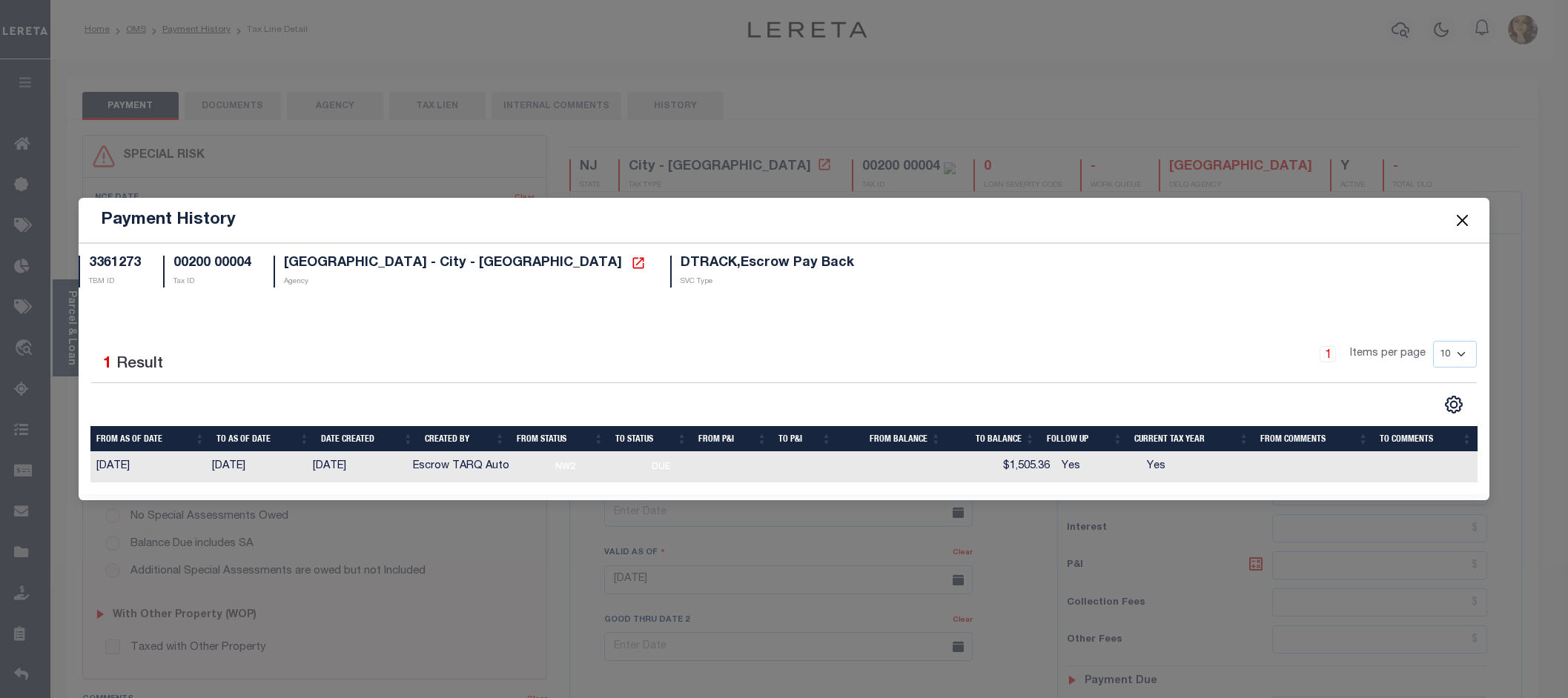
click at [1463, 216] on button "Close" at bounding box center [1462, 220] width 19 height 19
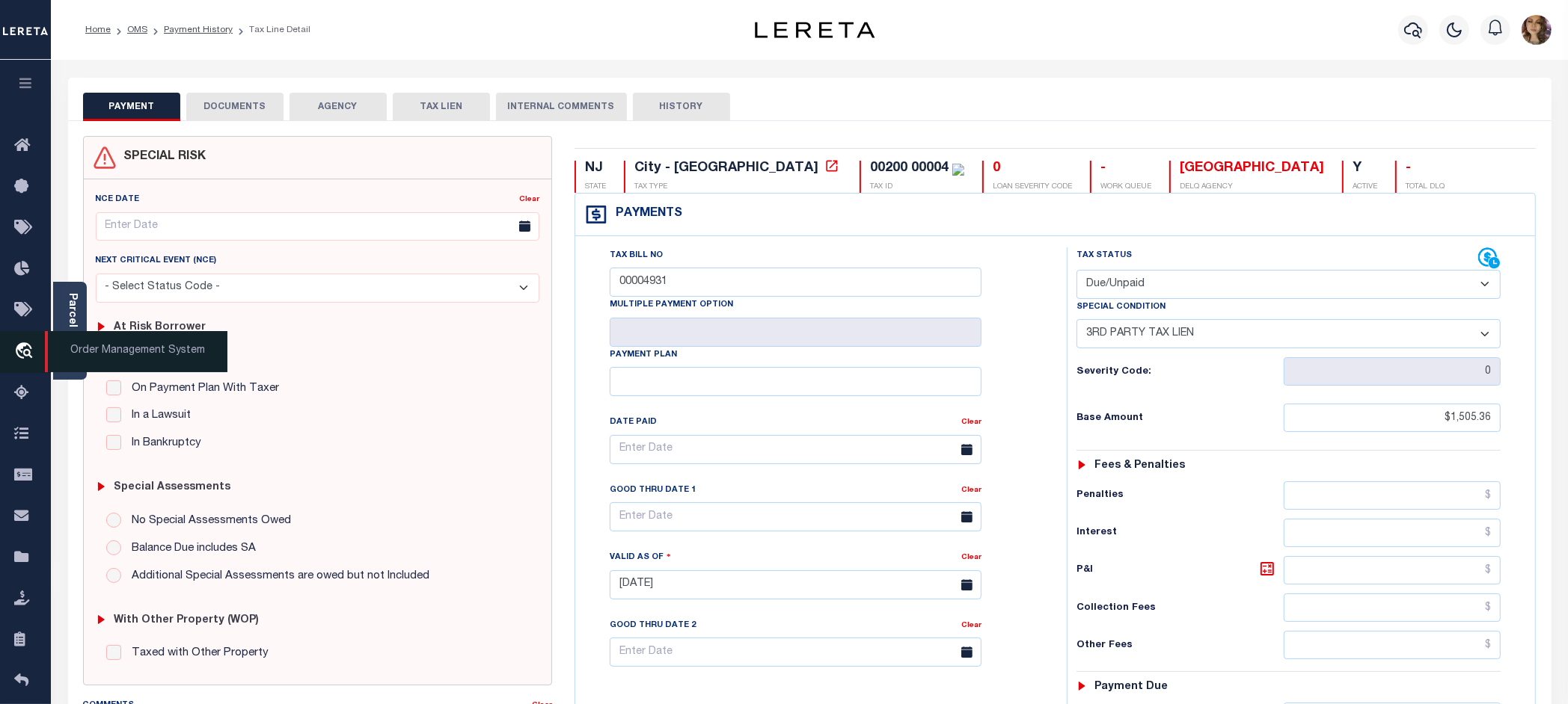
click at [120, 348] on span "Order Management System" at bounding box center [136, 352] width 182 height 41
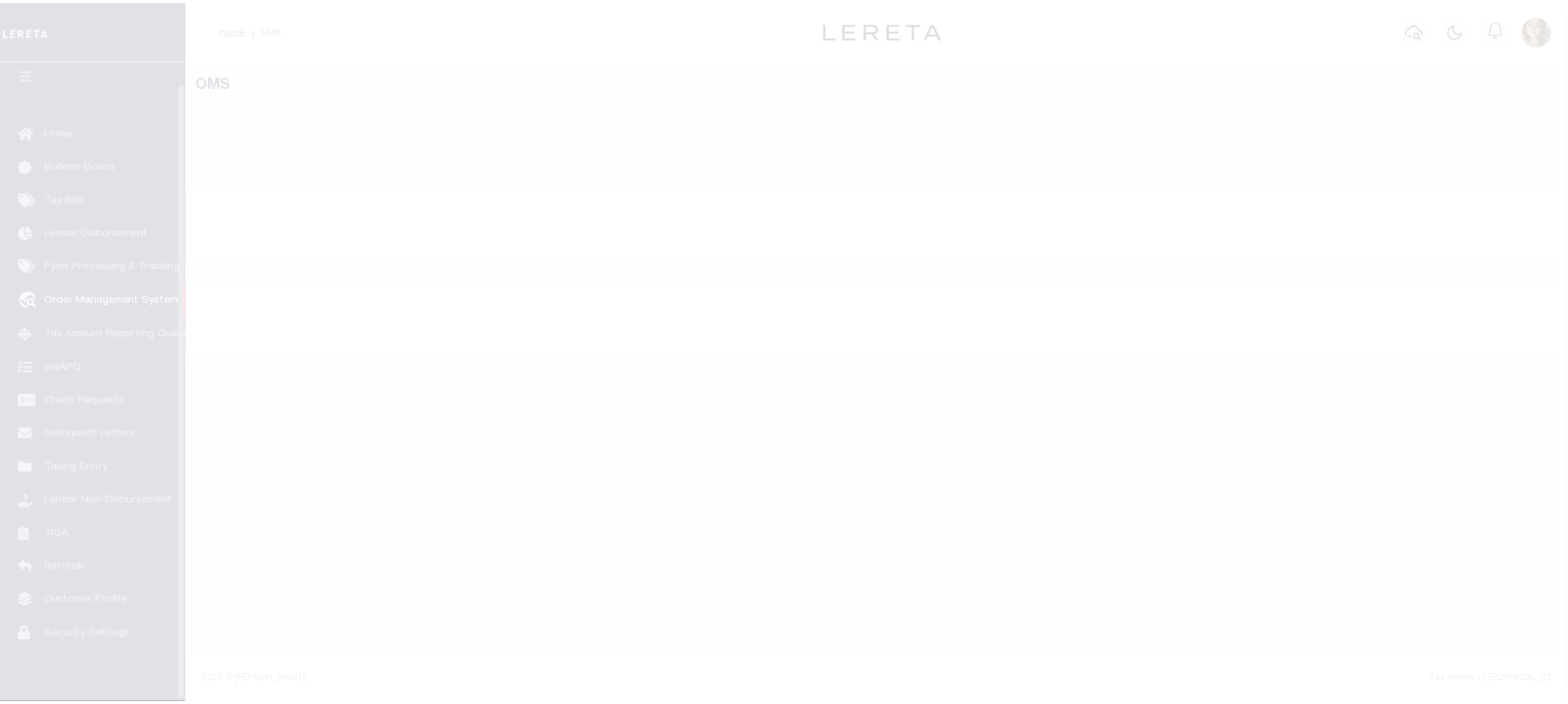
scroll to position [23, 0]
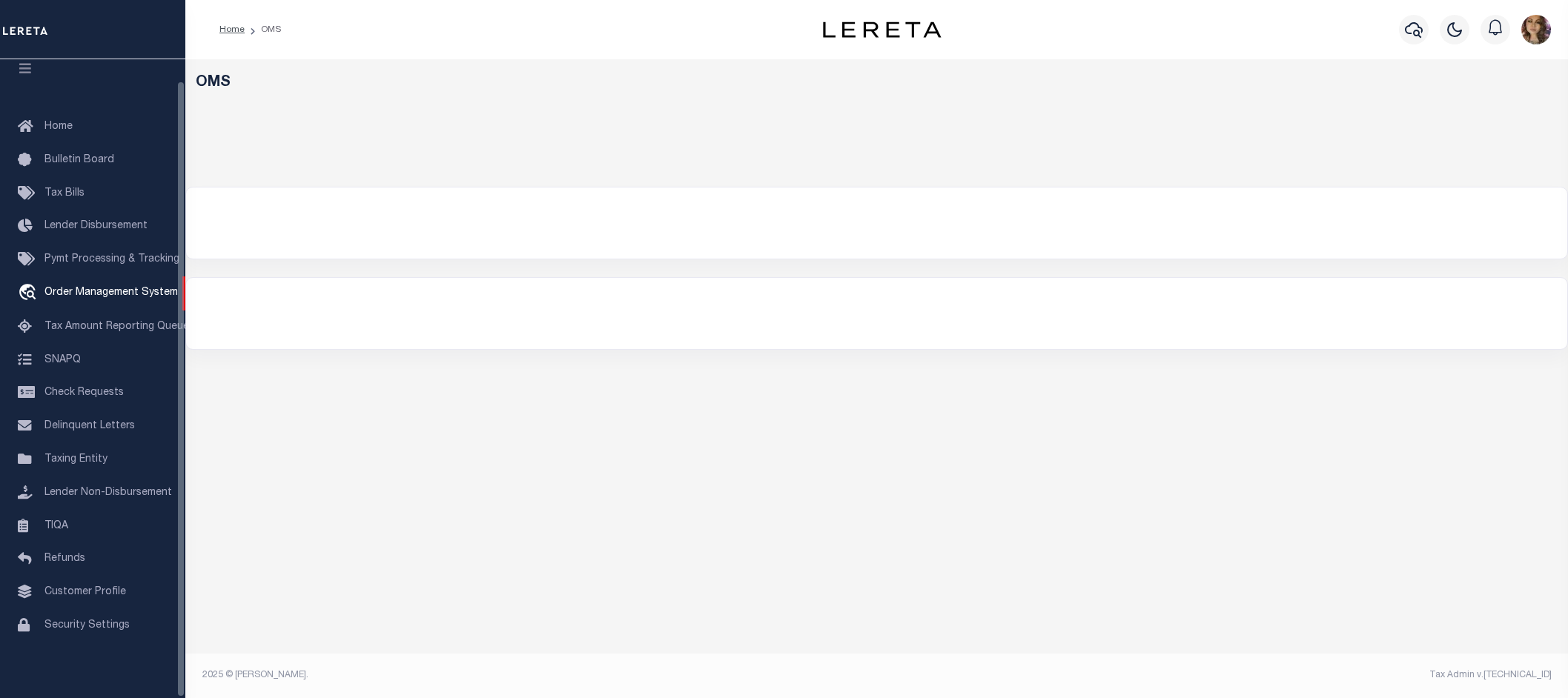
select select "200"
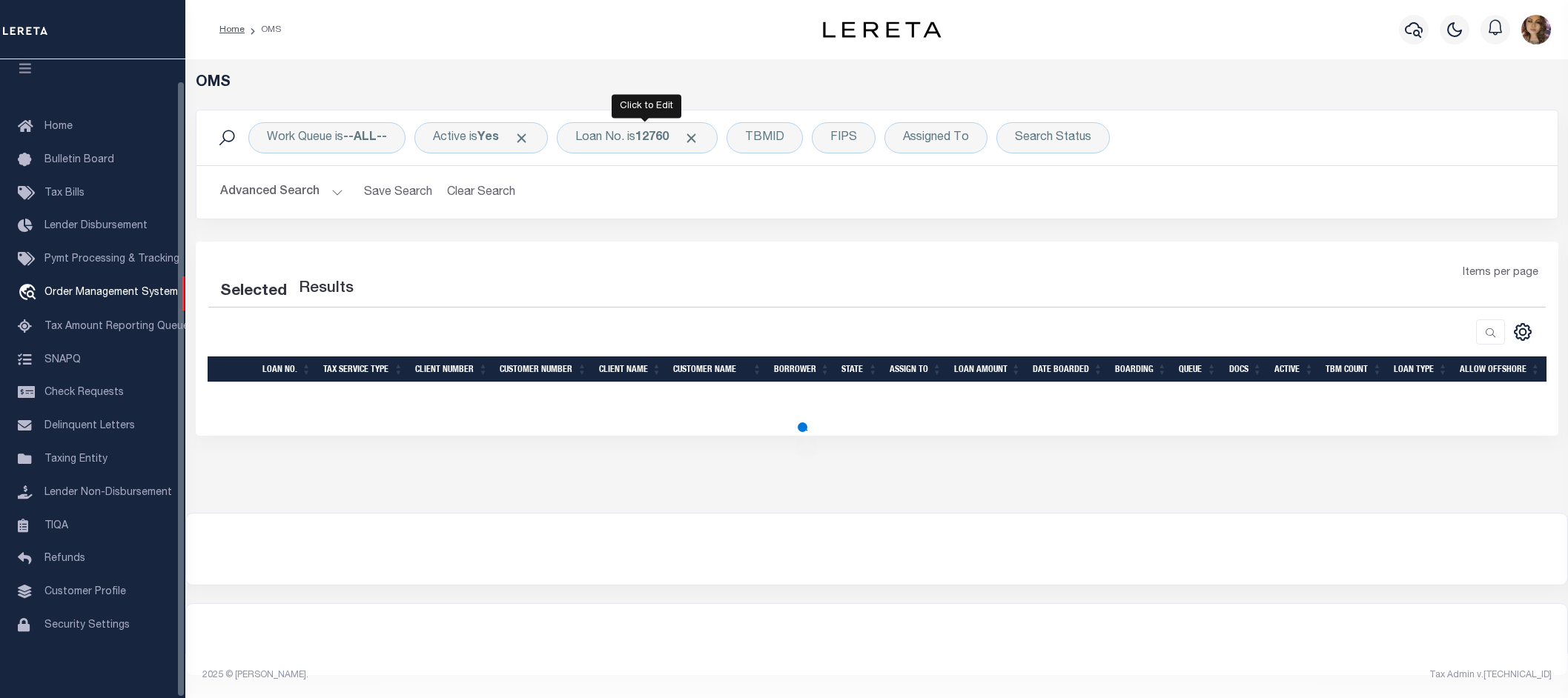
select select "200"
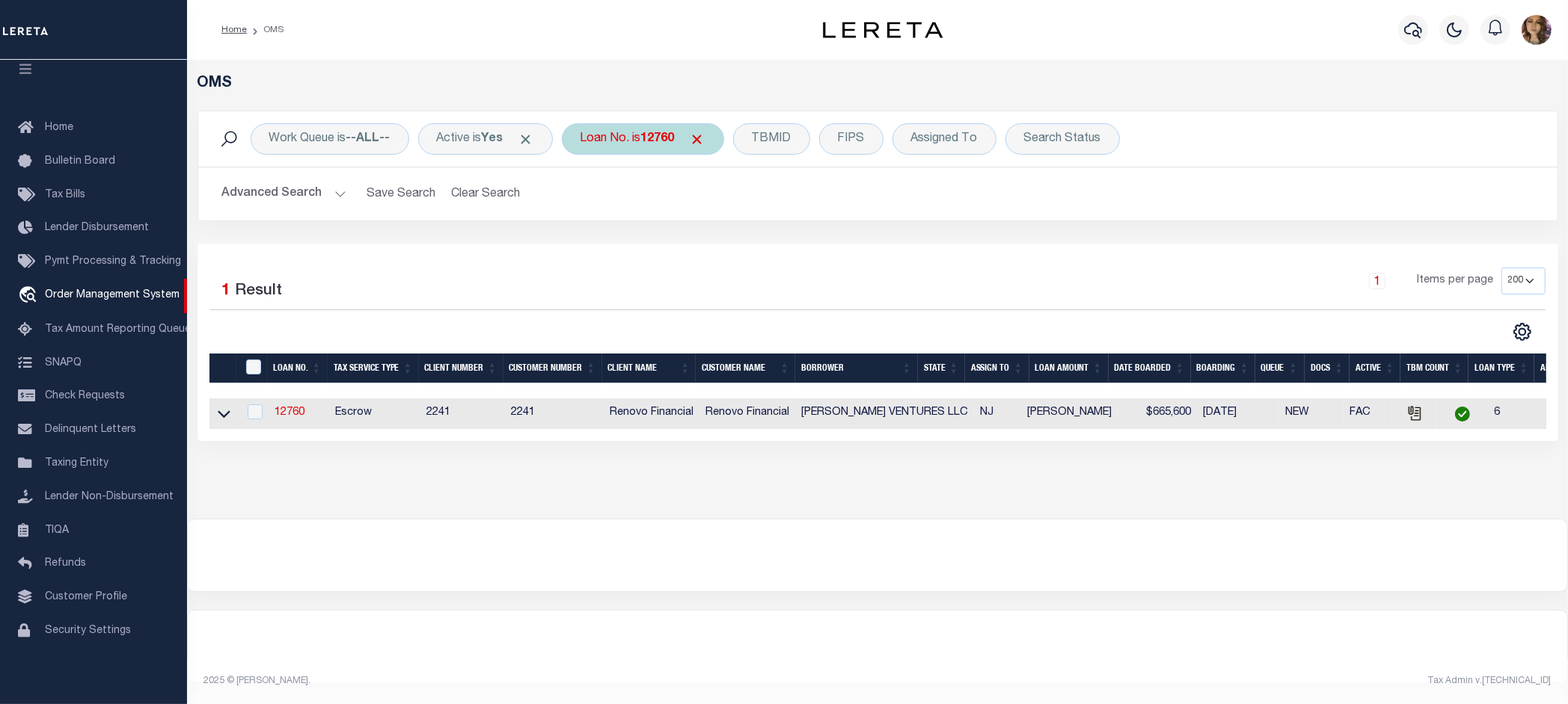
click at [632, 139] on div "Loan No. is 12760" at bounding box center [642, 139] width 162 height 32
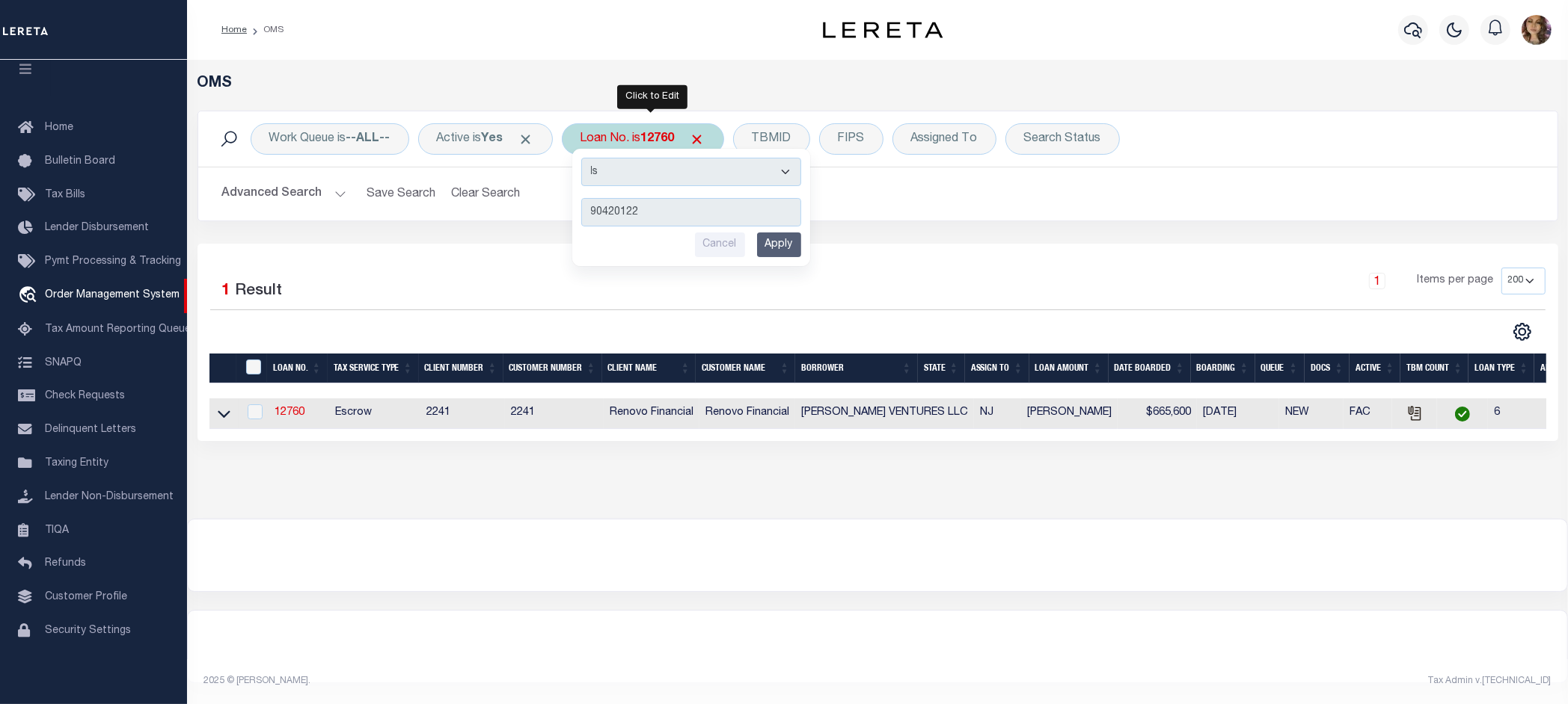
type input "904201223"
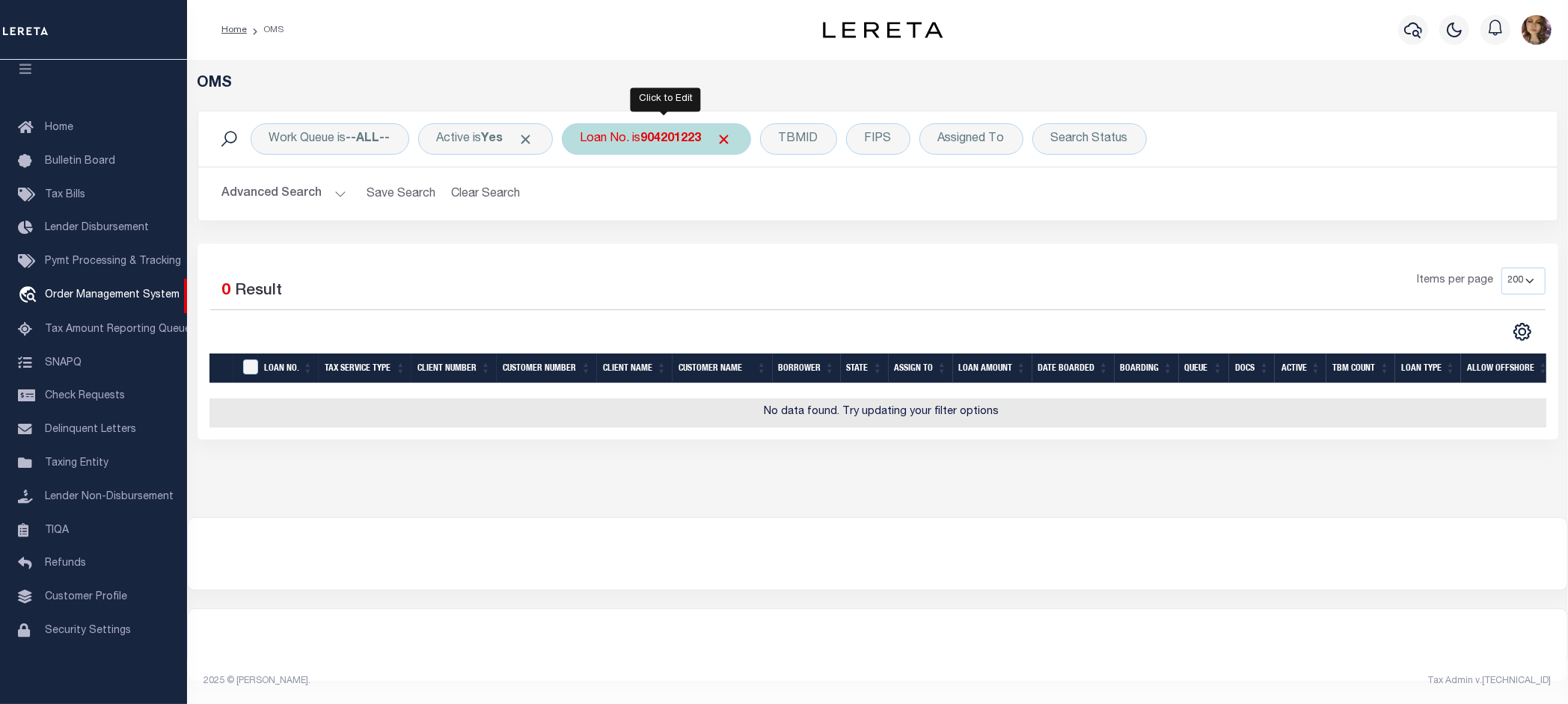
click at [671, 135] on b "904201223" at bounding box center [671, 139] width 61 height 12
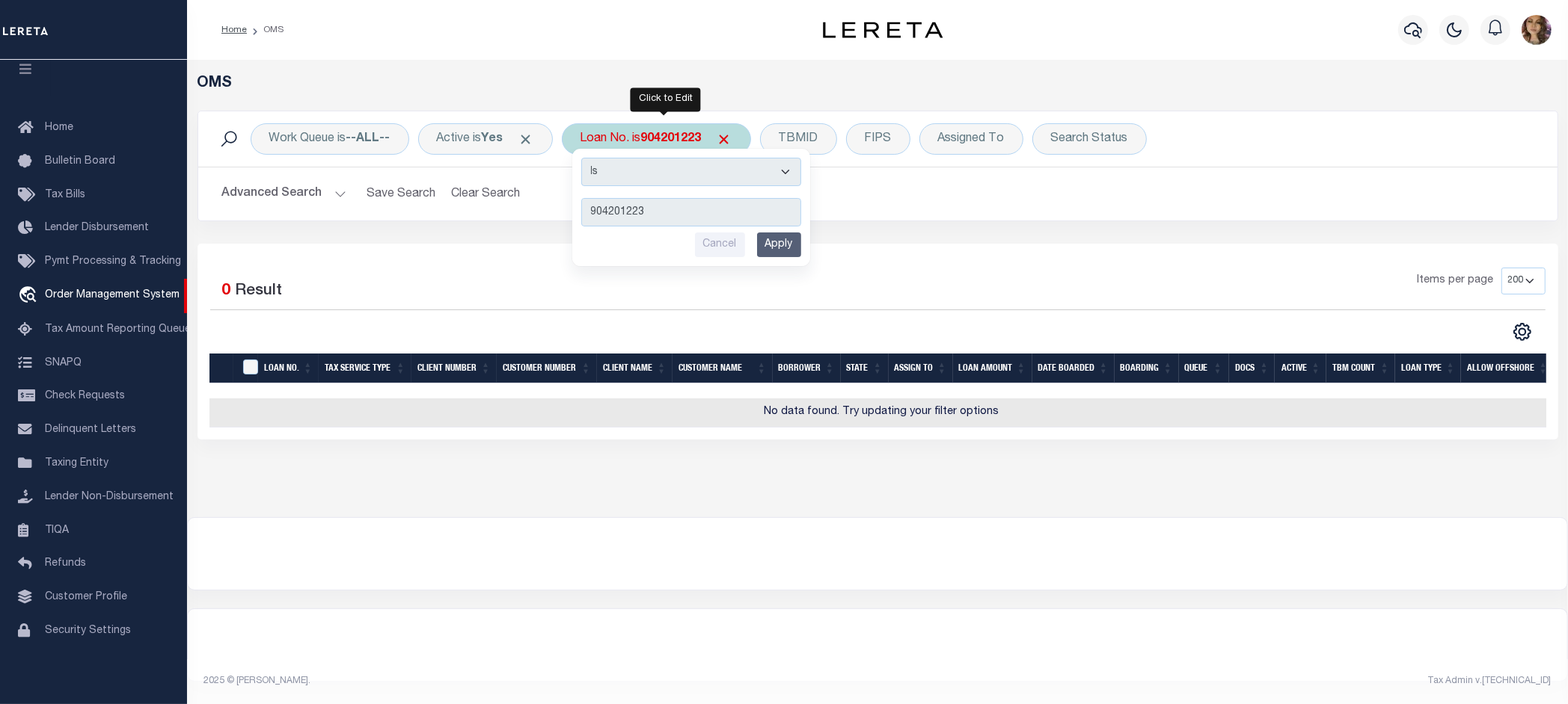
click at [663, 206] on input "904201223" at bounding box center [691, 212] width 220 height 28
click at [672, 223] on input "904201223" at bounding box center [691, 212] width 220 height 28
type input "9042012236"
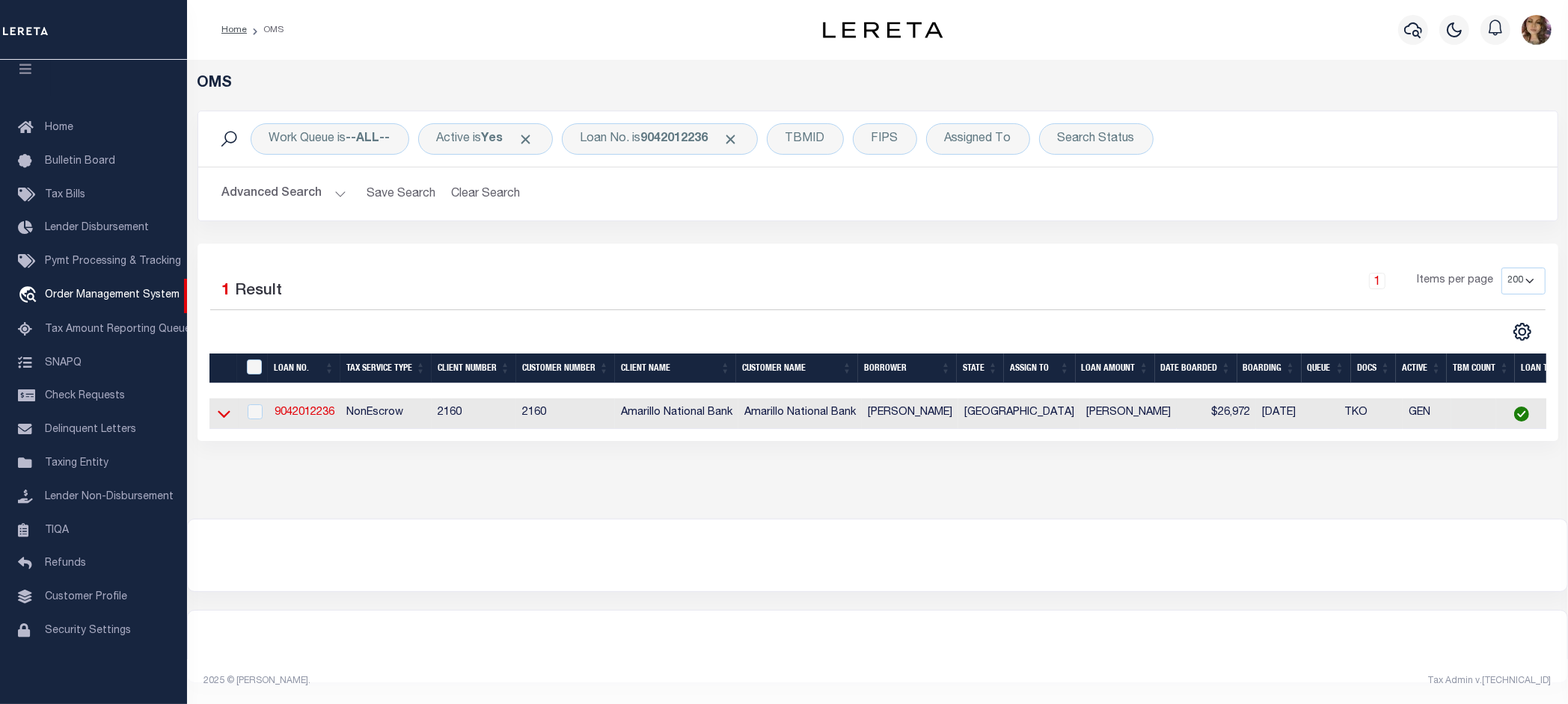
click at [211, 417] on td at bounding box center [224, 414] width 29 height 31
checkbox input "true"
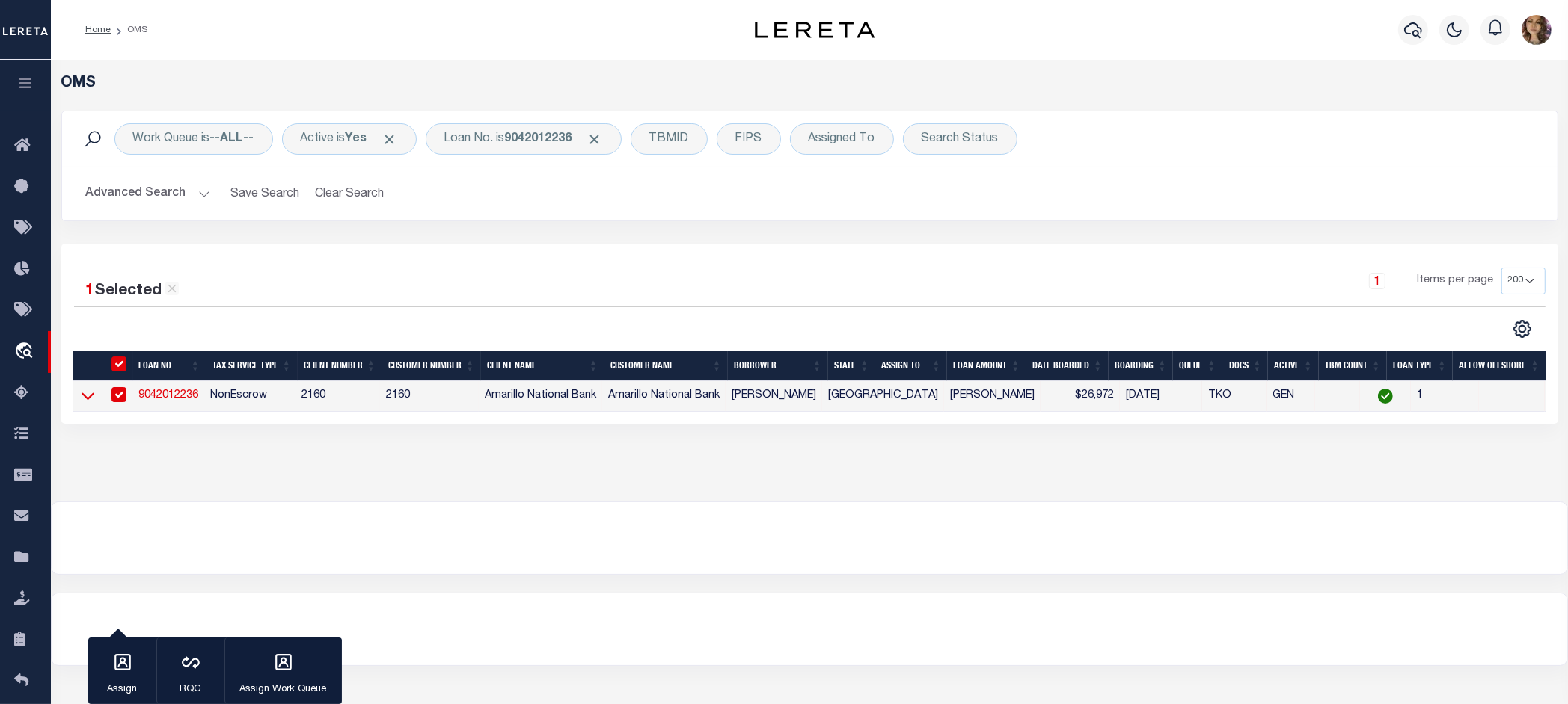
click at [86, 400] on icon at bounding box center [88, 396] width 12 height 16
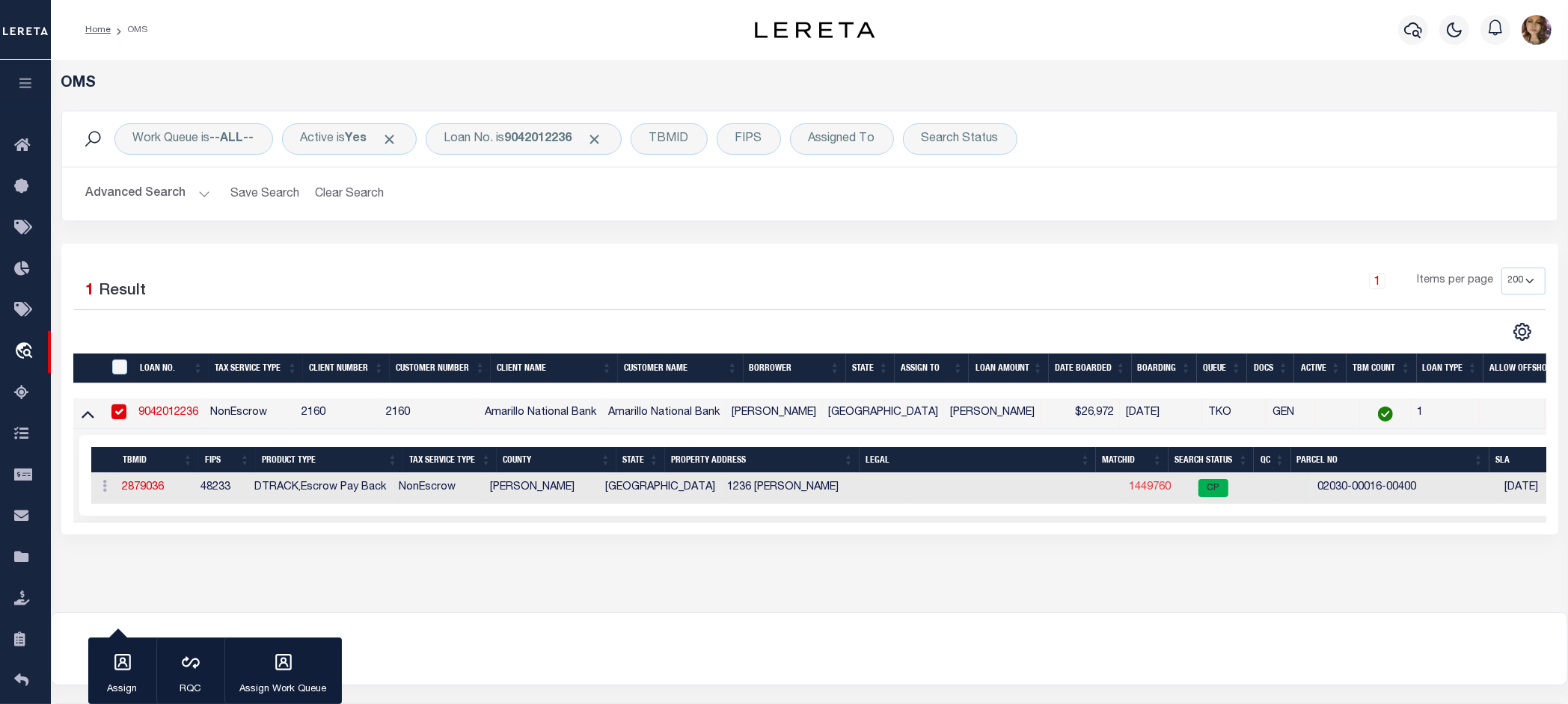
click at [1129, 486] on link "1449760" at bounding box center [1150, 487] width 42 height 11
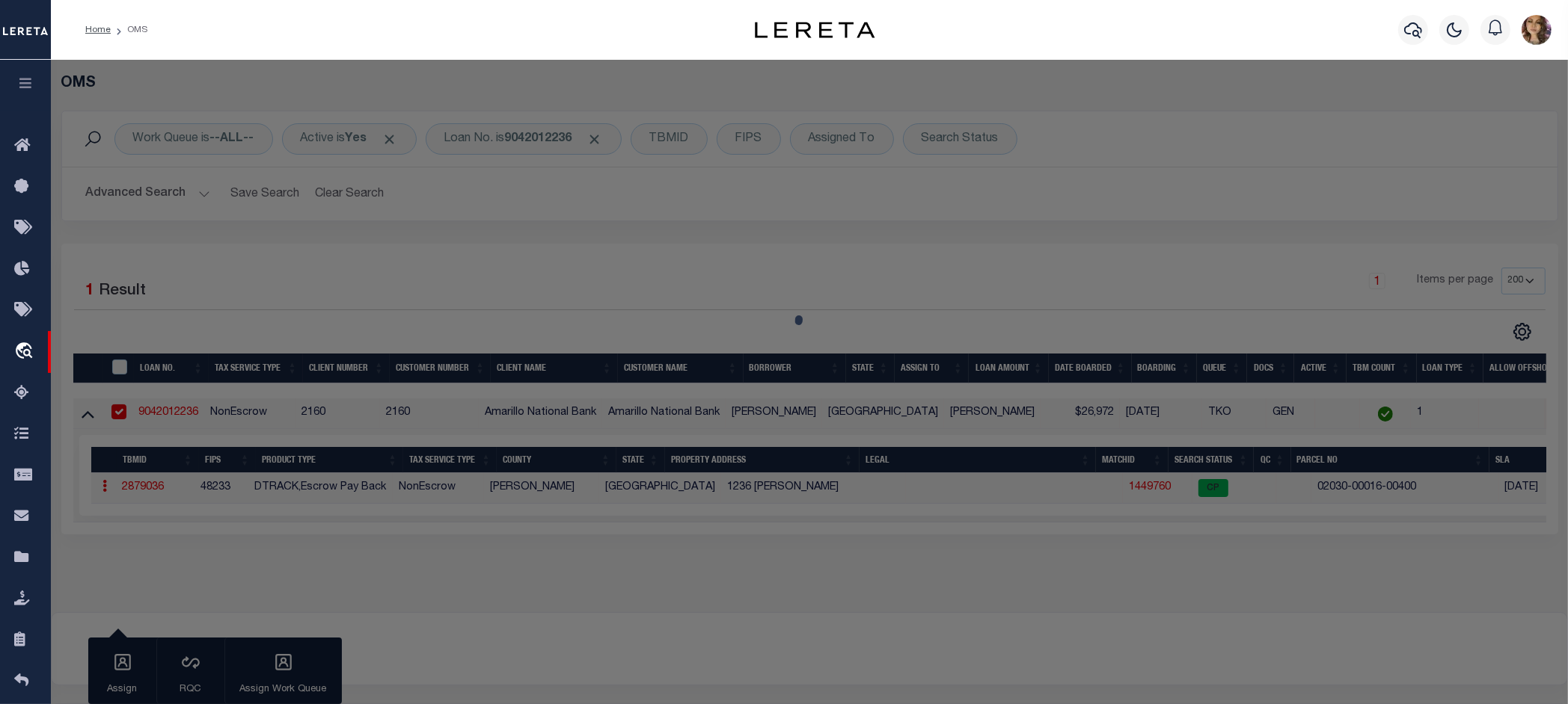
checkbox input "false"
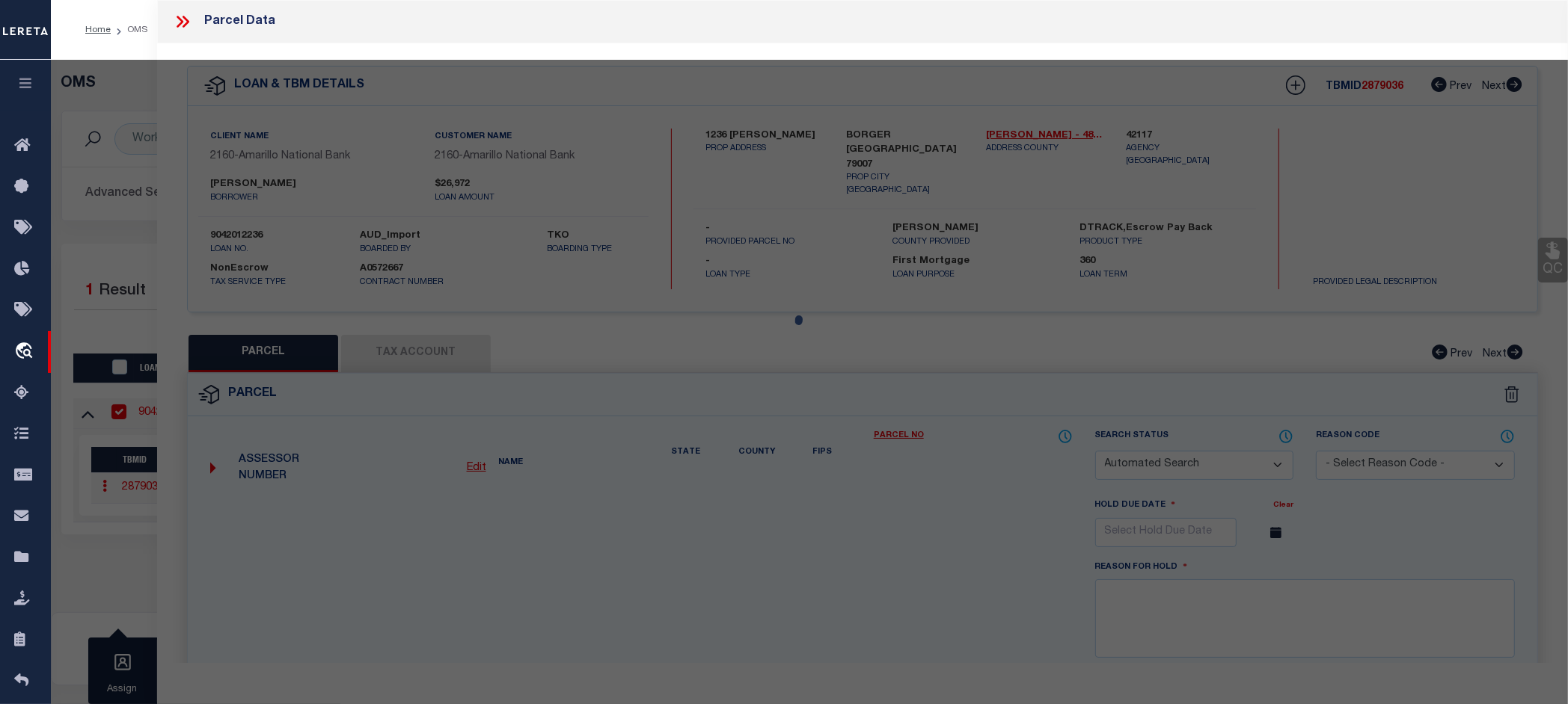
select select "CP"
type input "[PERSON_NAME]"
type input "RC20337"
type input "[STREET_ADDRESS][PERSON_NAME]"
checkbox input "false"
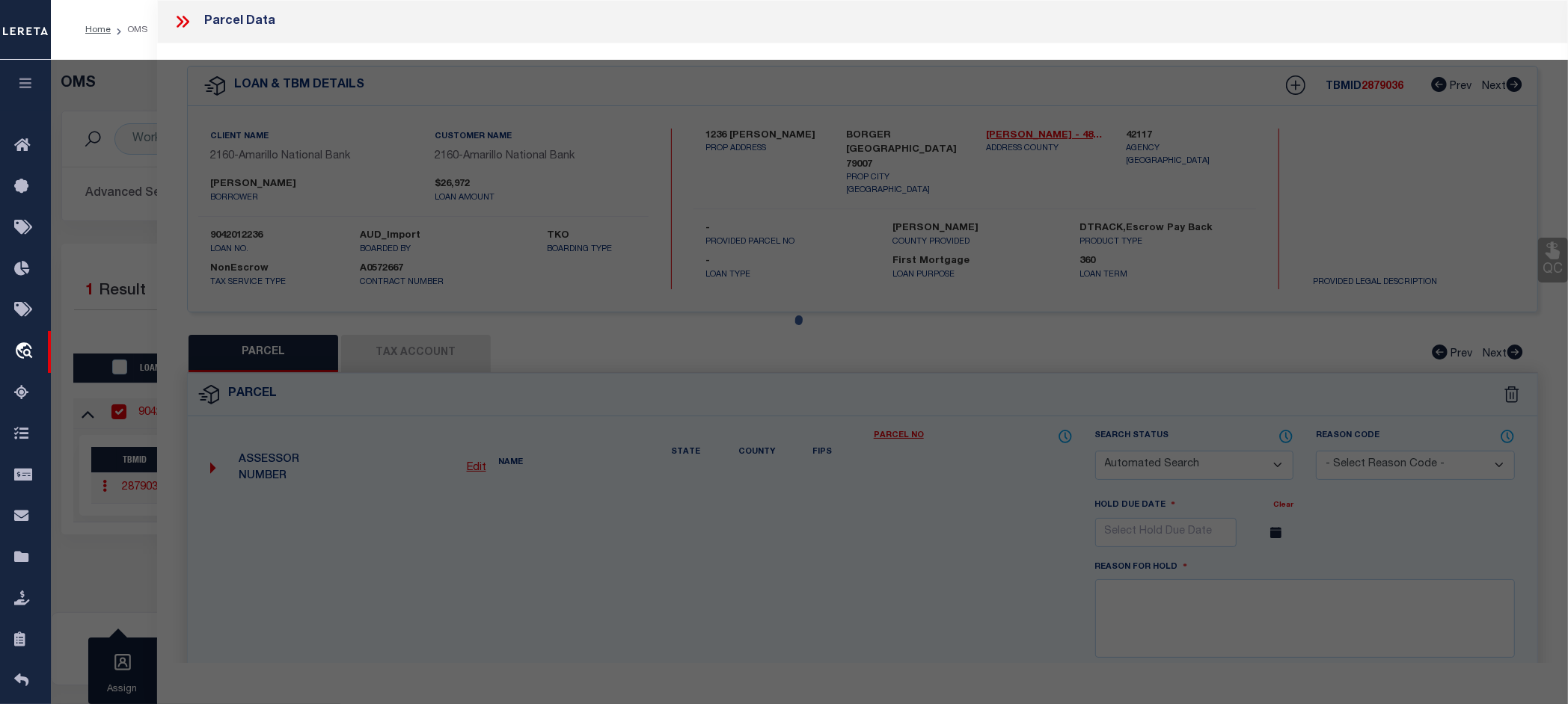
type input "BORGER [GEOGRAPHIC_DATA] 79007"
type textarea "4 BLK 16 [PERSON_NAME] 0.1653 ACRES"
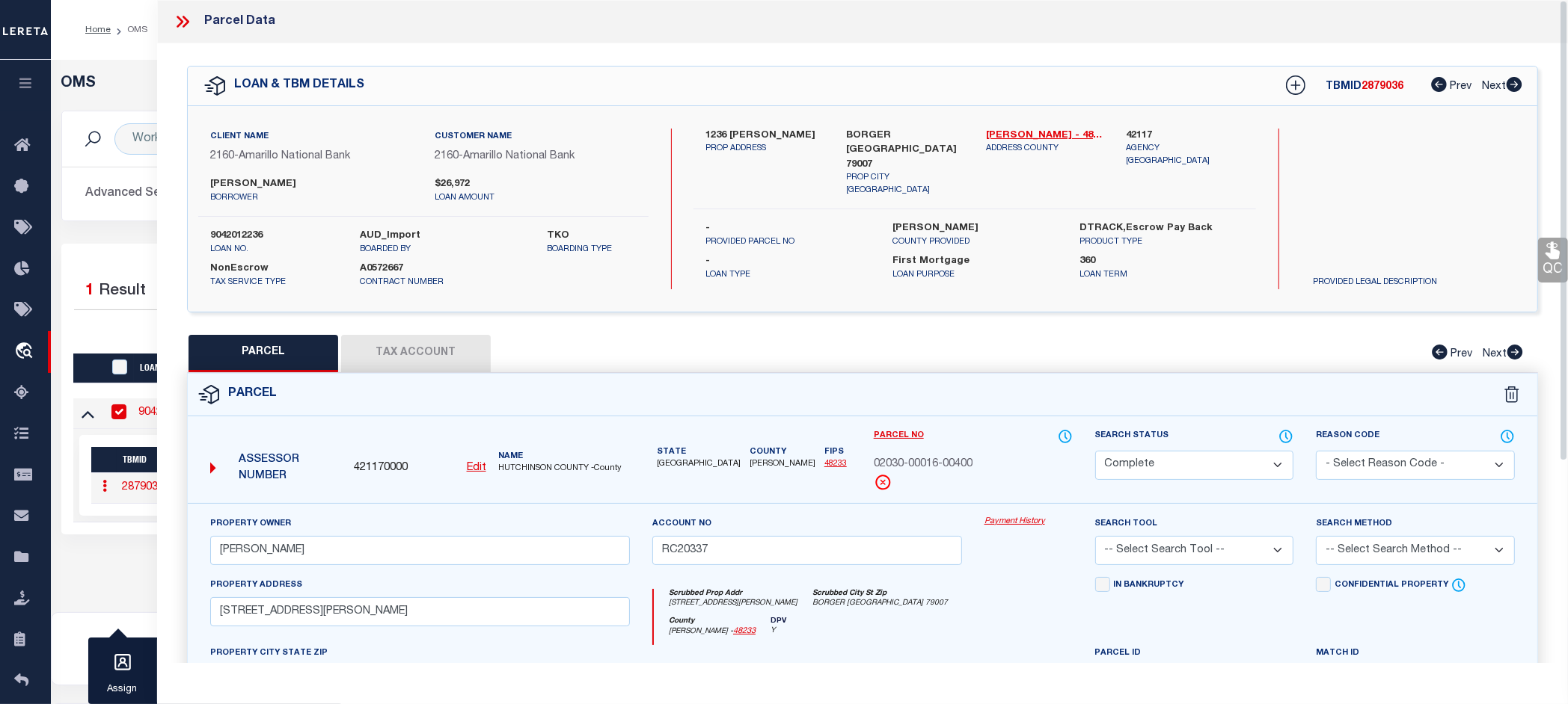
click at [1015, 517] on link "Payment History" at bounding box center [1028, 522] width 89 height 12
